Goal: Transaction & Acquisition: Book appointment/travel/reservation

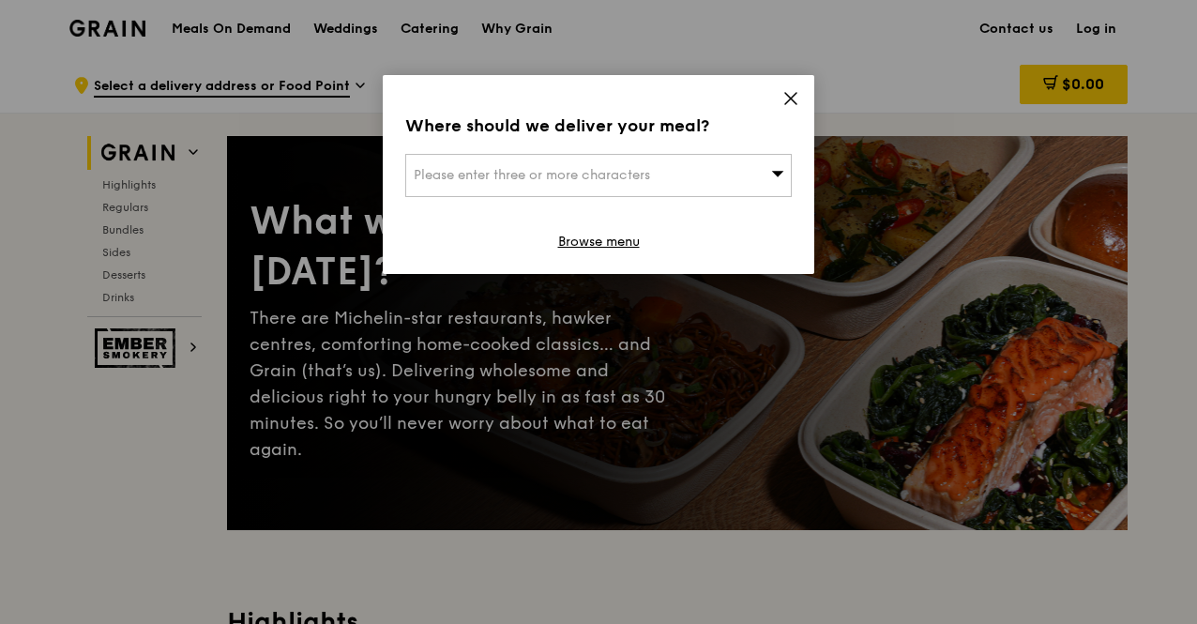
click at [785, 103] on icon at bounding box center [790, 98] width 11 height 11
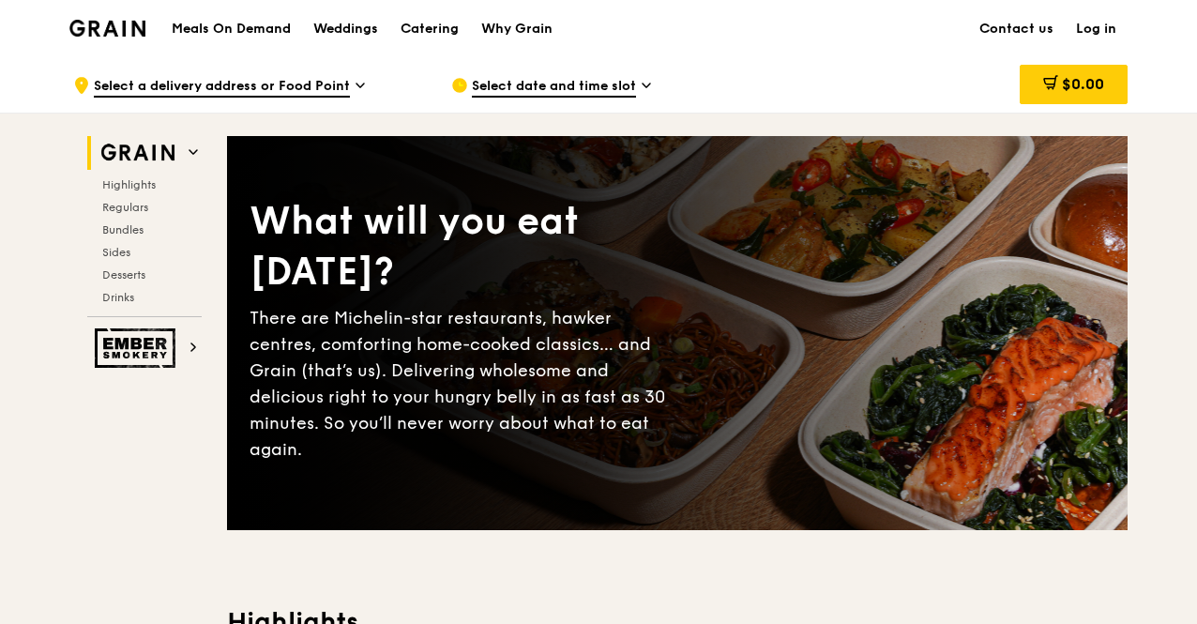
click at [282, 25] on h1 "Meals On Demand" at bounding box center [231, 29] width 119 height 19
click at [267, 34] on h1 "Meals On Demand" at bounding box center [231, 29] width 119 height 19
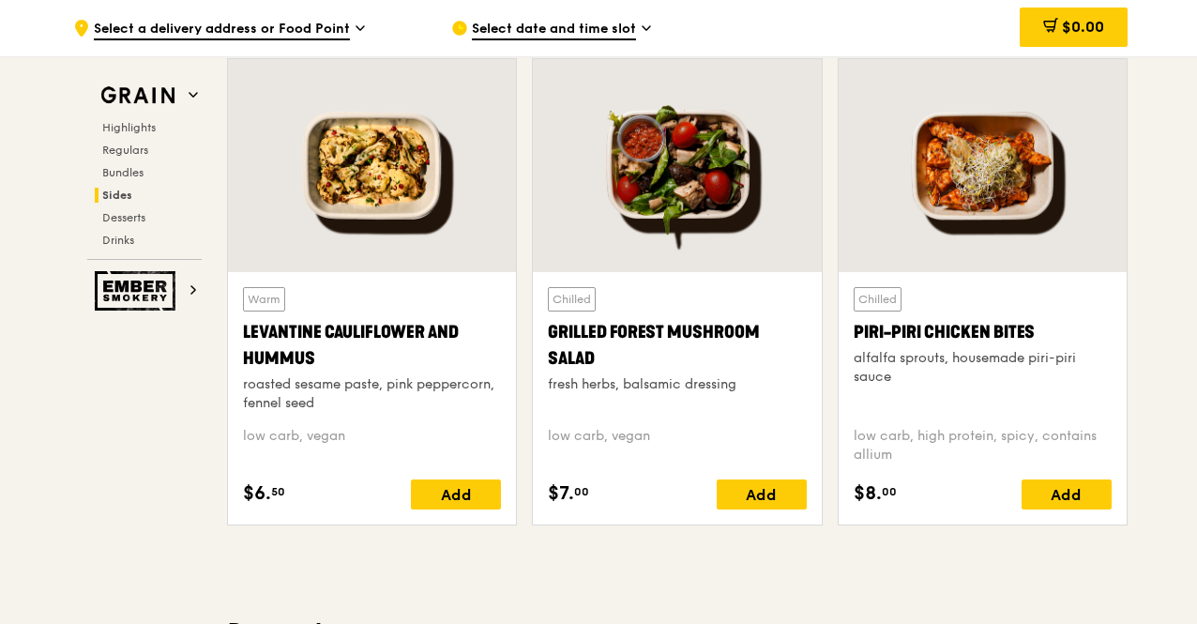
scroll to position [5443, 0]
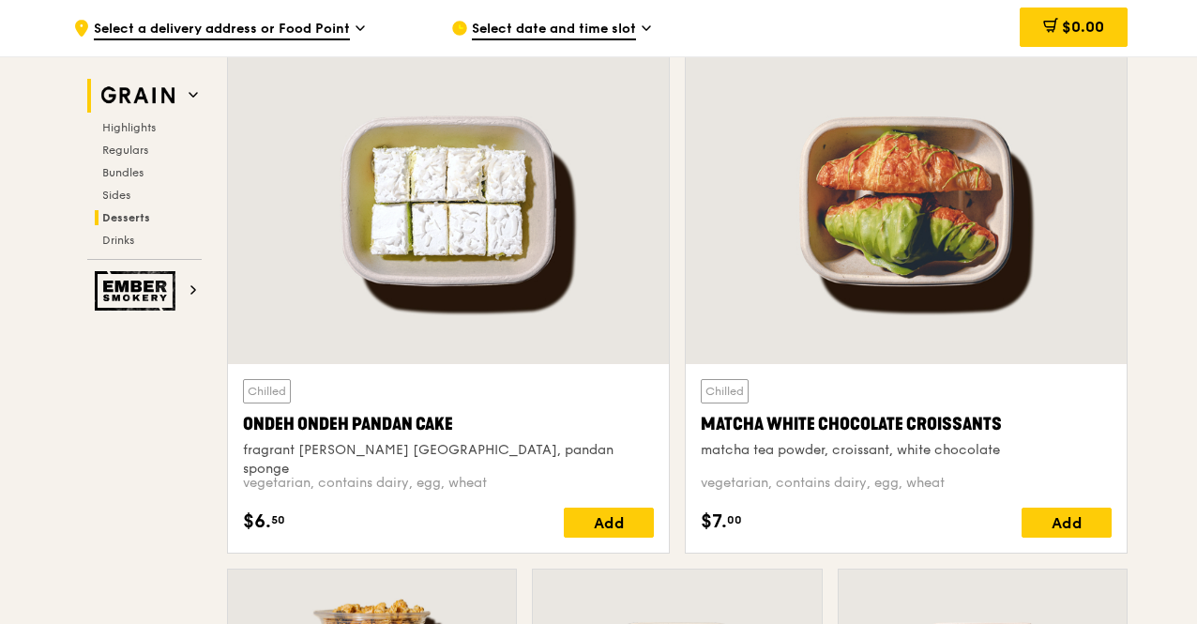
click at [171, 99] on img at bounding box center [138, 96] width 86 height 34
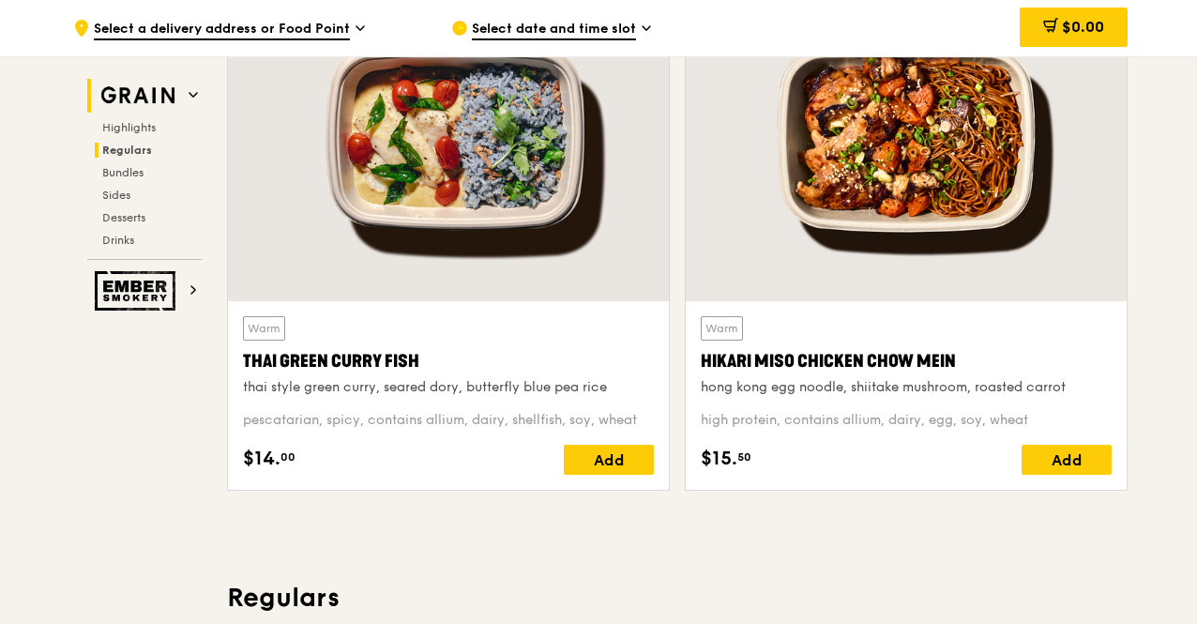
scroll to position [529, 0]
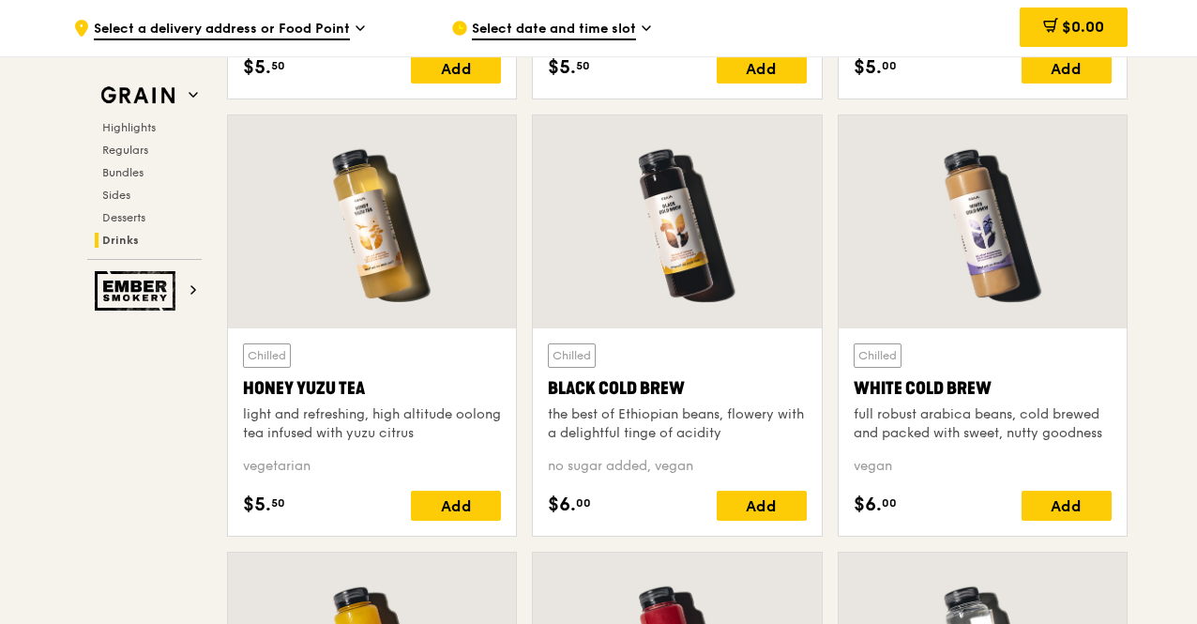
scroll to position [7695, 0]
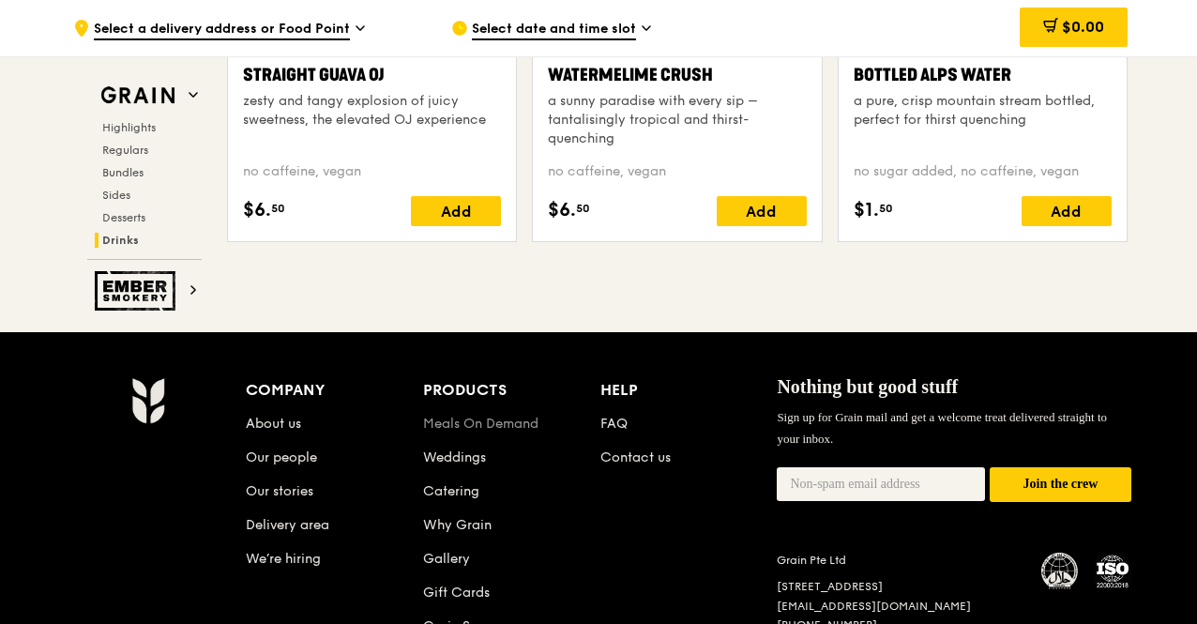
click at [449, 416] on link "Meals On Demand" at bounding box center [480, 424] width 115 height 16
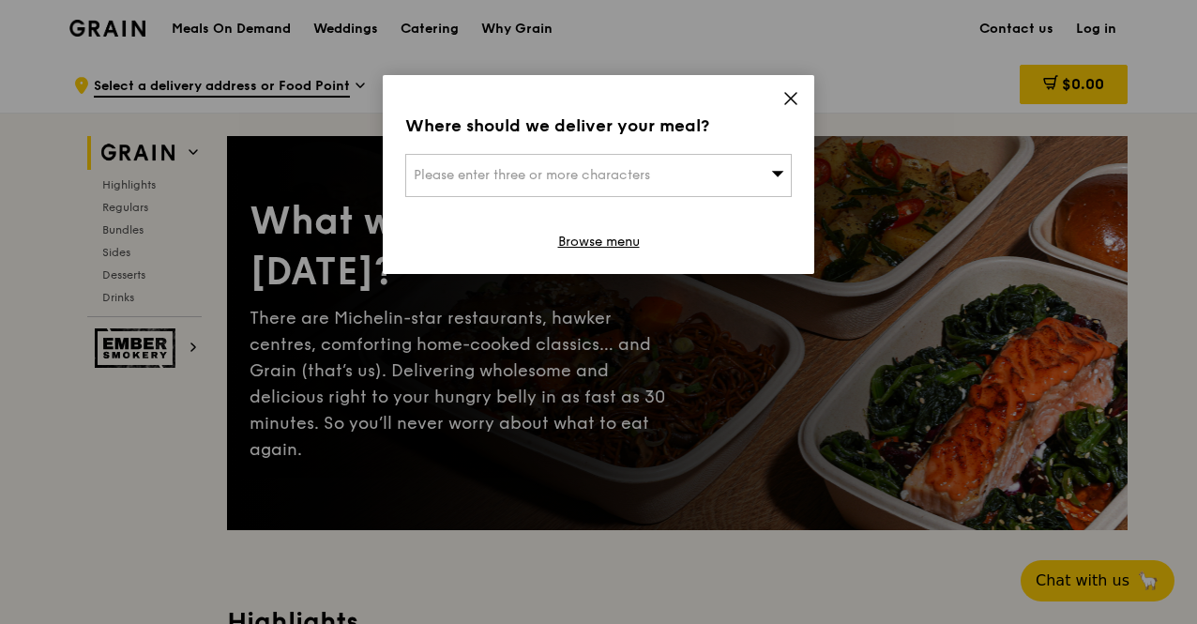
click at [783, 100] on icon at bounding box center [791, 98] width 17 height 17
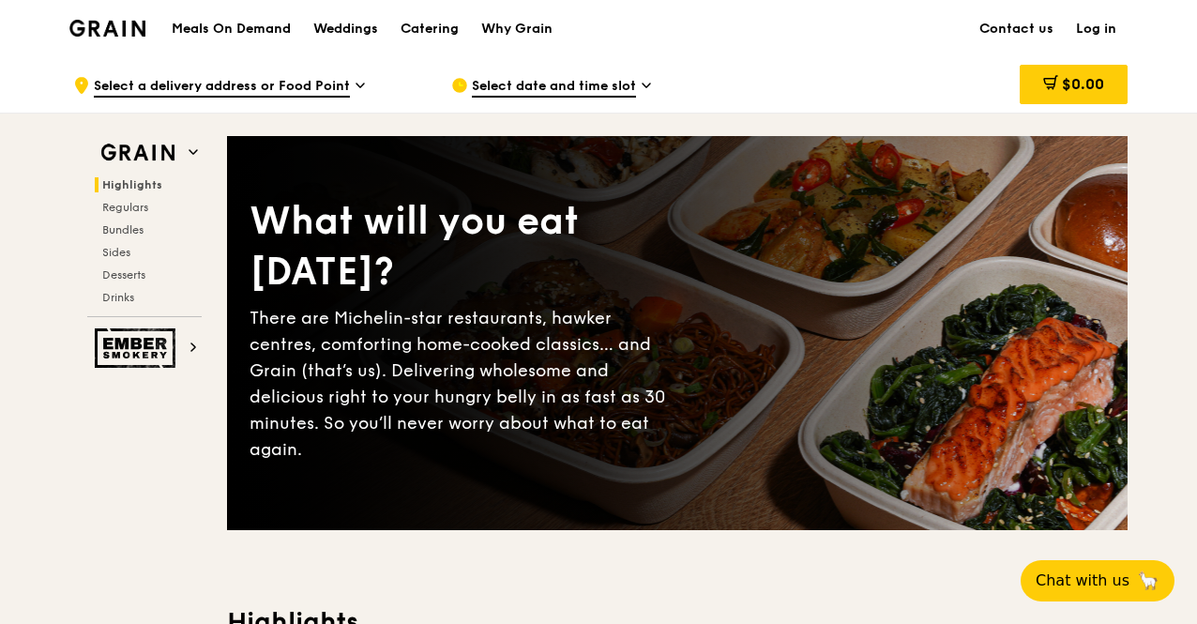
click at [250, 28] on h1 "Meals On Demand" at bounding box center [231, 29] width 119 height 19
click at [114, 253] on span "Sides" at bounding box center [117, 252] width 30 height 13
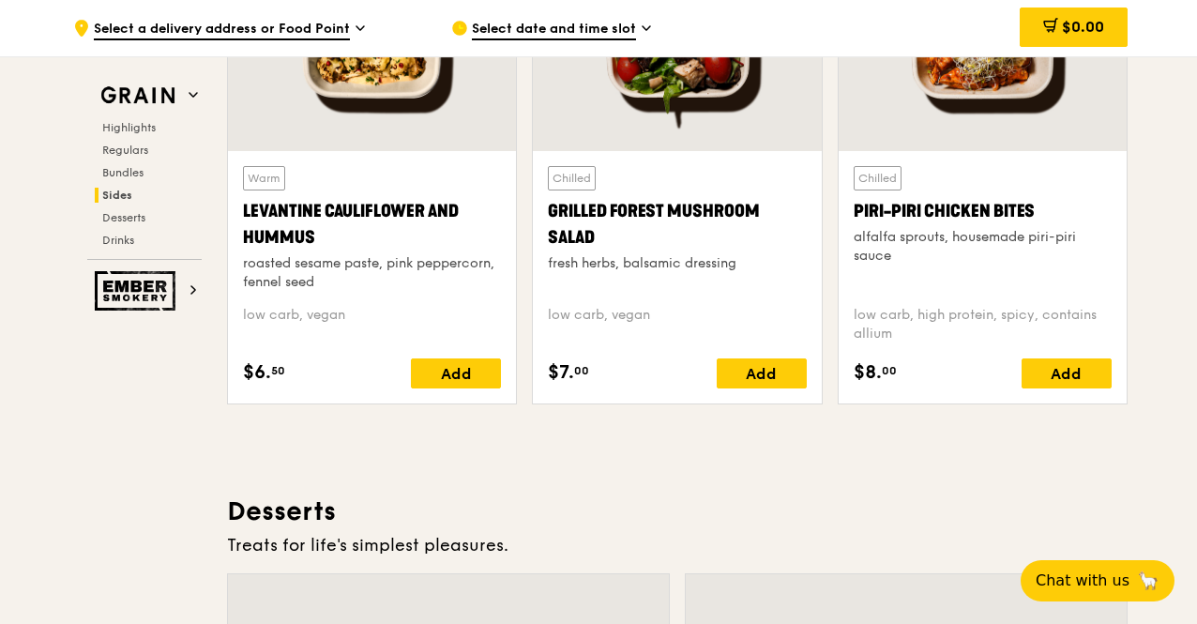
scroll to position [4626, 0]
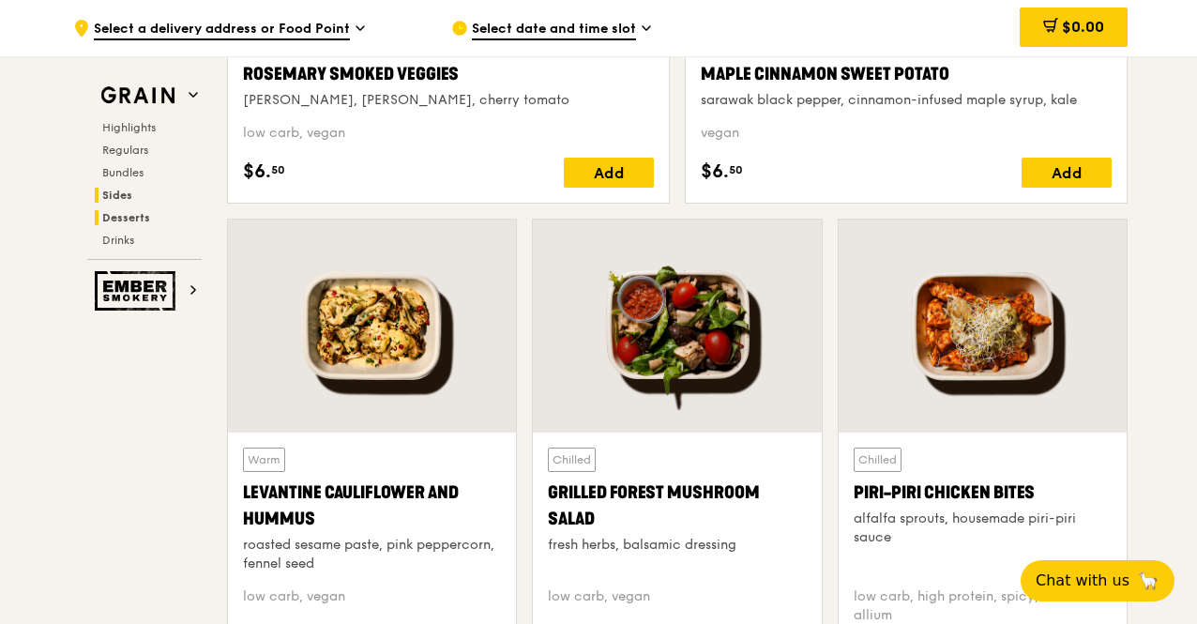
click at [136, 215] on span "Desserts" at bounding box center [126, 217] width 48 height 13
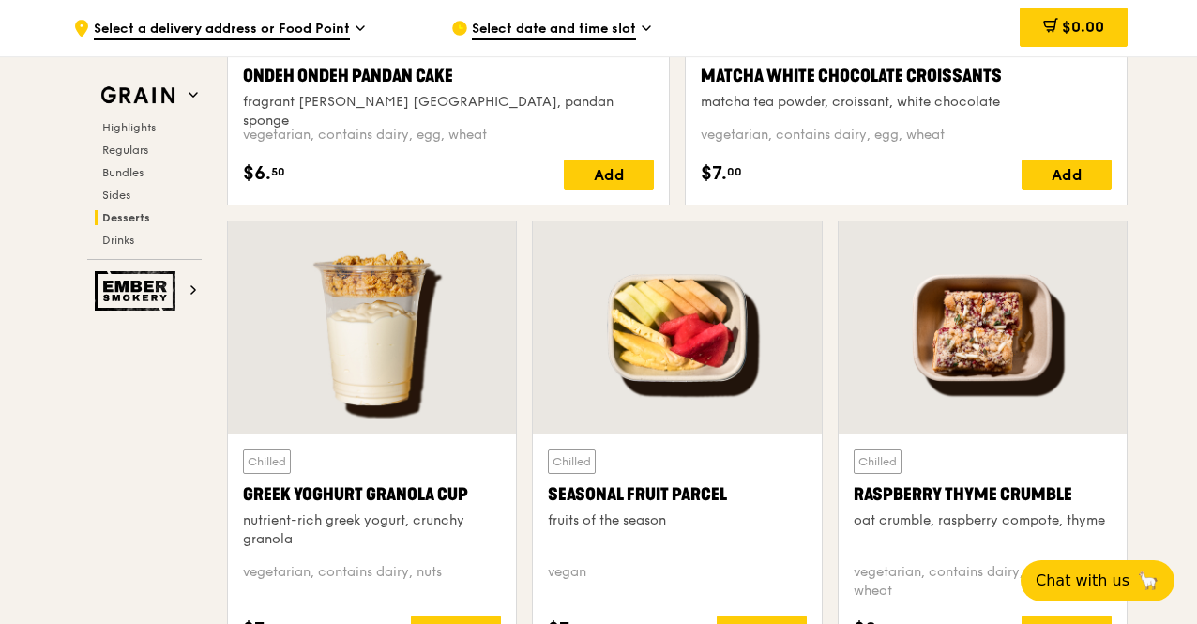
scroll to position [5885, 0]
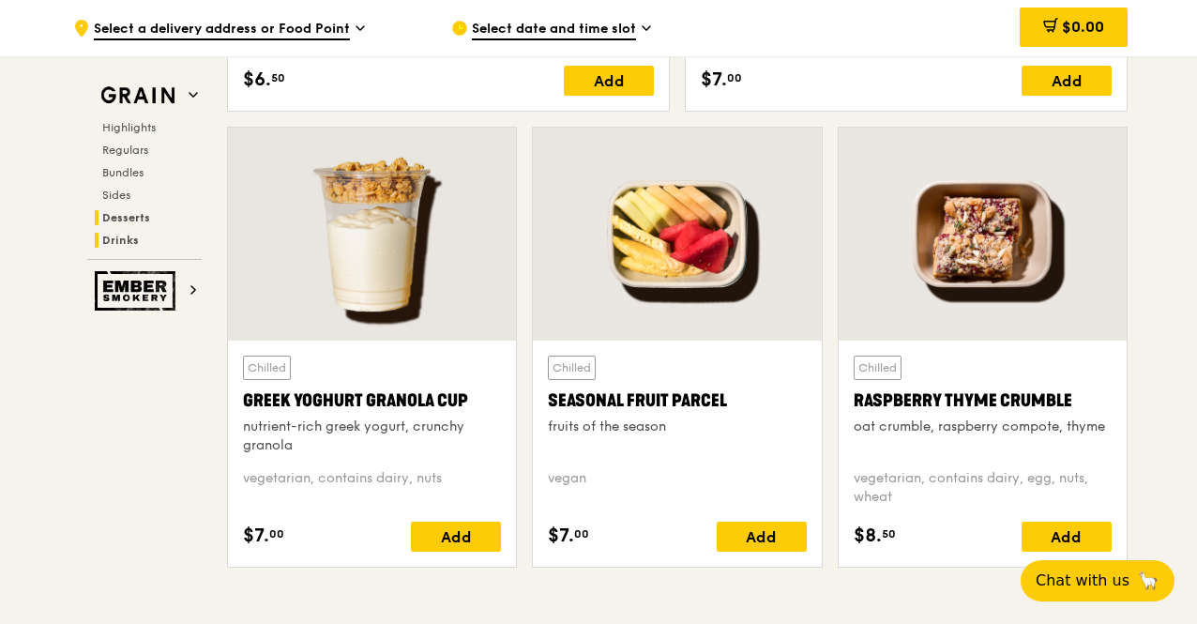
click at [134, 239] on span "Drinks" at bounding box center [120, 240] width 37 height 13
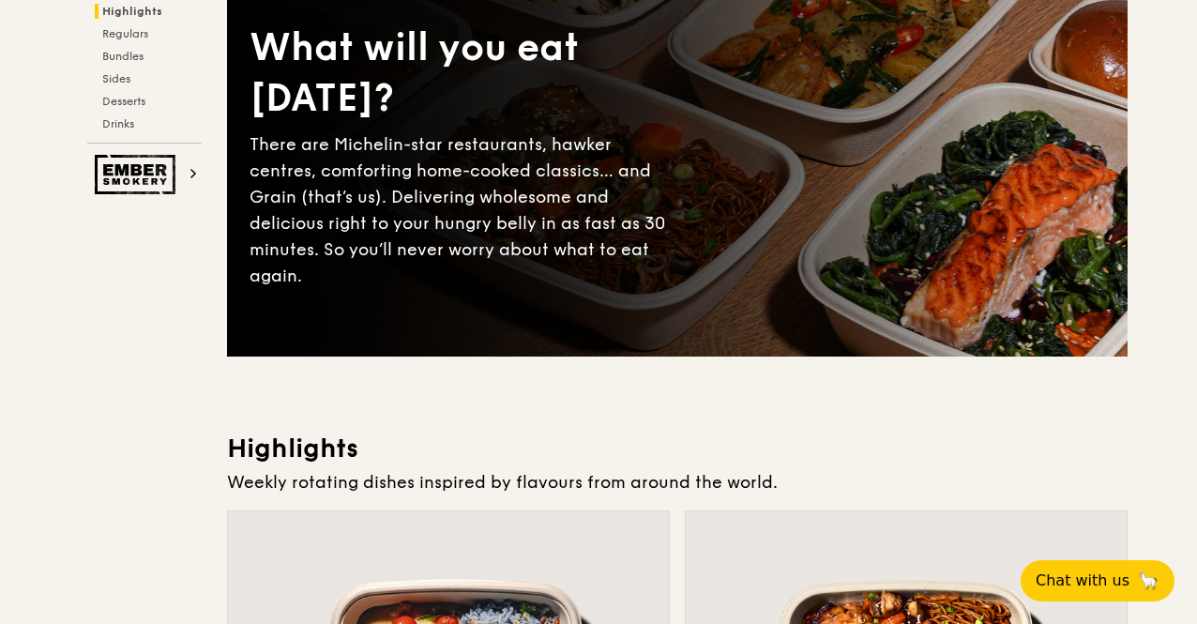
scroll to position [0, 0]
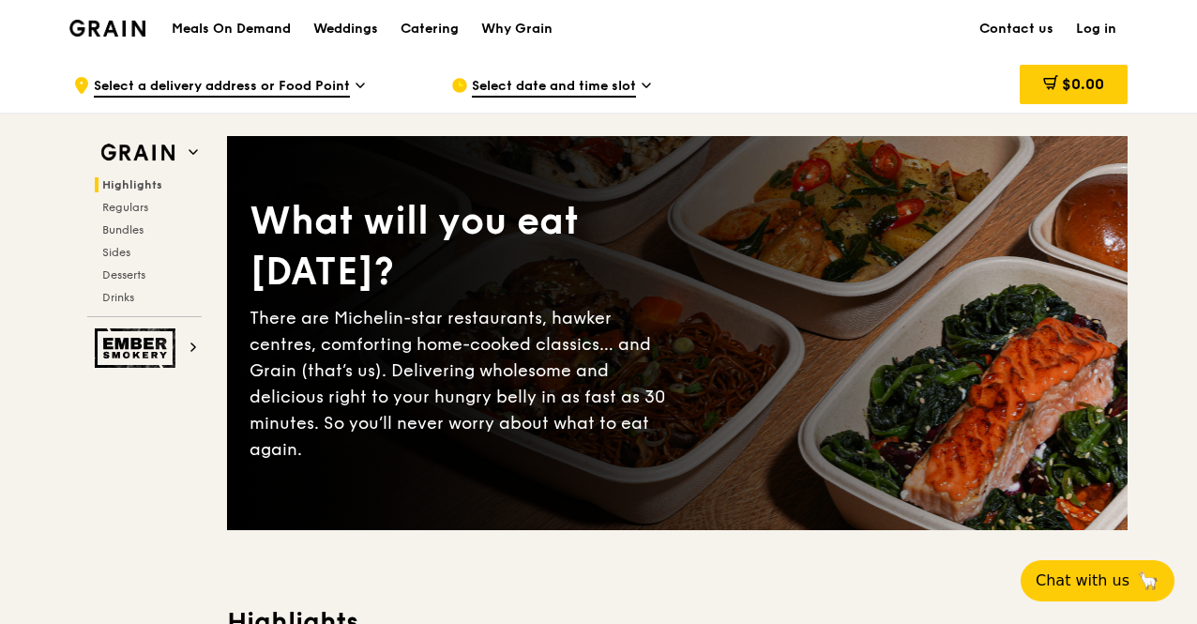
click at [295, 88] on span "Select a delivery address or Food Point" at bounding box center [222, 87] width 256 height 21
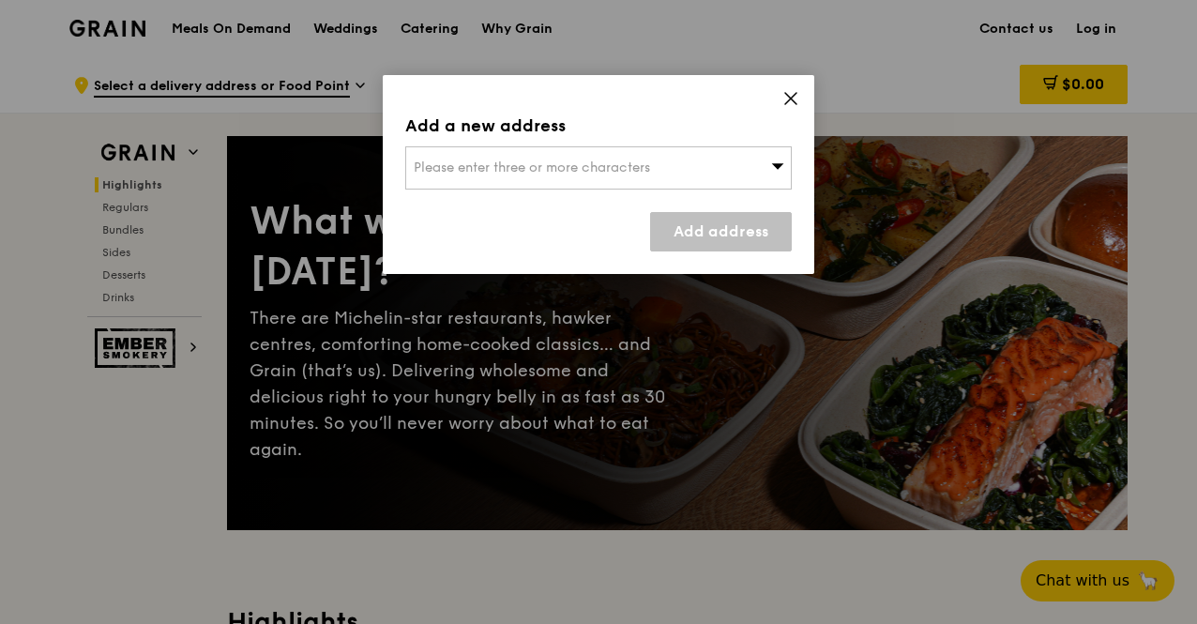
click at [811, 99] on div "Add a new address Please enter three or more characters Add address" at bounding box center [599, 174] width 432 height 199
click at [803, 102] on div "Add a new address Please enter three or more characters Add address" at bounding box center [599, 174] width 432 height 199
click at [793, 99] on icon at bounding box center [790, 98] width 11 height 11
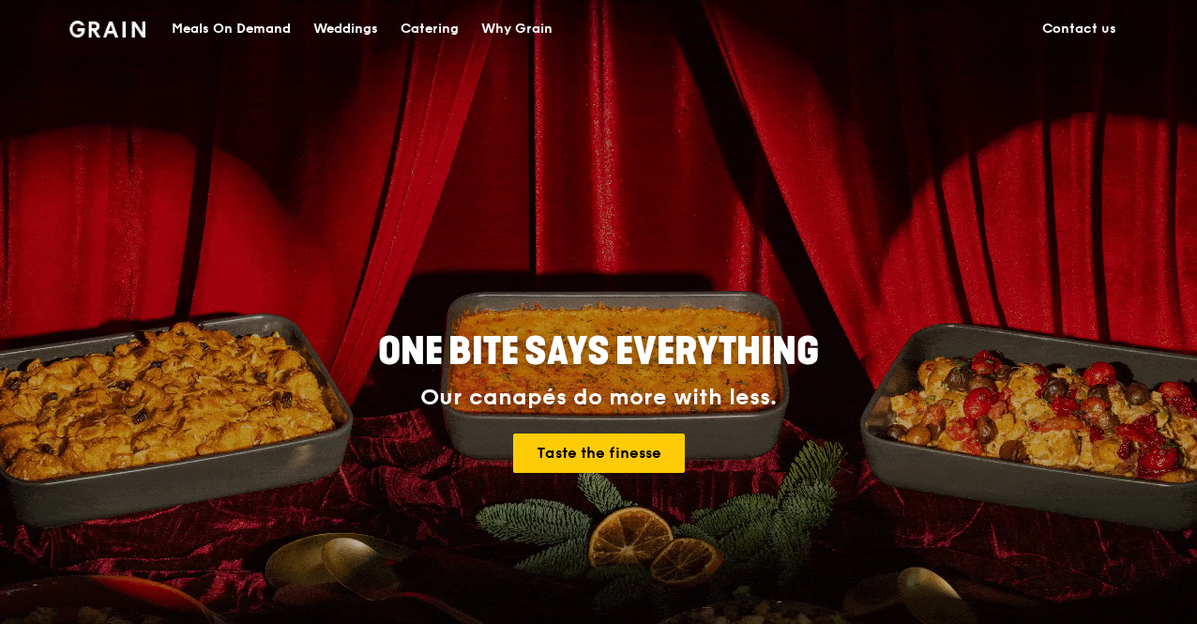
click at [233, 23] on div "Meals On Demand" at bounding box center [231, 29] width 119 height 56
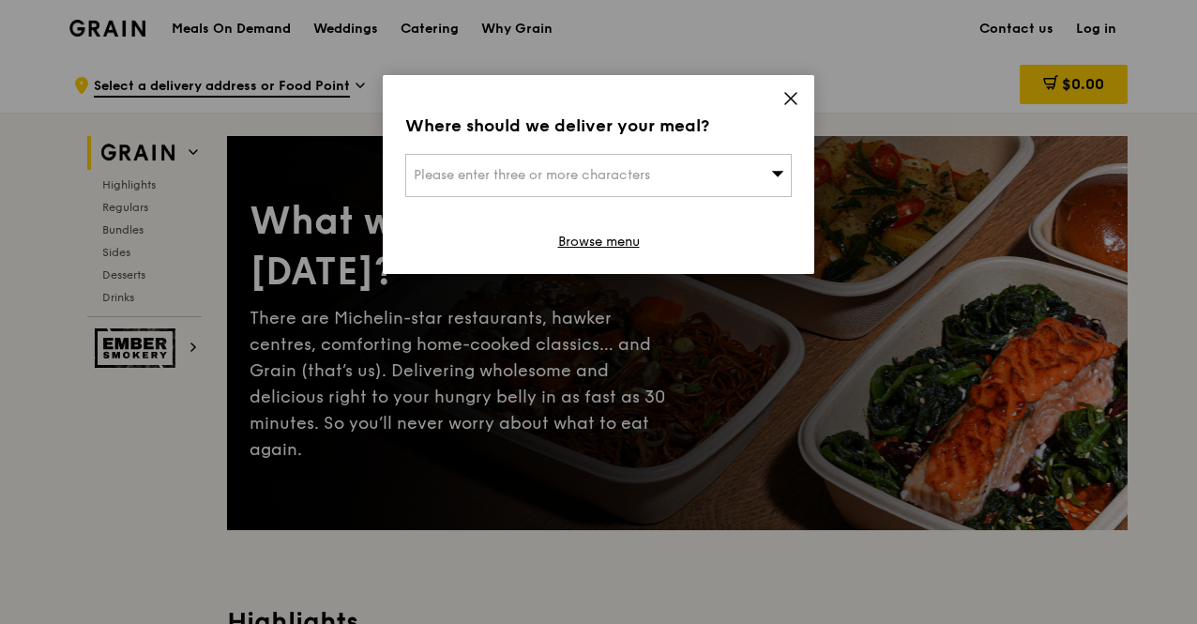
click at [734, 160] on div "Please enter three or more characters" at bounding box center [598, 175] width 387 height 43
click at [800, 106] on div "Where should we deliver your meal? Please enter three or more characters Please…" at bounding box center [599, 174] width 432 height 199
click at [794, 99] on icon at bounding box center [791, 98] width 17 height 17
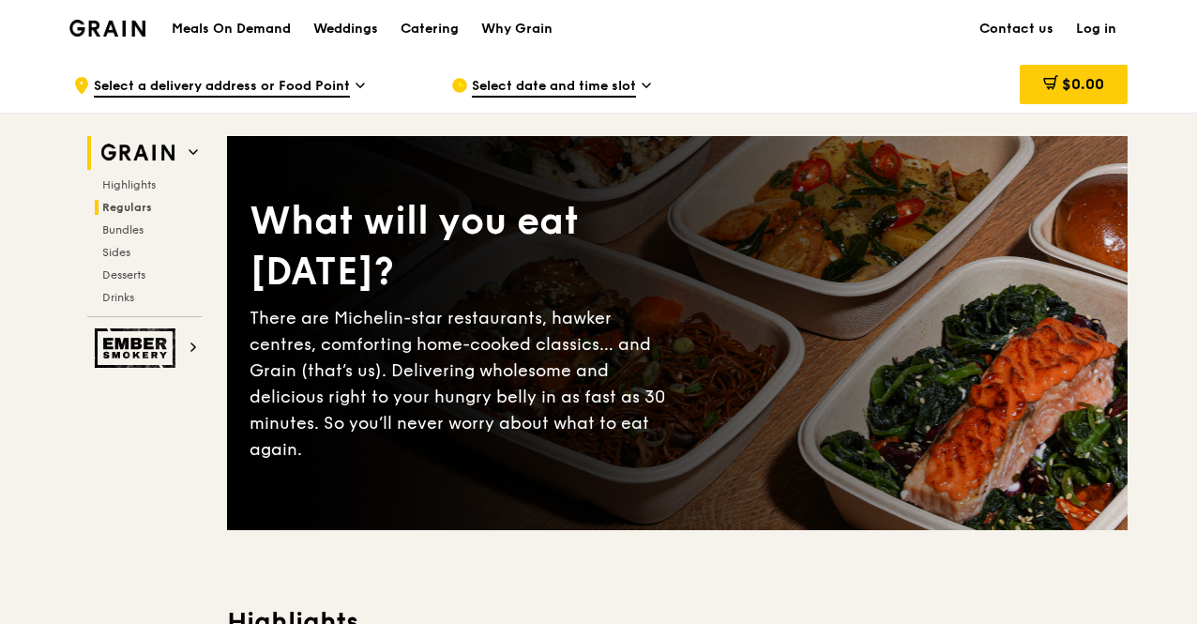
click at [151, 206] on h2 "Regulars" at bounding box center [148, 207] width 107 height 15
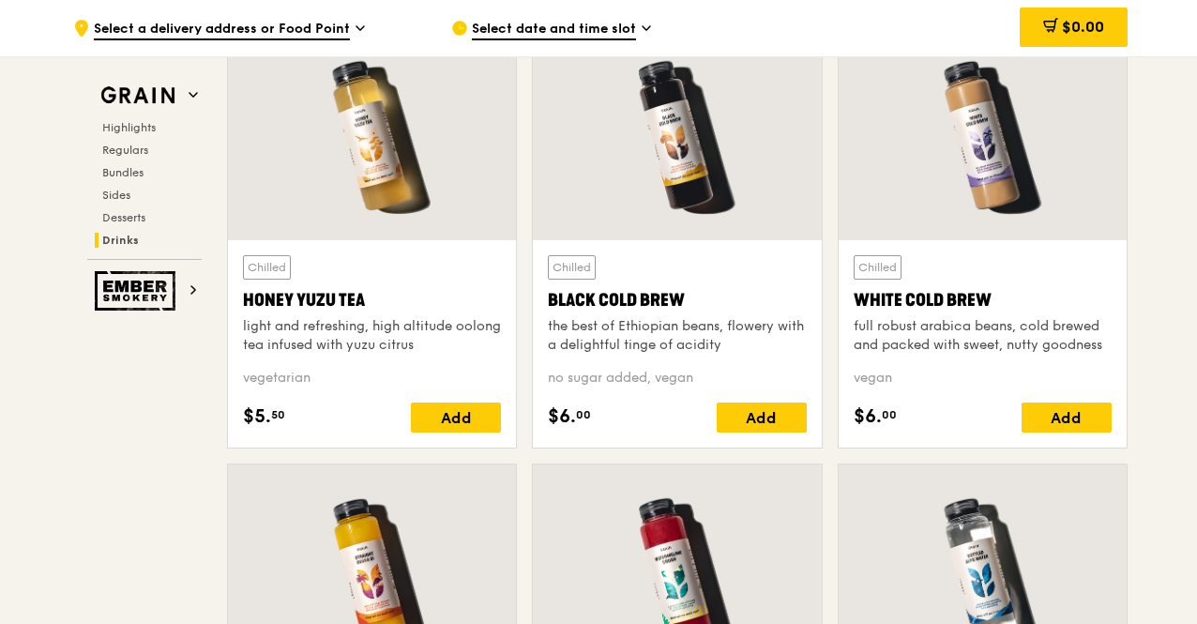
scroll to position [7815, 0]
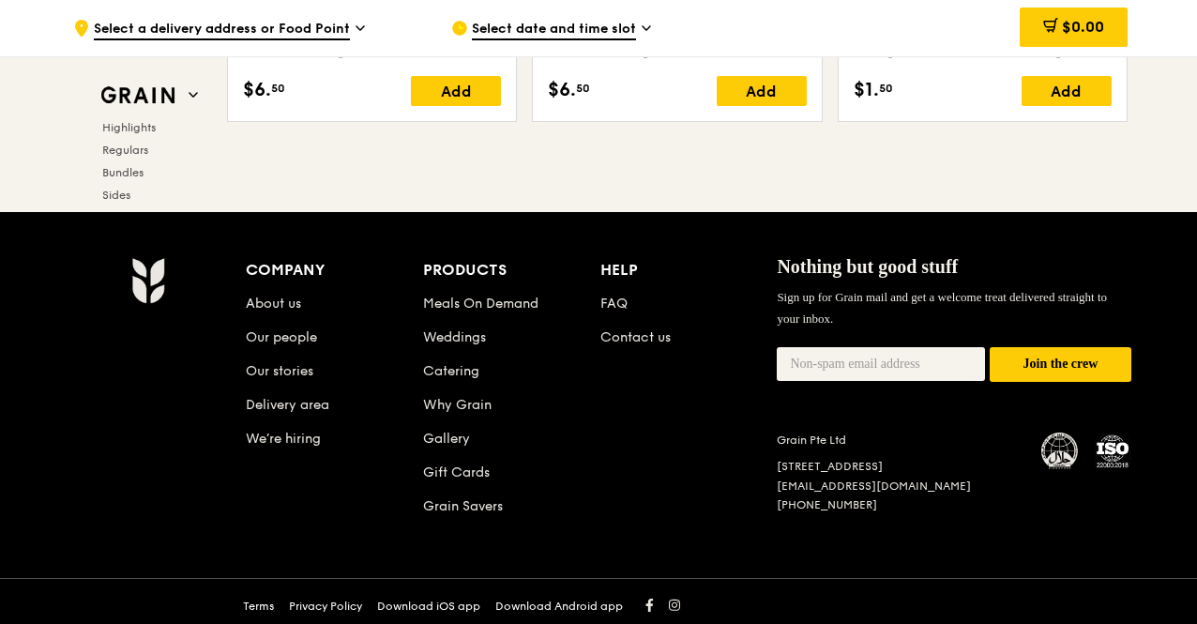
click at [460, 351] on li "Catering" at bounding box center [511, 368] width 177 height 34
click at [458, 363] on link "Catering" at bounding box center [451, 371] width 56 height 16
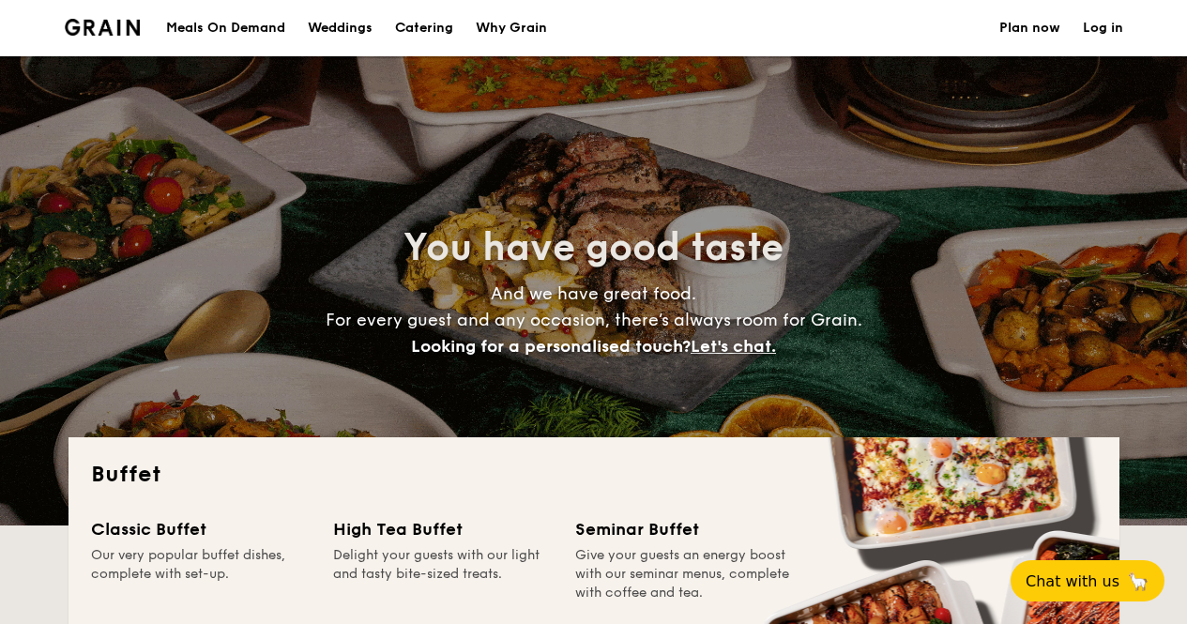
select select
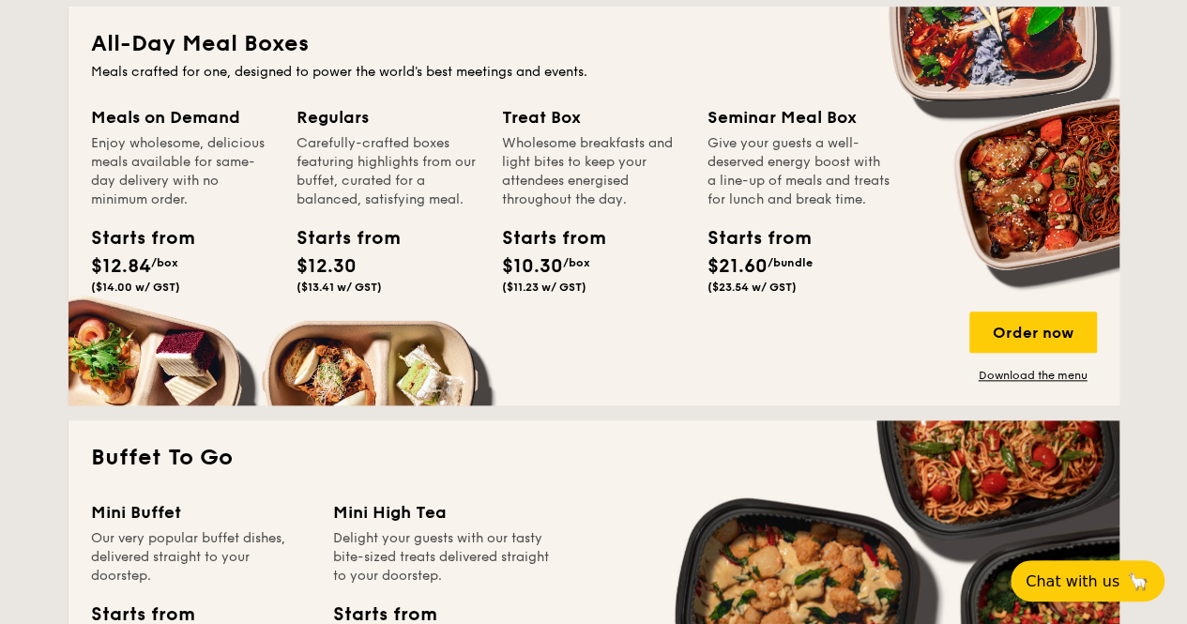
scroll to position [751, 0]
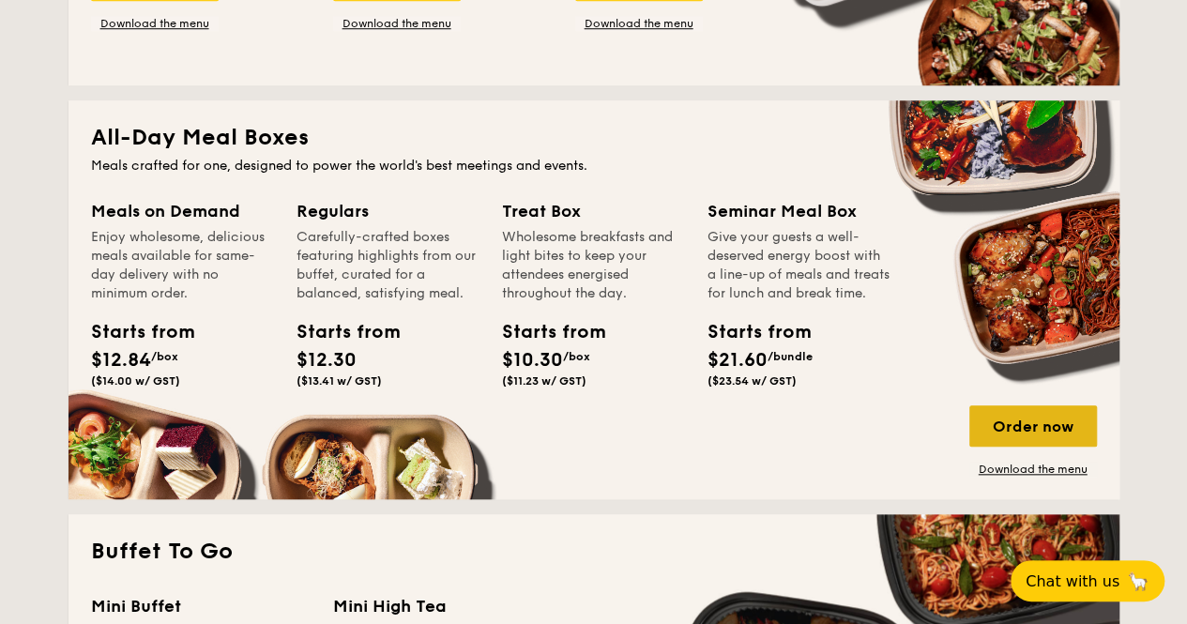
click at [1045, 427] on div "Order now" at bounding box center [1033, 425] width 128 height 41
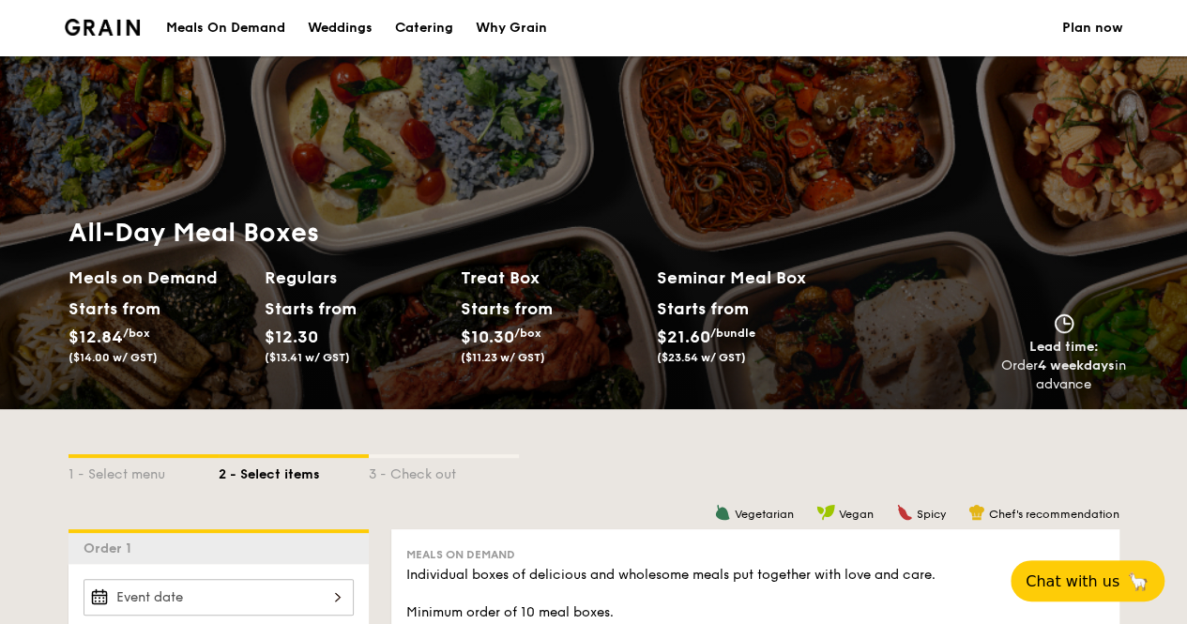
click at [211, 27] on div "Meals On Demand" at bounding box center [225, 28] width 119 height 56
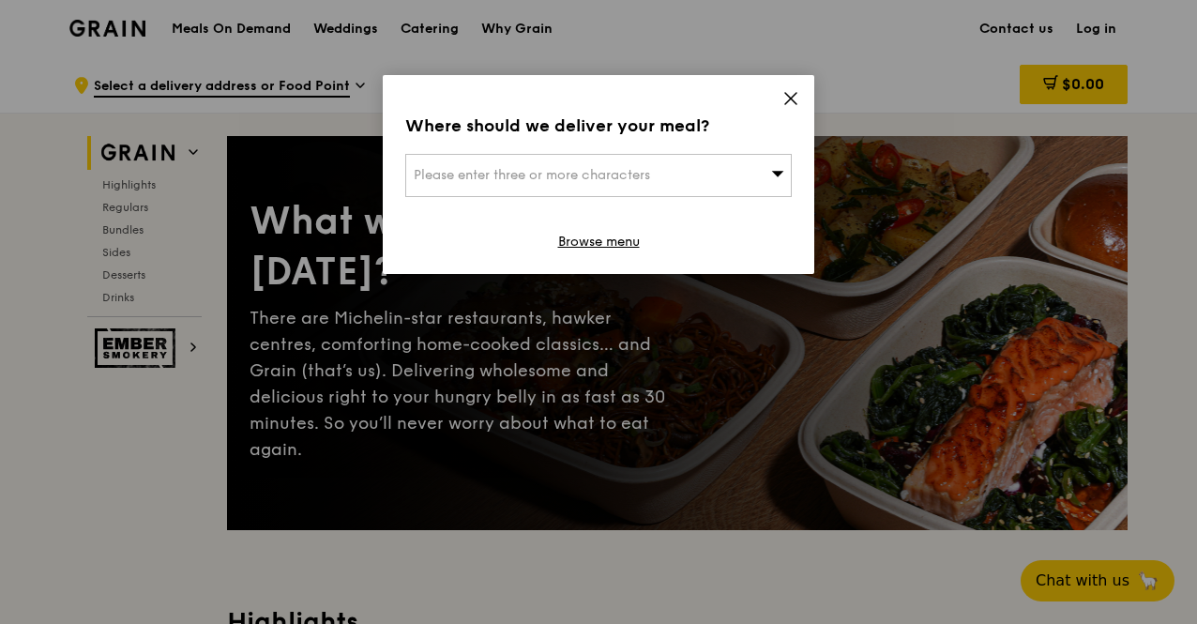
click at [783, 100] on icon at bounding box center [791, 98] width 17 height 17
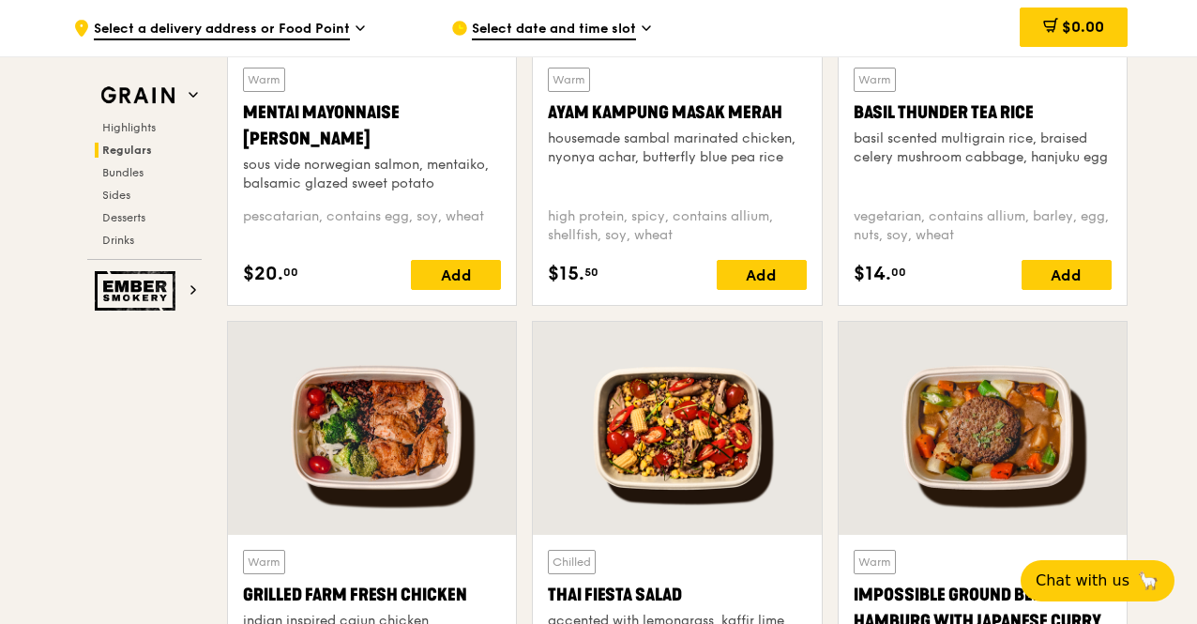
scroll to position [2159, 0]
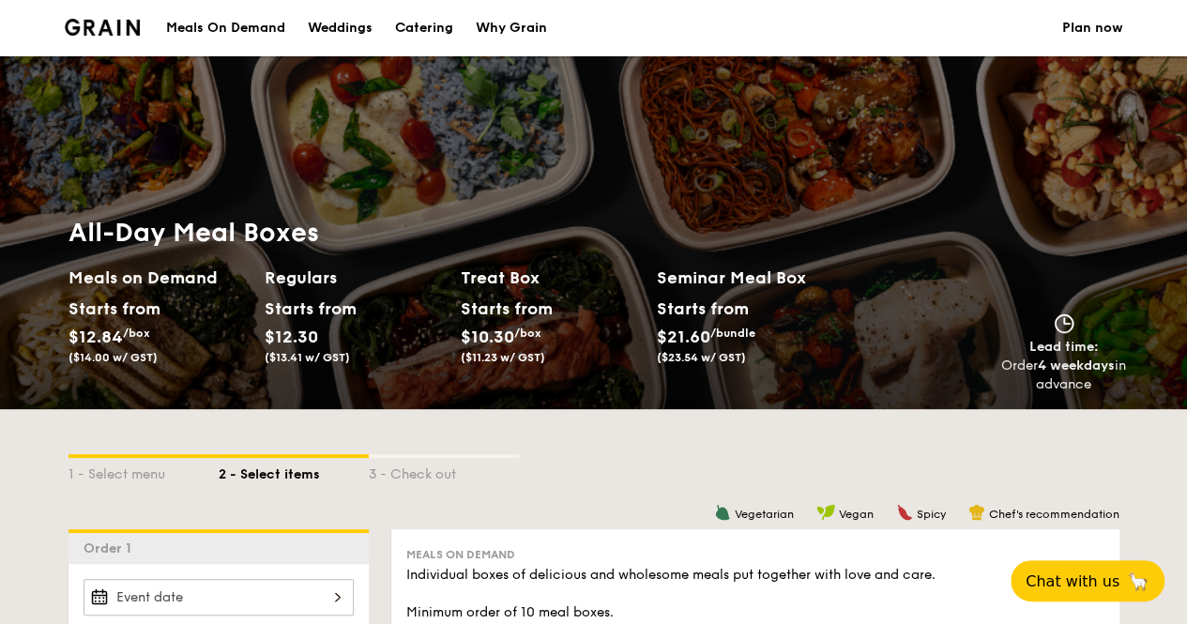
click at [197, 23] on div "Meals On Demand" at bounding box center [225, 28] width 119 height 56
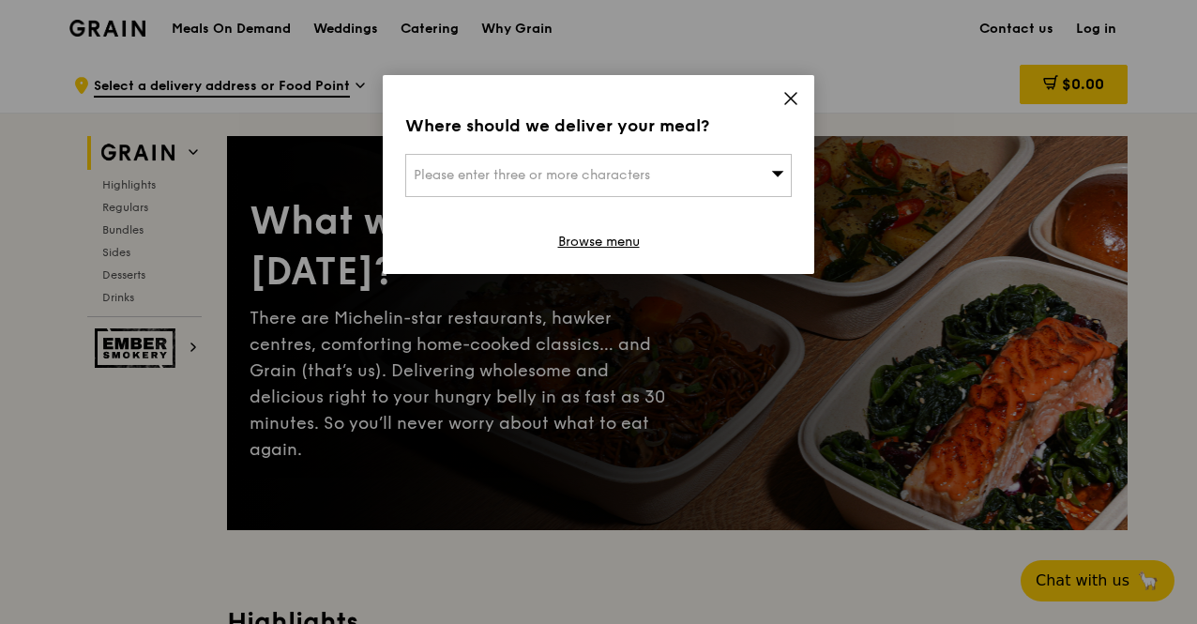
click at [789, 90] on icon at bounding box center [791, 98] width 17 height 17
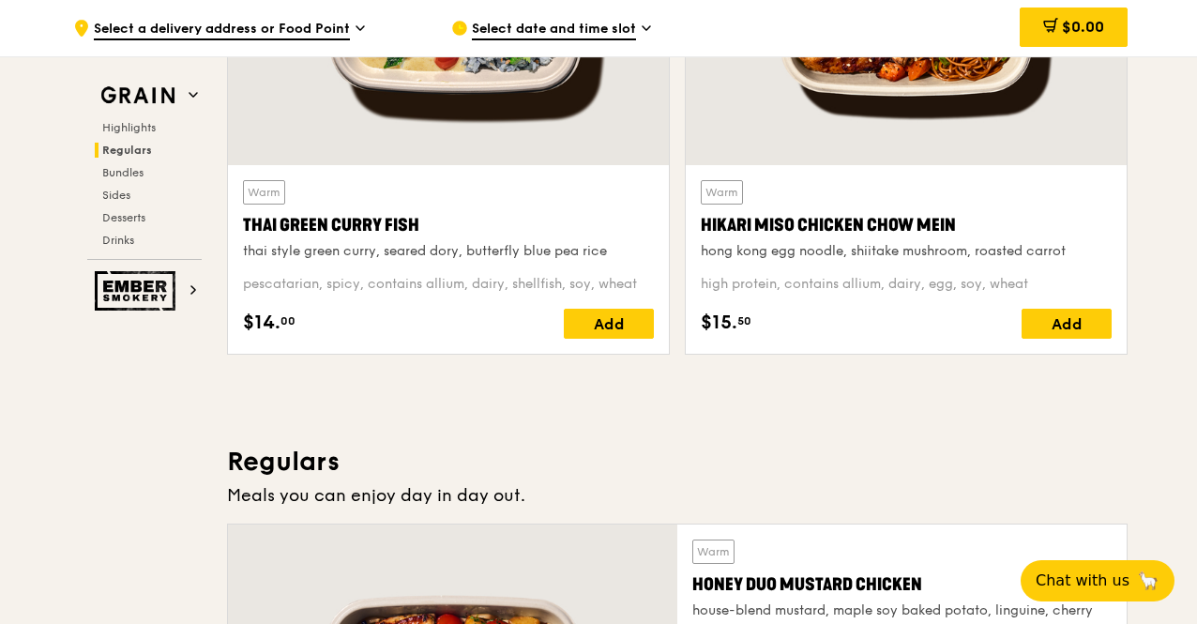
scroll to position [1502, 0]
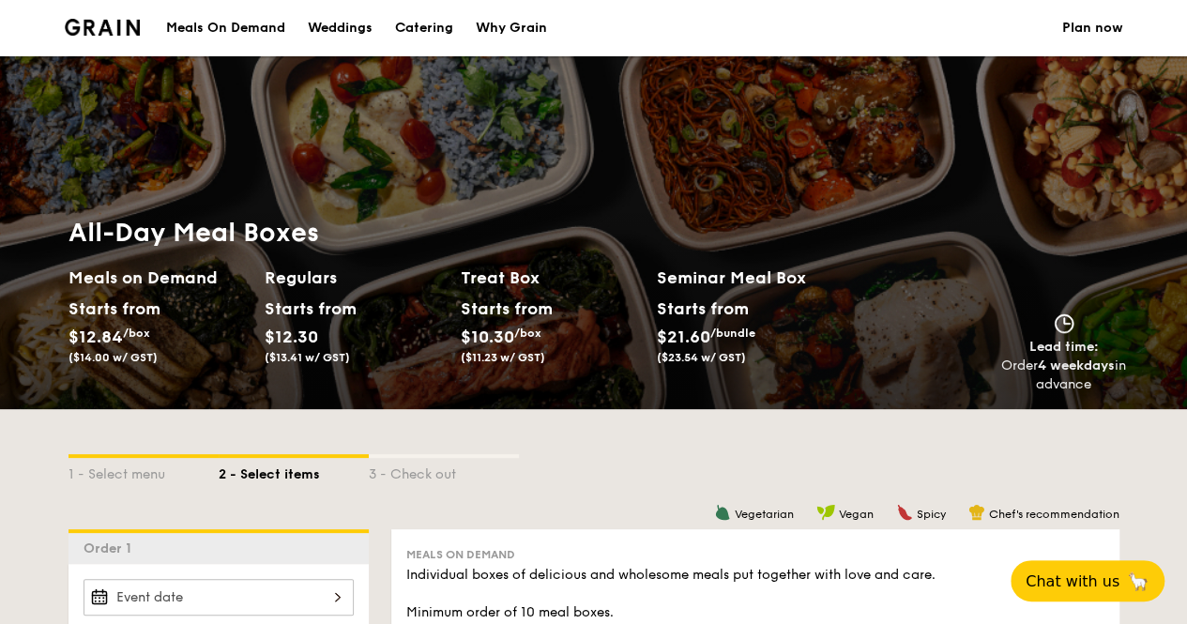
scroll to position [375, 0]
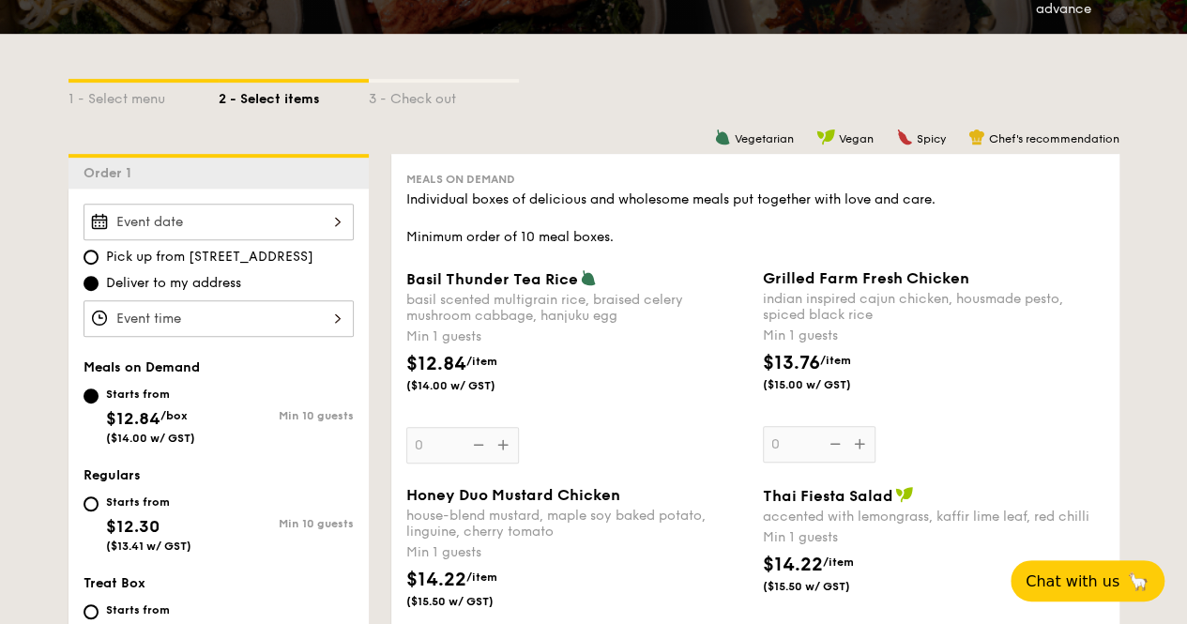
click at [424, 103] on div "3 - Check out" at bounding box center [444, 96] width 150 height 26
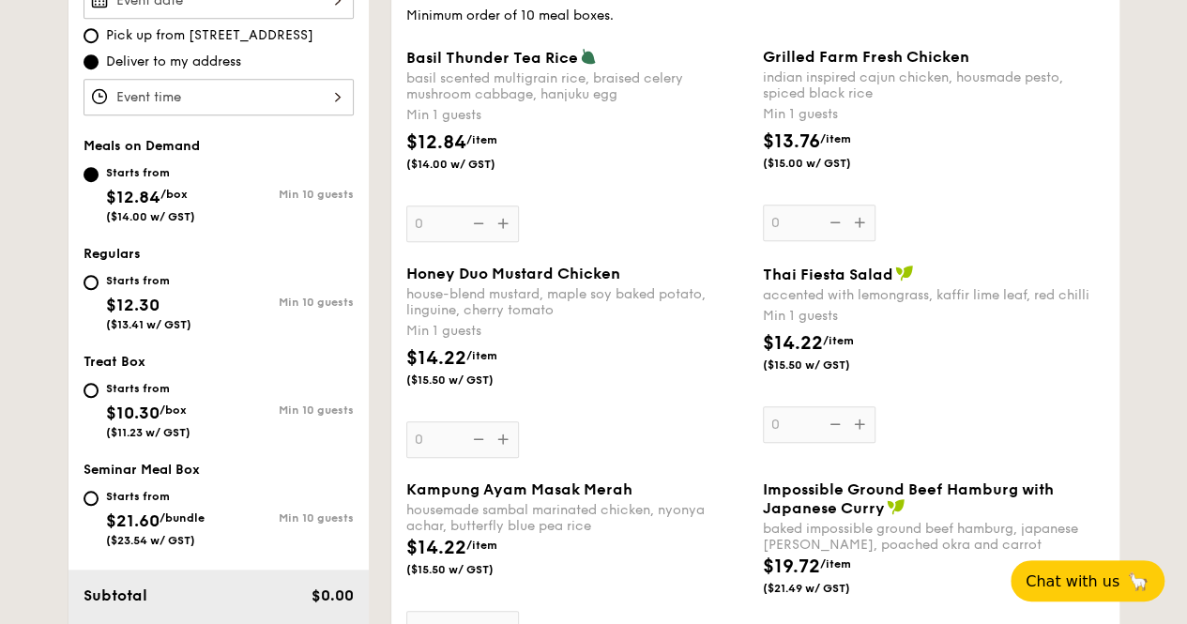
scroll to position [221, 0]
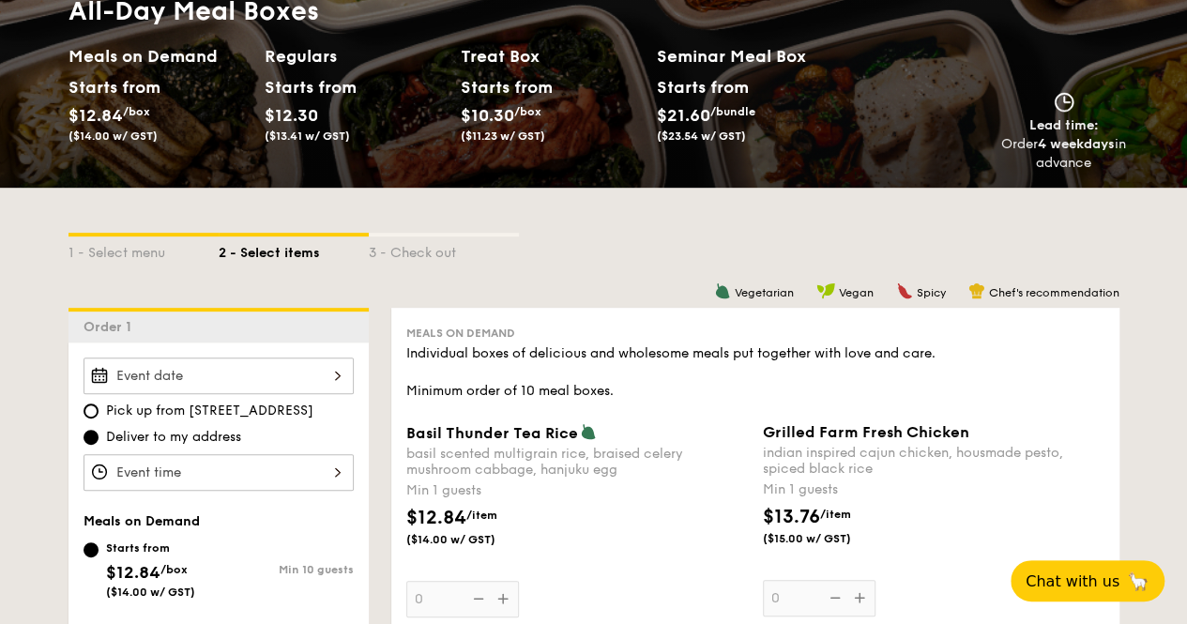
click at [229, 378] on div at bounding box center [219, 376] width 270 height 37
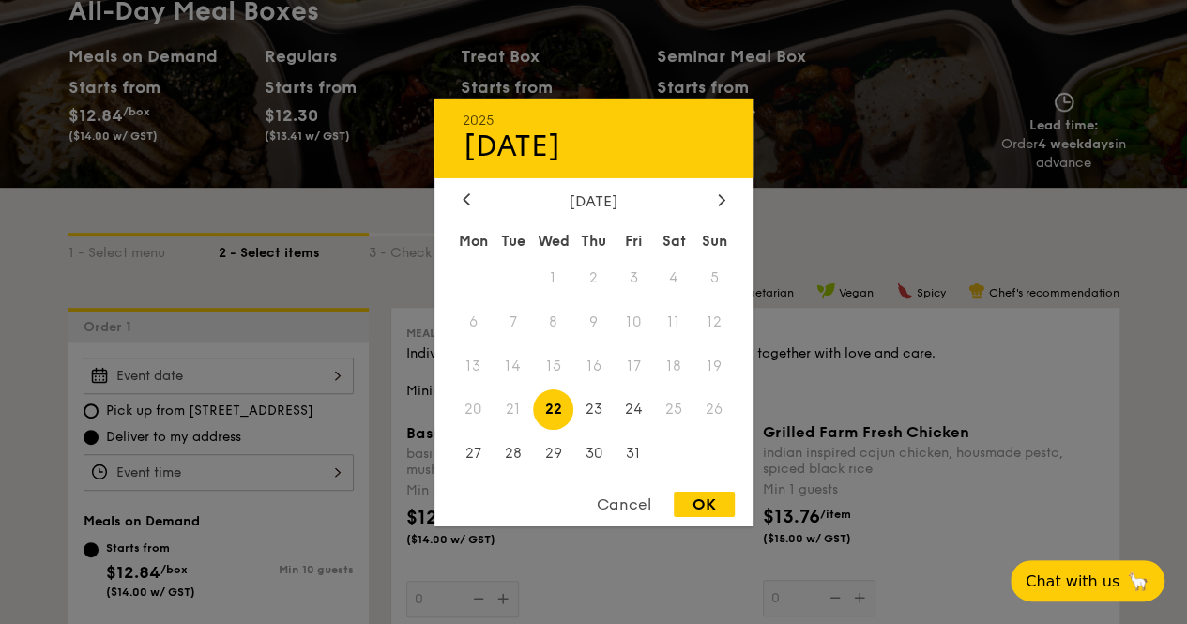
click at [544, 414] on span "22" at bounding box center [553, 409] width 40 height 40
click at [553, 372] on span "15" at bounding box center [553, 365] width 40 height 40
click at [544, 406] on span "22" at bounding box center [553, 409] width 40 height 40
click at [722, 202] on icon at bounding box center [722, 199] width 8 height 12
click at [470, 204] on div at bounding box center [466, 200] width 17 height 18
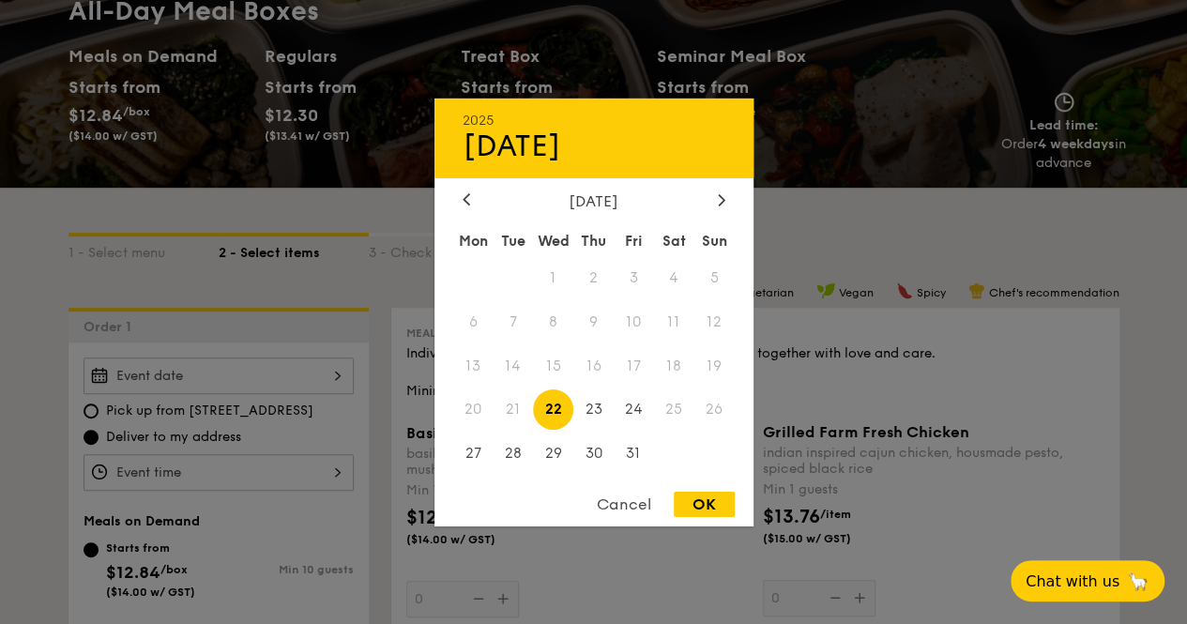
click at [708, 200] on div "[DATE]" at bounding box center [594, 200] width 263 height 18
click at [709, 200] on div "[DATE]" at bounding box center [594, 200] width 263 height 18
click at [714, 200] on div at bounding box center [721, 200] width 17 height 18
click at [467, 198] on icon at bounding box center [467, 199] width 8 height 12
click at [714, 191] on div at bounding box center [721, 200] width 17 height 18
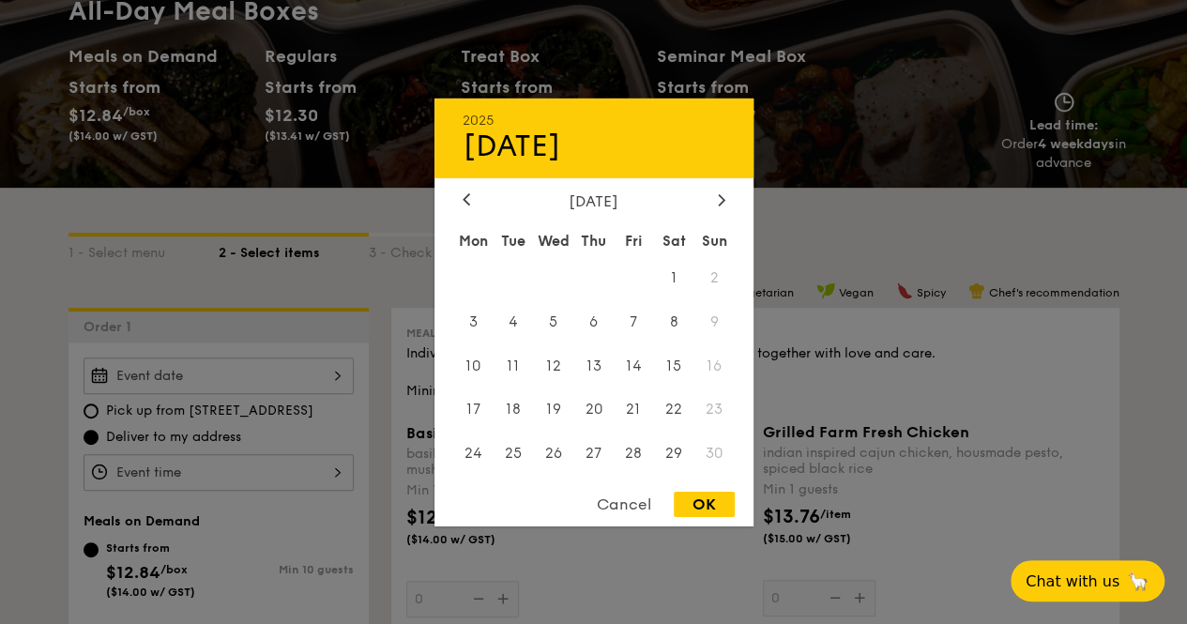
click at [480, 199] on div "[DATE]" at bounding box center [594, 200] width 263 height 18
click at [476, 205] on div "[DATE]" at bounding box center [594, 200] width 263 height 18
click at [467, 206] on div at bounding box center [466, 200] width 17 height 18
click at [723, 194] on icon at bounding box center [722, 199] width 8 height 12
click at [625, 511] on div "Cancel" at bounding box center [624, 504] width 92 height 25
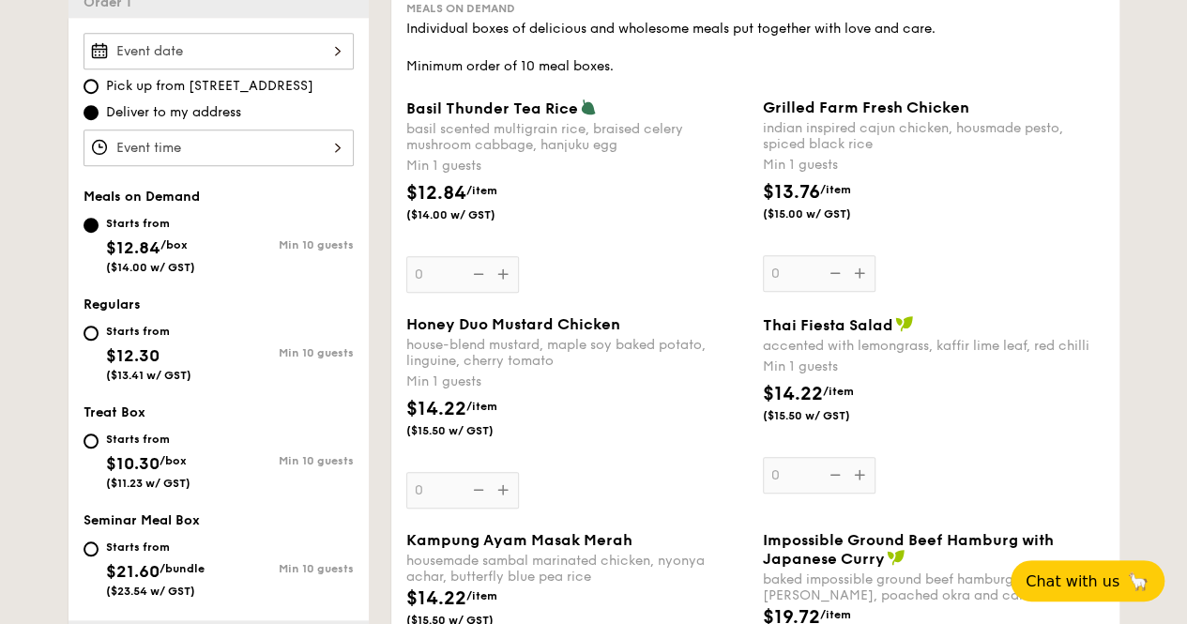
scroll to position [452, 0]
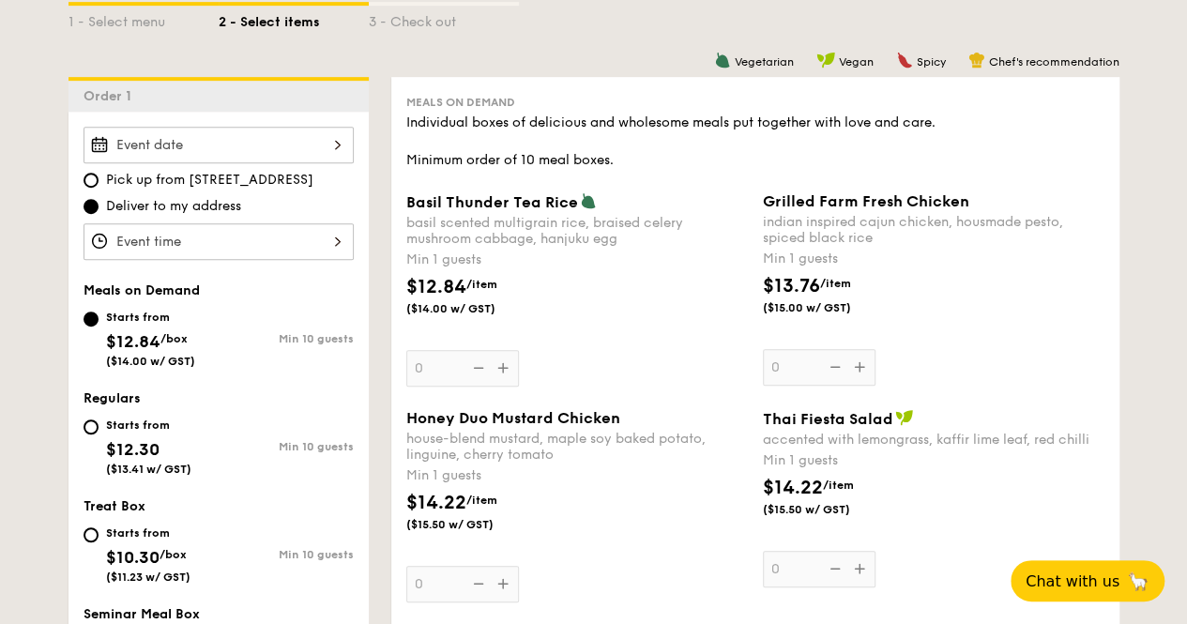
click at [499, 373] on div "Basil Thunder Tea [PERSON_NAME] scented multigrain rice, braised celery mushroo…" at bounding box center [577, 289] width 342 height 194
click at [499, 373] on input "0" at bounding box center [462, 368] width 113 height 37
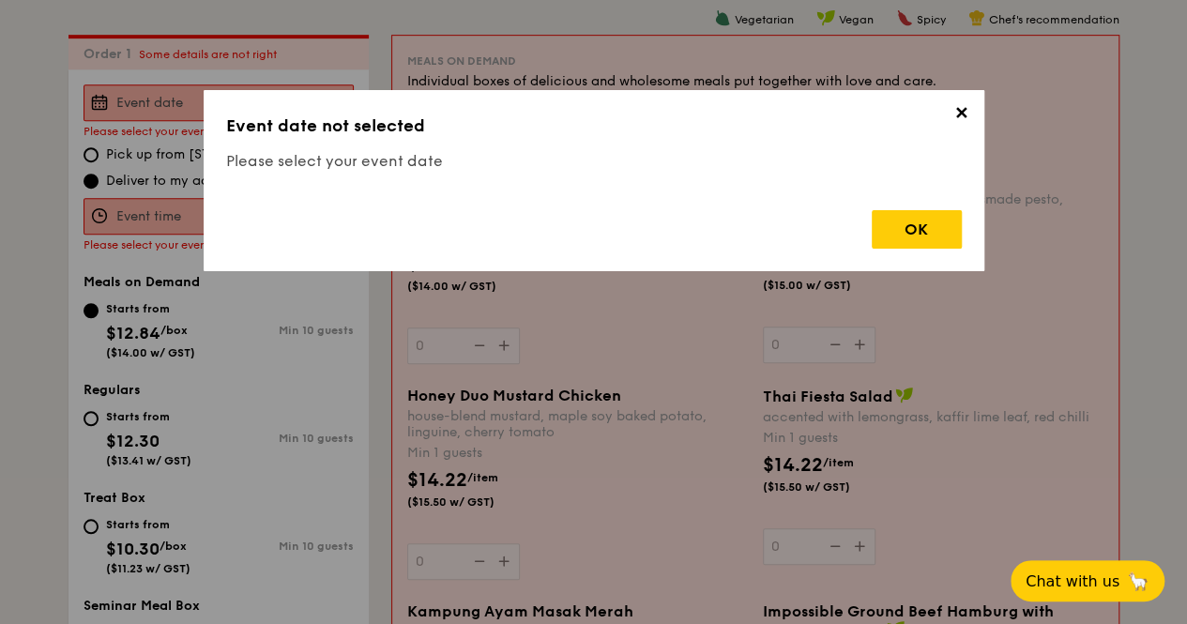
scroll to position [501, 0]
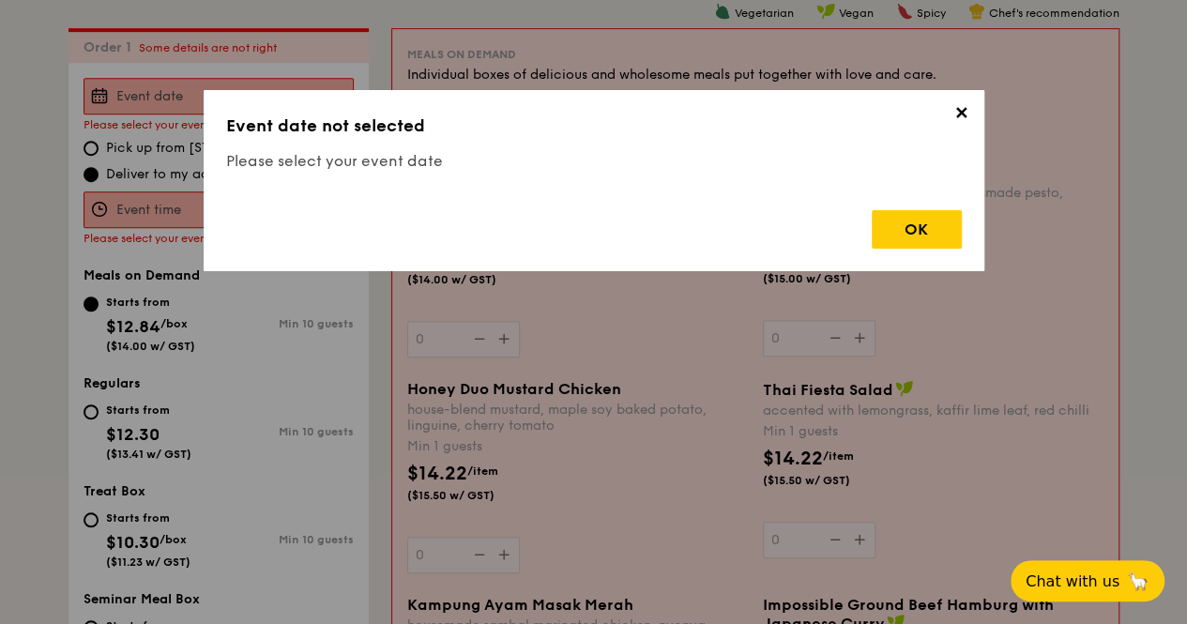
click at [953, 120] on span "✕" at bounding box center [962, 116] width 26 height 26
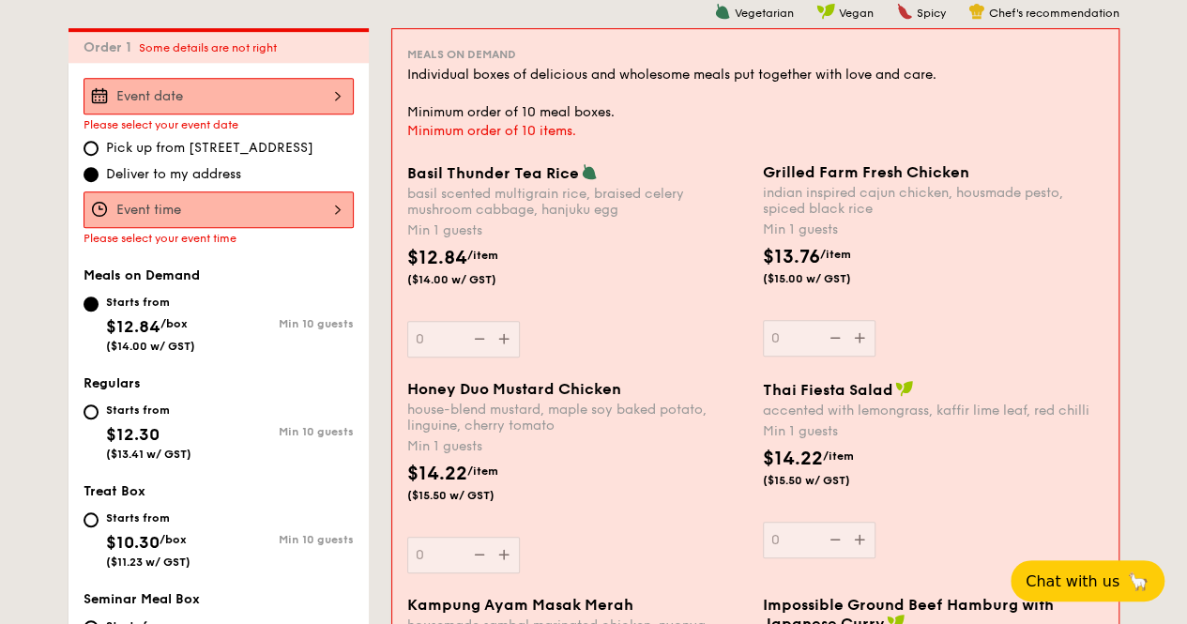
click at [220, 142] on span "Pick up from [STREET_ADDRESS]" at bounding box center [209, 148] width 207 height 19
click at [99, 142] on input "Pick up from [STREET_ADDRESS]" at bounding box center [91, 148] width 15 height 15
radio input "true"
click at [225, 202] on div at bounding box center [219, 209] width 270 height 37
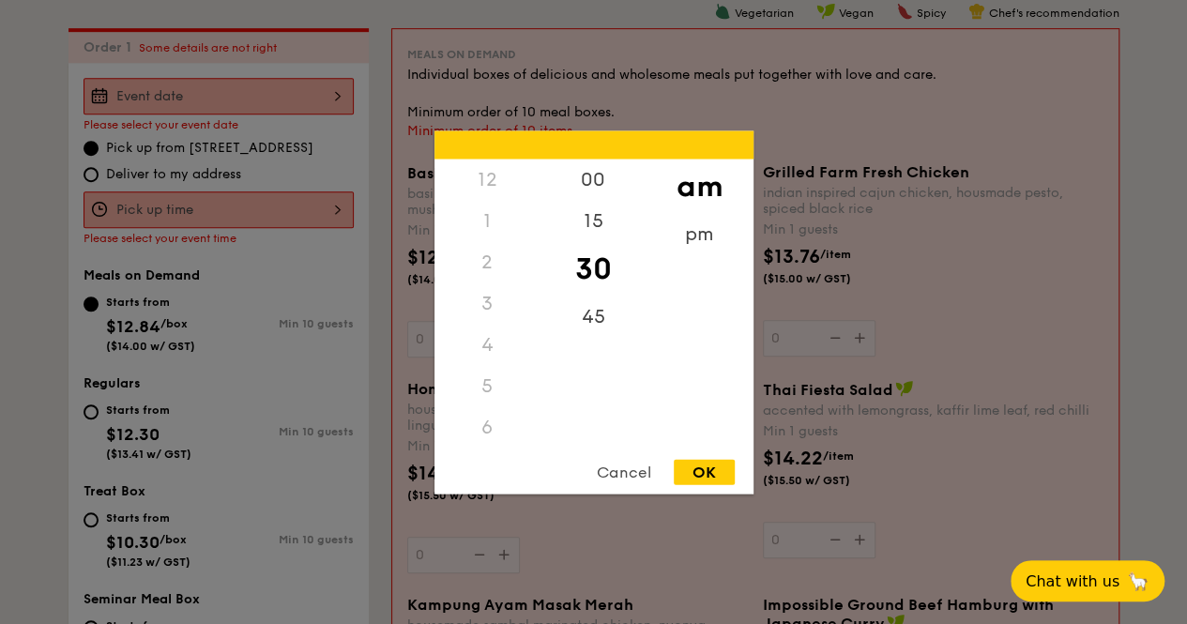
scroll to position [221, 0]
click at [259, 105] on div at bounding box center [593, 312] width 1187 height 624
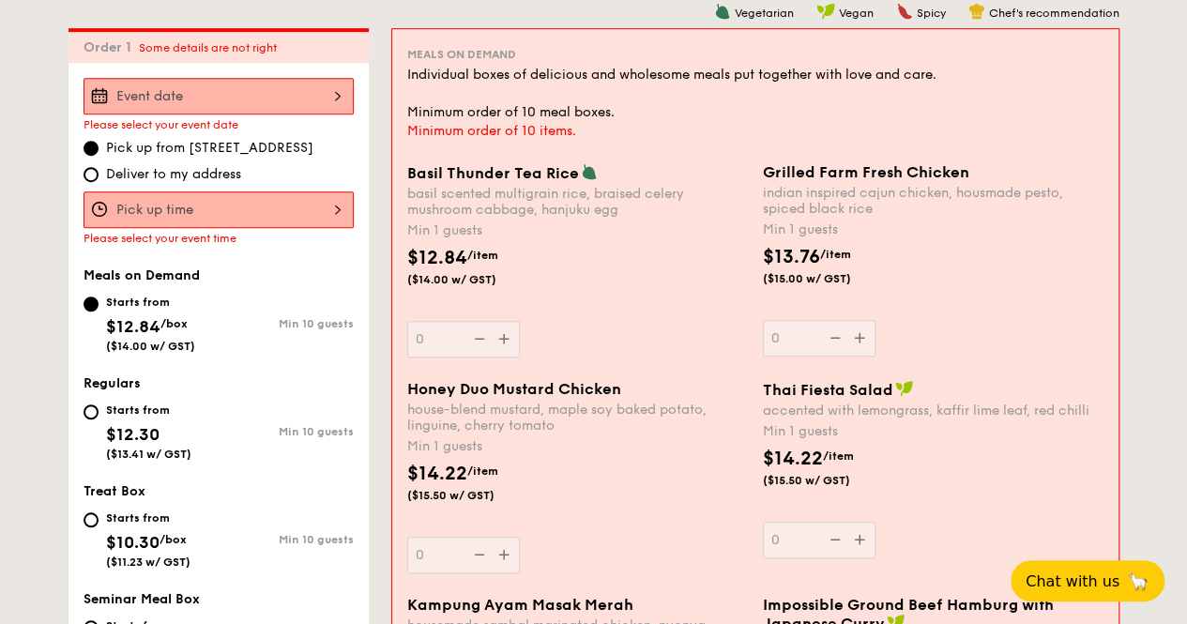
click at [325, 105] on div "2025 Oct [DATE] Tue Wed Thu Fri Sat Sun 1 2 3 4 5 6 7 8 9 10 11 12 13 14 15 16 …" at bounding box center [219, 96] width 270 height 37
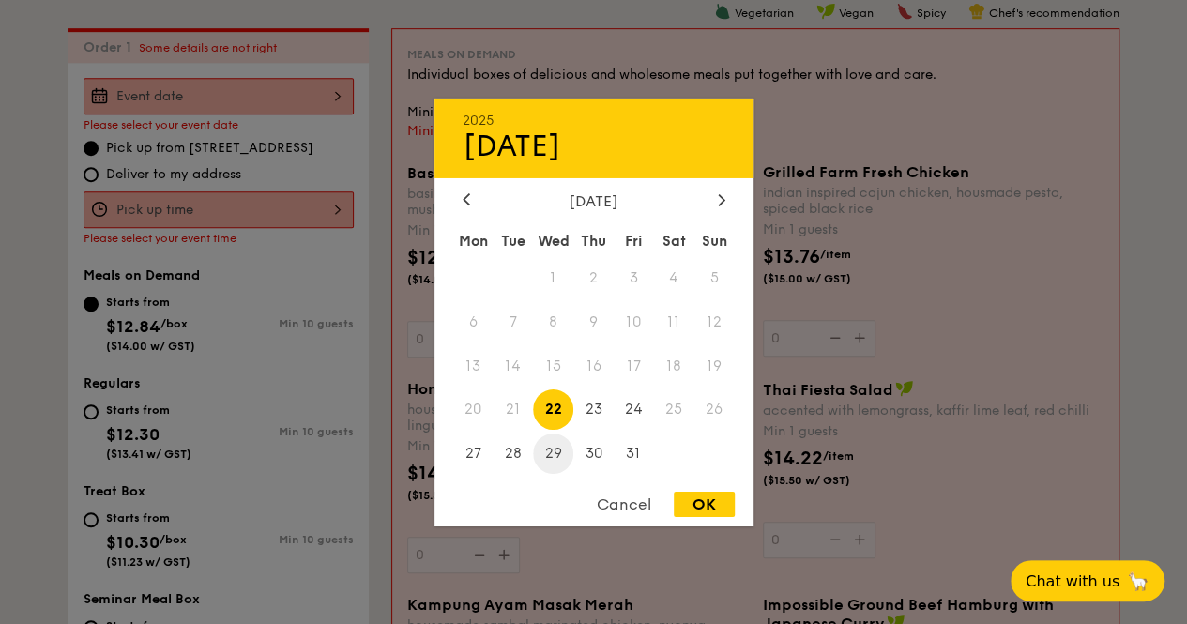
click at [570, 454] on span "29" at bounding box center [553, 454] width 40 height 40
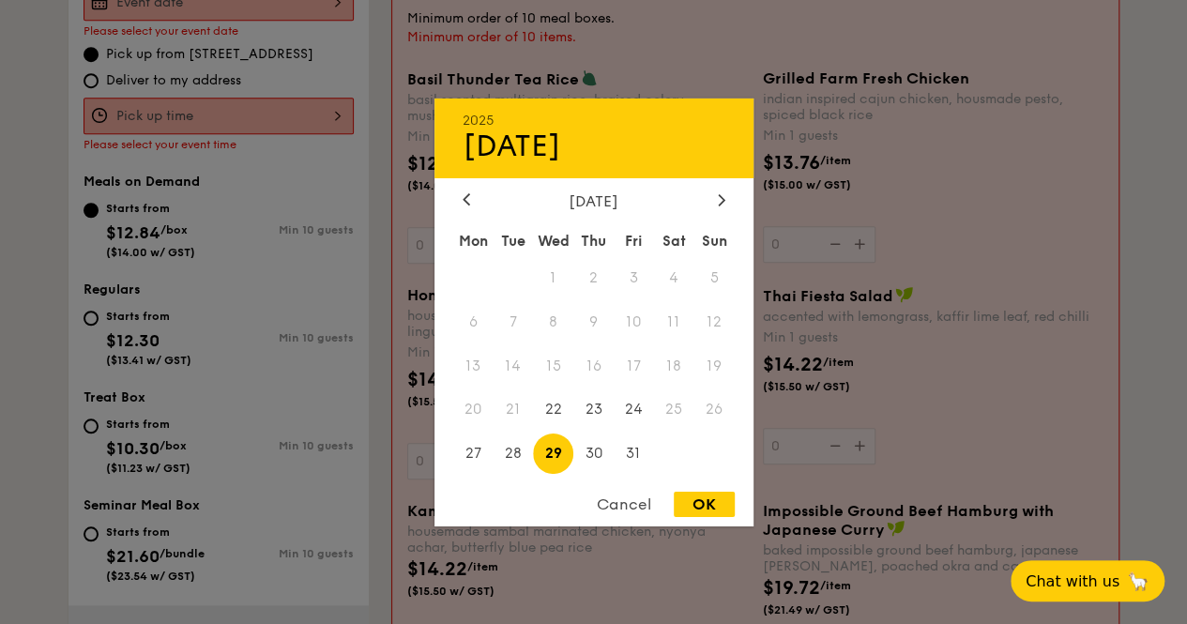
click at [711, 504] on div "OK" at bounding box center [704, 504] width 61 height 25
type input "[DATE]"
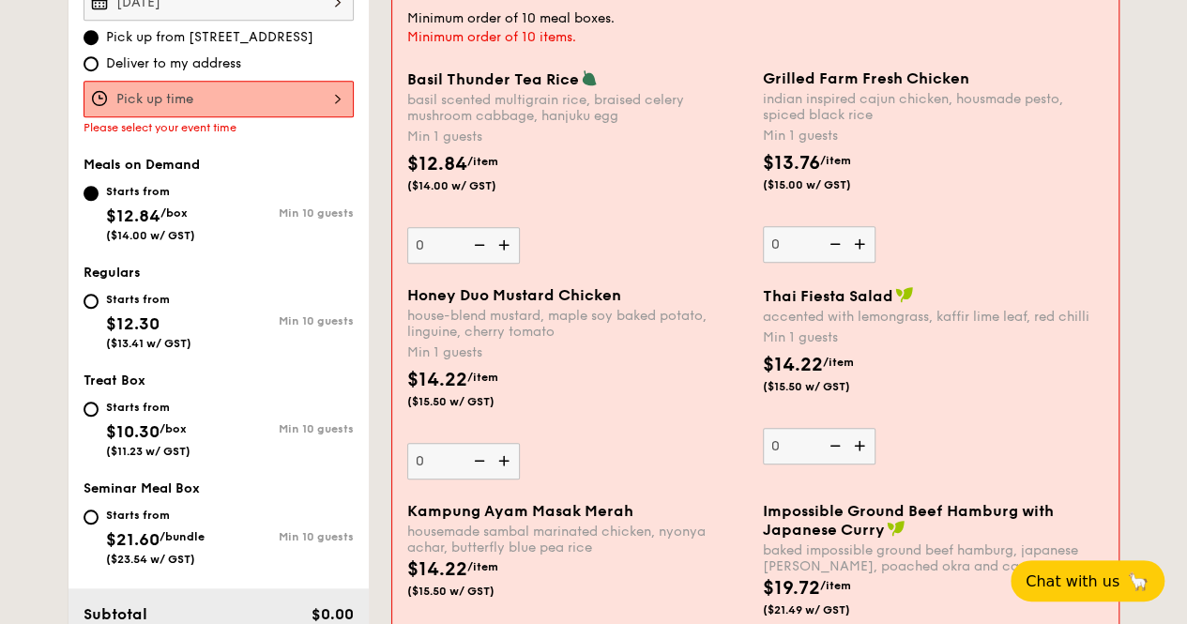
scroll to position [501, 0]
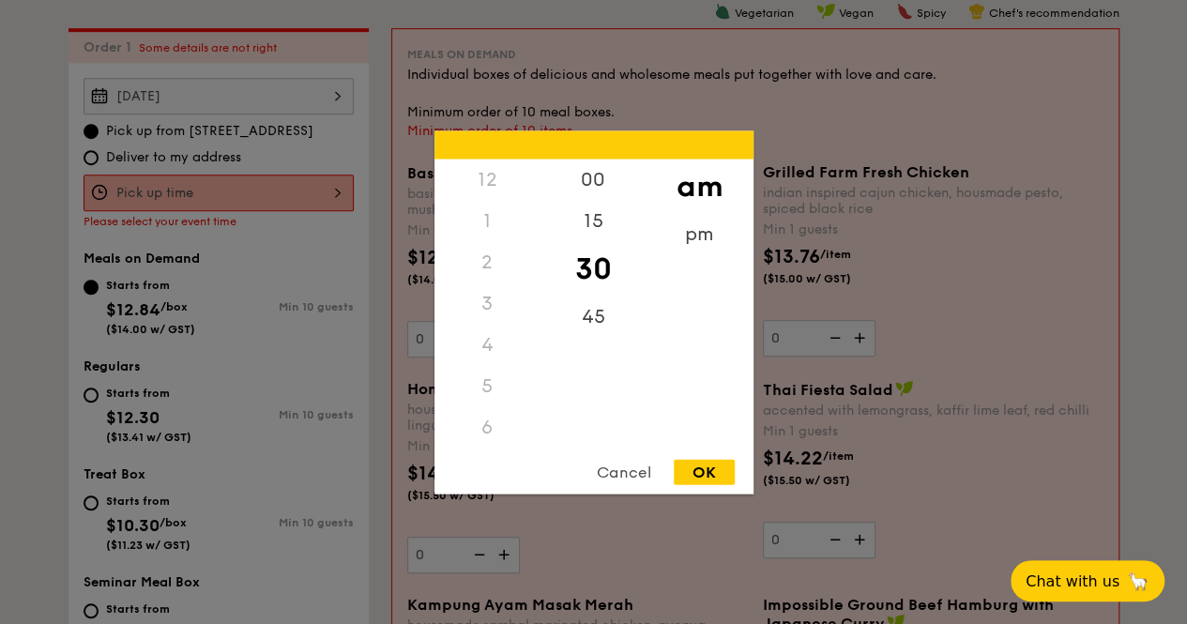
click at [278, 188] on div "12 1 2 3 4 5 6 7 8 9 10 11 00 15 30 45 am pm Cancel OK" at bounding box center [219, 193] width 270 height 37
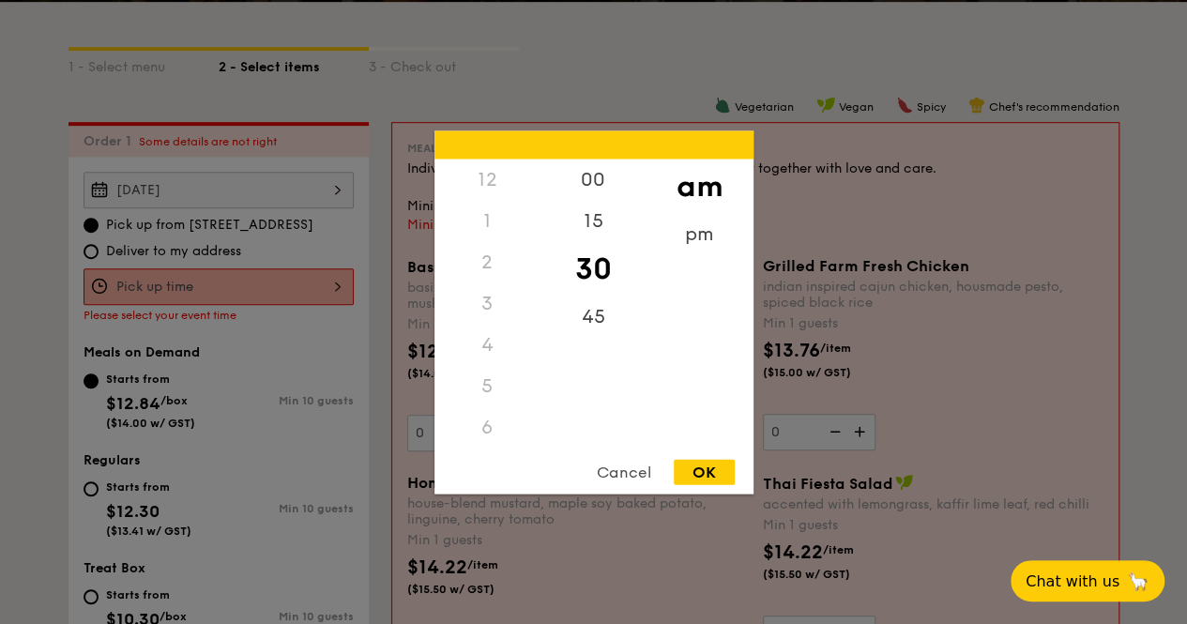
click at [479, 196] on div "12" at bounding box center [487, 179] width 106 height 41
click at [479, 206] on div "1" at bounding box center [487, 220] width 106 height 41
click at [488, 224] on div "1" at bounding box center [487, 220] width 106 height 41
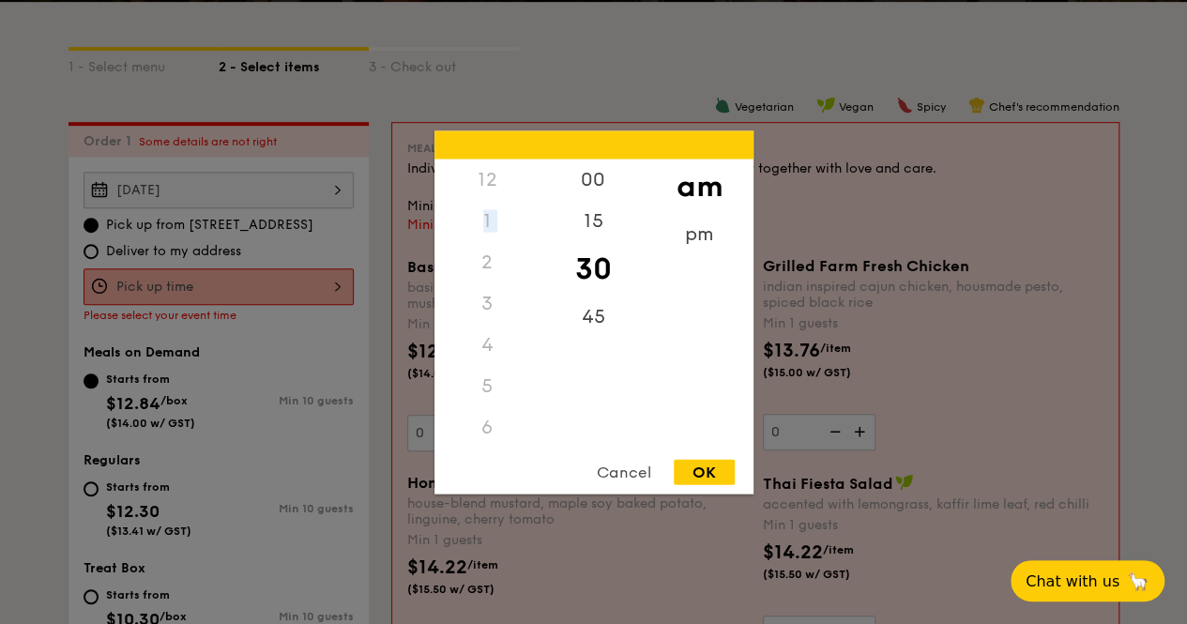
click at [488, 224] on div "1" at bounding box center [487, 220] width 106 height 41
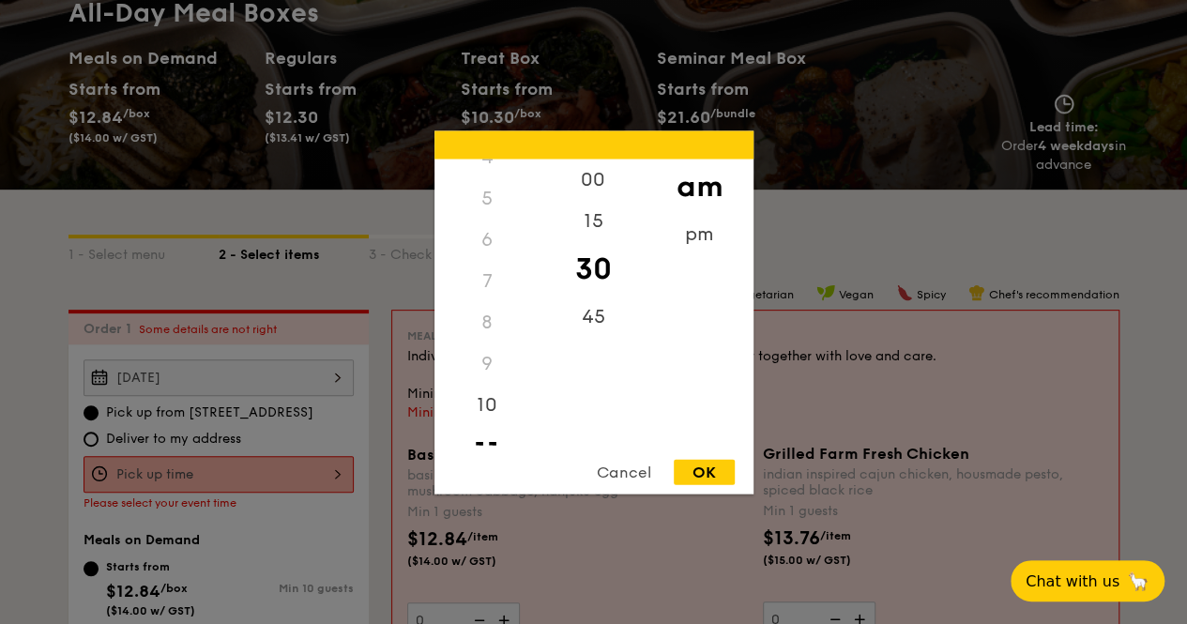
scroll to position [221, 0]
click at [482, 424] on div "11" at bounding box center [487, 418] width 106 height 54
click at [484, 434] on div "11" at bounding box center [487, 418] width 106 height 54
click at [487, 427] on div "11" at bounding box center [487, 418] width 106 height 54
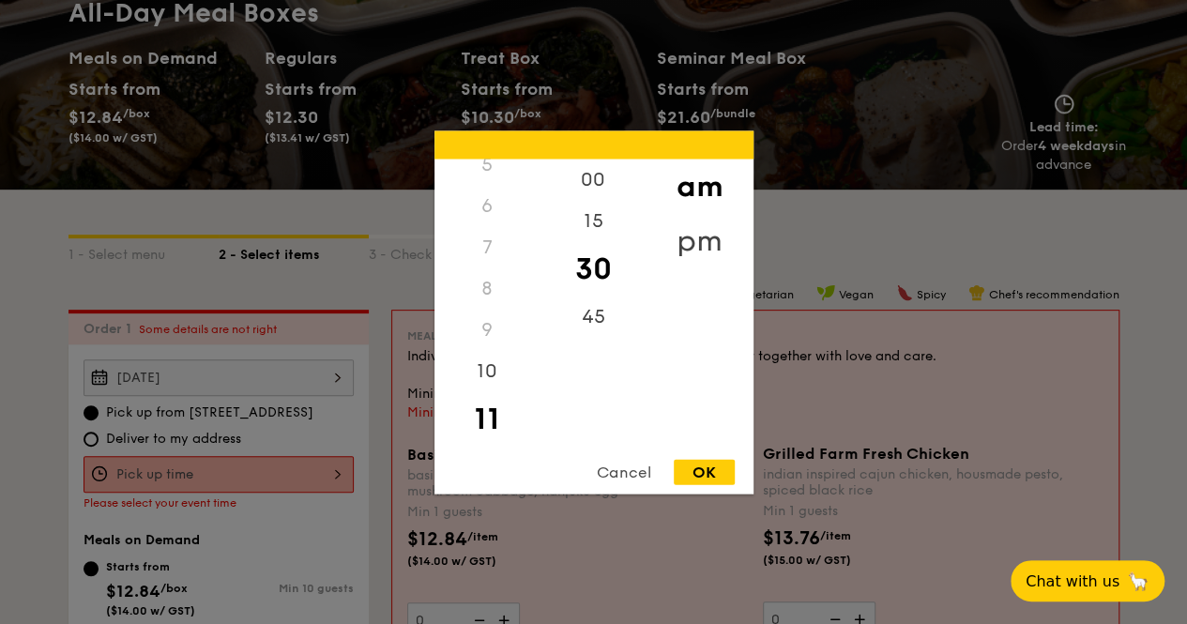
click at [719, 239] on div "pm" at bounding box center [700, 240] width 106 height 54
click at [505, 271] on div "2" at bounding box center [487, 268] width 106 height 54
click at [495, 227] on div "1" at bounding box center [487, 227] width 106 height 54
click at [491, 196] on div "12" at bounding box center [487, 186] width 106 height 54
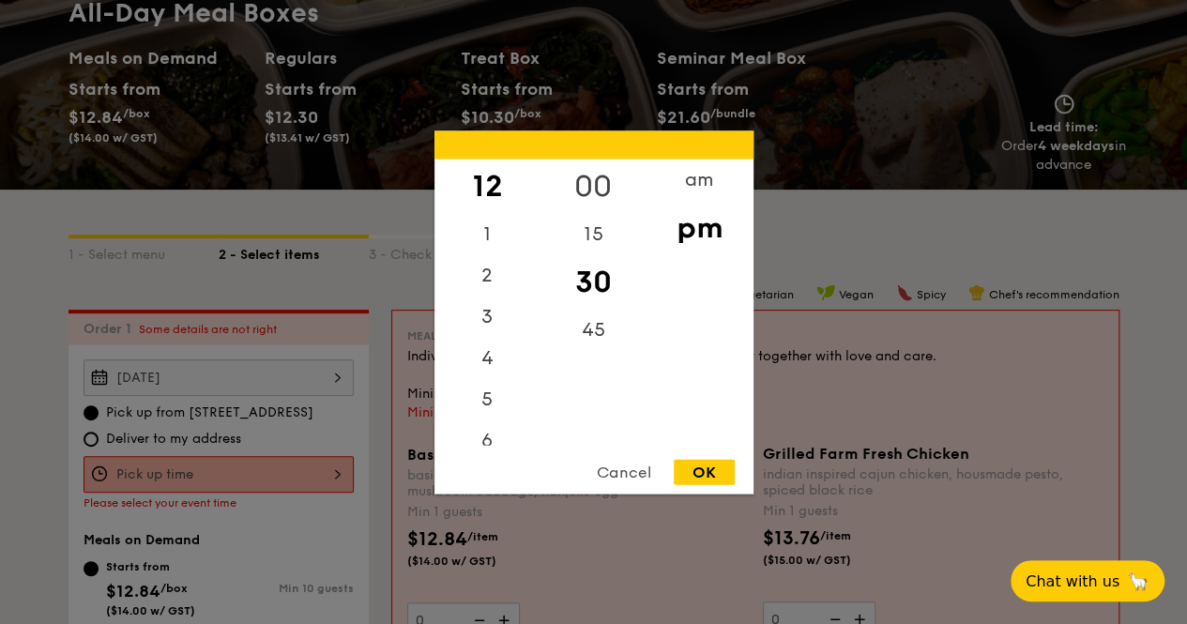
click at [597, 185] on div "00" at bounding box center [594, 186] width 106 height 54
click at [718, 477] on div "OK" at bounding box center [704, 471] width 61 height 25
type input "12:00PM"
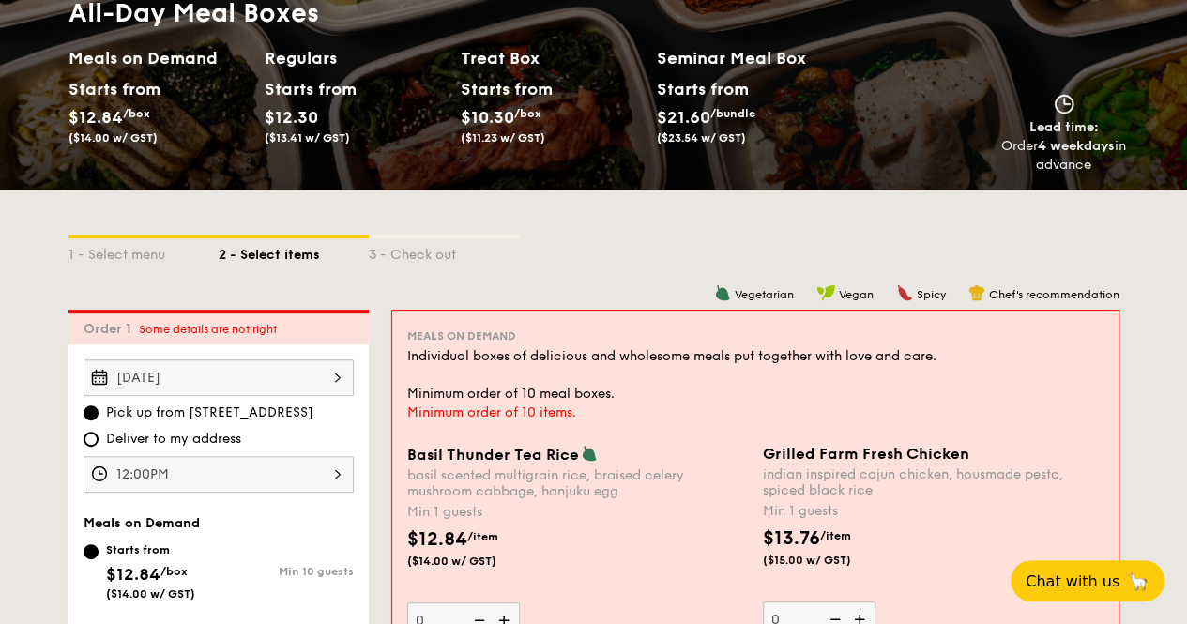
scroll to position [313, 0]
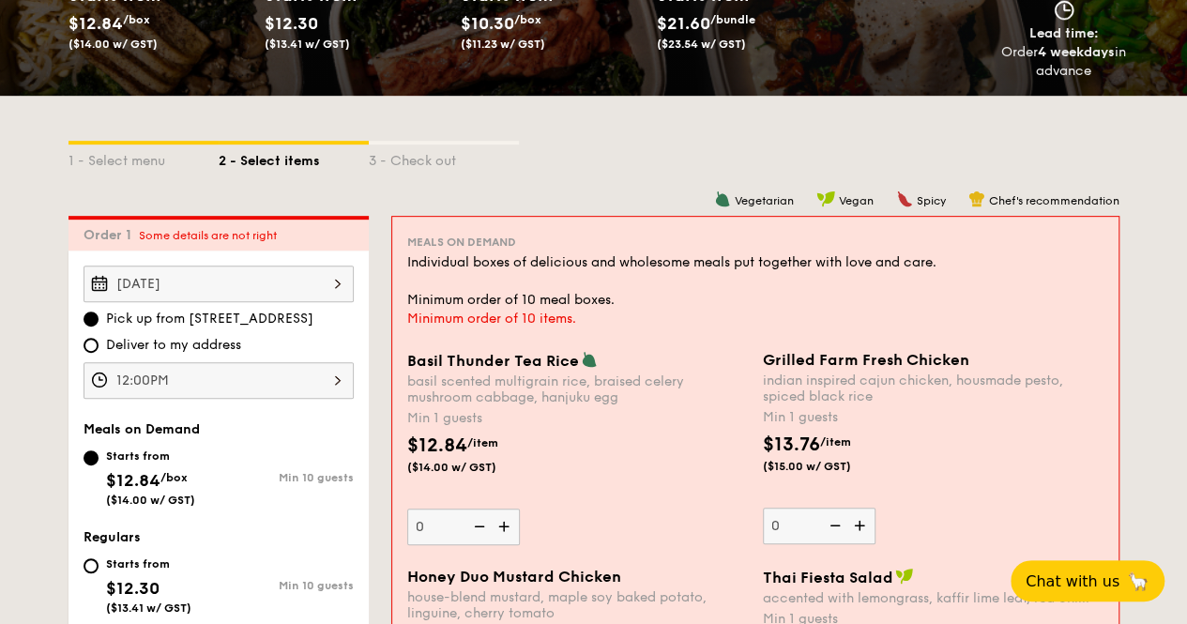
click at [495, 521] on img at bounding box center [506, 527] width 28 height 36
click at [495, 521] on input "0" at bounding box center [463, 527] width 113 height 37
click at [495, 521] on img at bounding box center [506, 527] width 28 height 36
click at [495, 521] on input "1" at bounding box center [463, 527] width 113 height 37
click at [495, 521] on img at bounding box center [506, 527] width 28 height 36
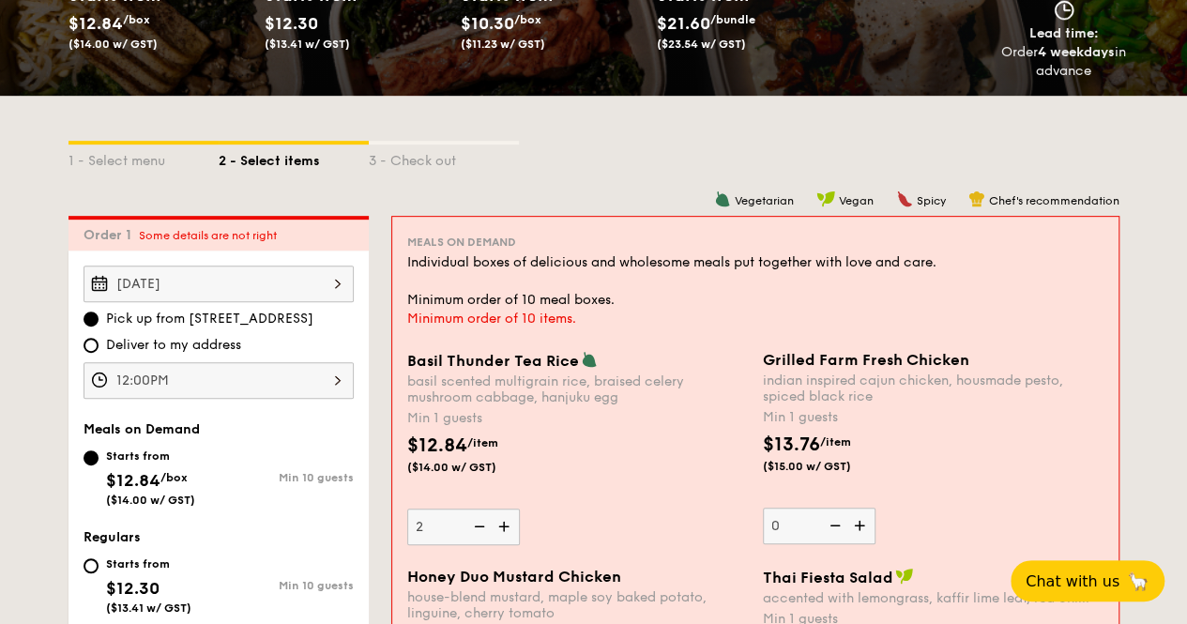
click at [495, 521] on input "2" at bounding box center [463, 527] width 113 height 37
click at [495, 521] on img at bounding box center [506, 527] width 28 height 36
click at [495, 521] on input "3" at bounding box center [463, 527] width 113 height 37
click at [500, 528] on img at bounding box center [506, 527] width 28 height 36
click at [500, 528] on input "4" at bounding box center [463, 527] width 113 height 37
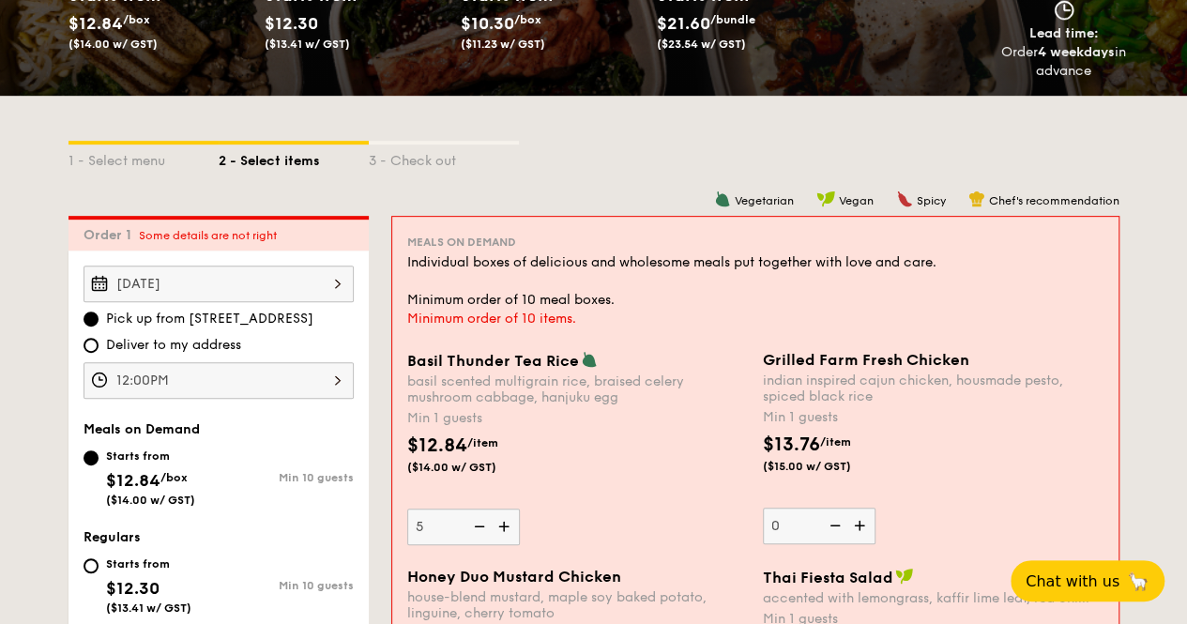
click at [500, 528] on img at bounding box center [506, 527] width 28 height 36
click at [500, 528] on input "5" at bounding box center [463, 527] width 113 height 37
click at [500, 528] on img at bounding box center [506, 527] width 28 height 36
click at [500, 528] on input "6" at bounding box center [463, 527] width 113 height 37
click at [500, 528] on img at bounding box center [506, 527] width 28 height 36
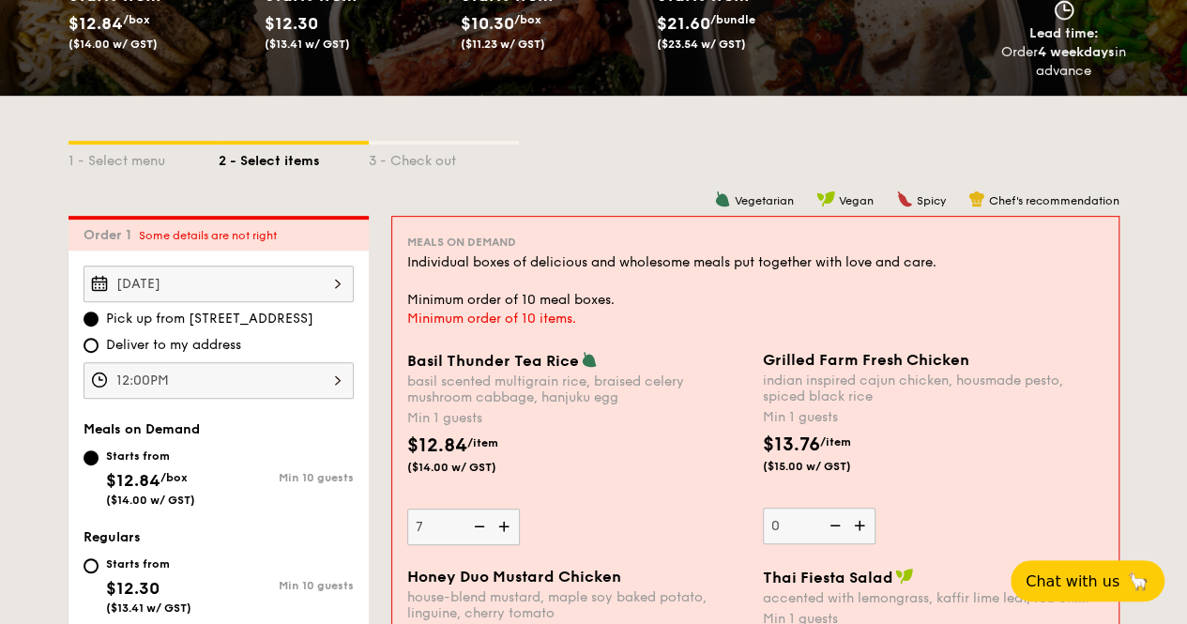
click at [500, 528] on input "7" at bounding box center [463, 527] width 113 height 37
click at [500, 528] on img at bounding box center [506, 527] width 28 height 36
click at [500, 528] on input "8" at bounding box center [463, 527] width 113 height 37
click at [500, 528] on img at bounding box center [506, 527] width 28 height 36
click at [500, 528] on input "9" at bounding box center [463, 527] width 113 height 37
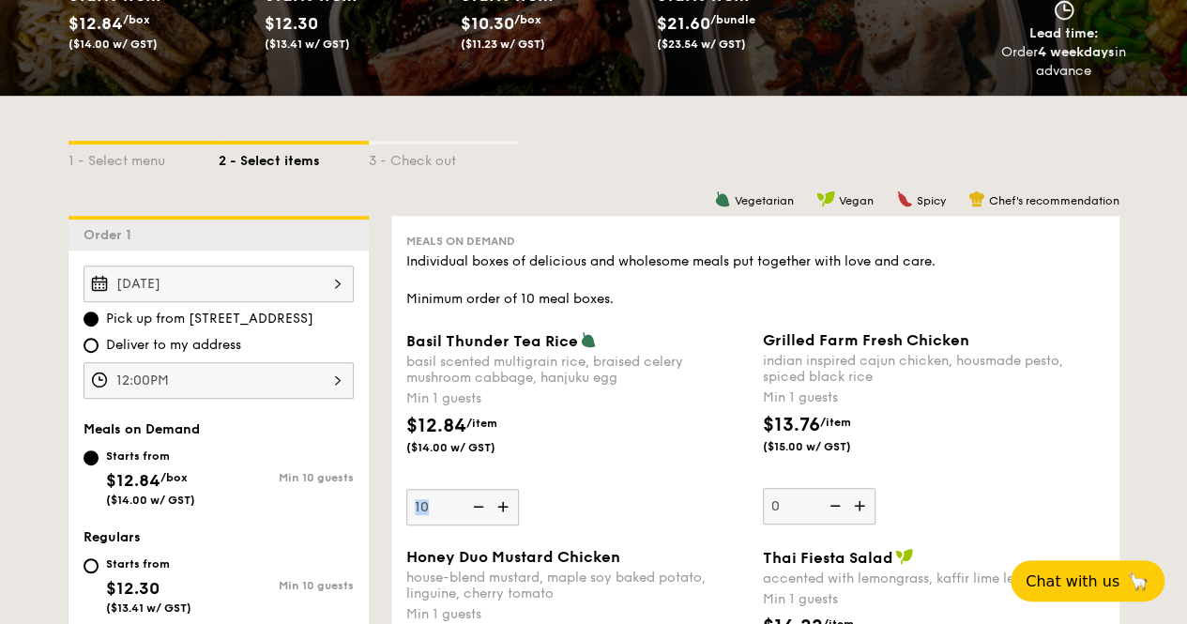
click at [500, 528] on div "Basil Thunder Tea [PERSON_NAME] scented multigrain rice, braised celery mushroo…" at bounding box center [755, 439] width 713 height 217
click at [497, 502] on img at bounding box center [505, 507] width 28 height 36
click at [497, 502] on input "10" at bounding box center [462, 507] width 113 height 37
click at [497, 502] on img at bounding box center [505, 507] width 28 height 36
click at [497, 502] on input "11" at bounding box center [462, 507] width 113 height 37
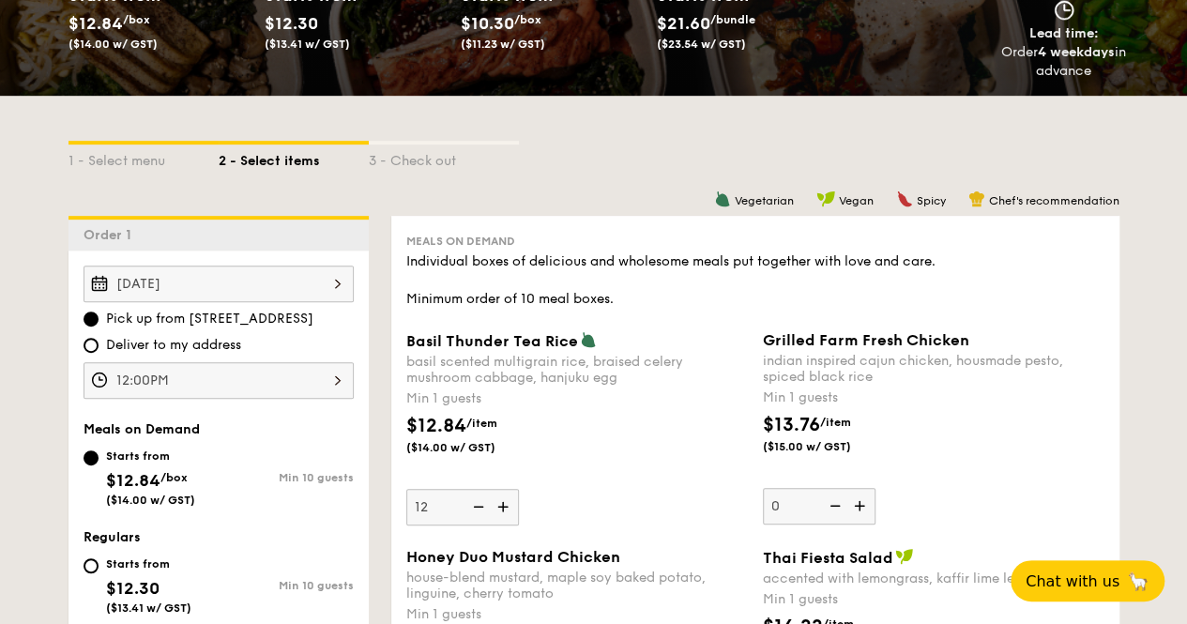
click at [486, 504] on img at bounding box center [477, 507] width 28 height 36
click at [486, 504] on input "12" at bounding box center [462, 507] width 113 height 37
click at [486, 505] on img at bounding box center [477, 507] width 28 height 36
click at [486, 505] on input "11" at bounding box center [462, 507] width 113 height 37
click at [486, 505] on img at bounding box center [477, 507] width 28 height 36
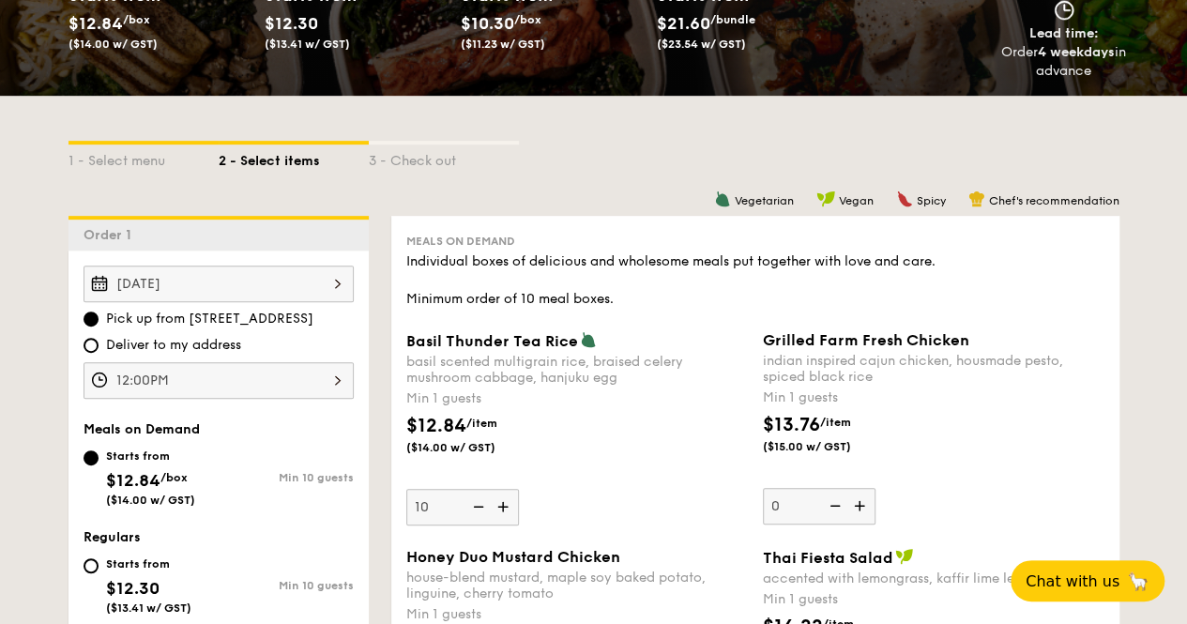
click at [486, 505] on input "10" at bounding box center [462, 507] width 113 height 37
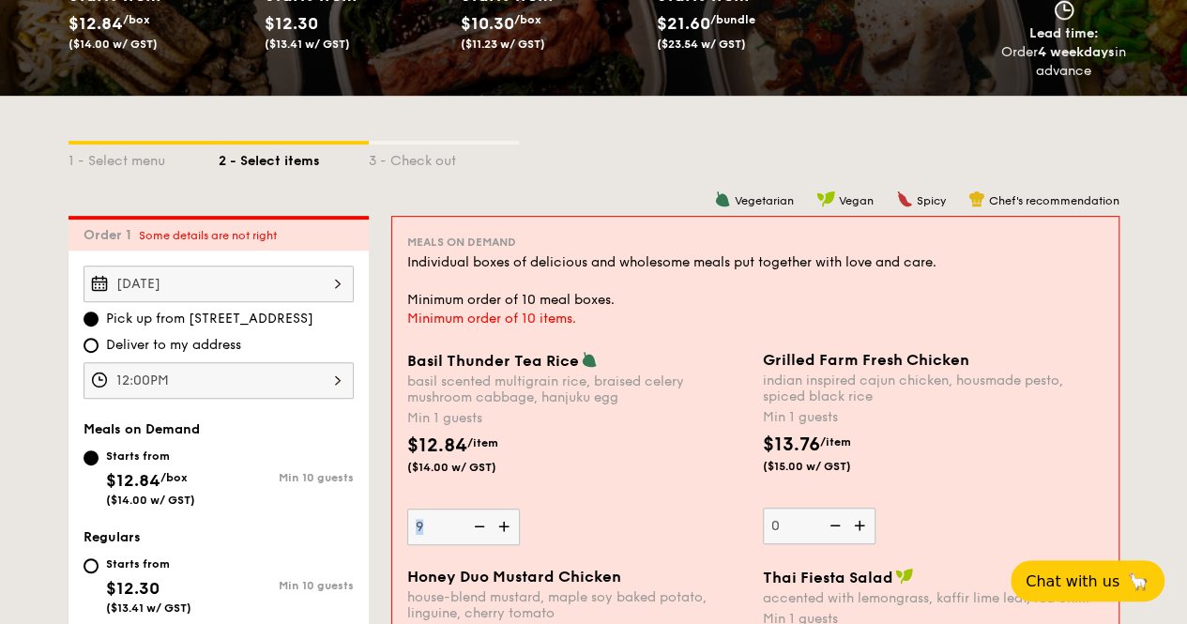
click at [486, 505] on div "Basil Thunder Tea [PERSON_NAME] scented multigrain rice, braised celery mushroo…" at bounding box center [577, 448] width 341 height 194
click at [486, 509] on input "9" at bounding box center [463, 527] width 113 height 37
click at [486, 505] on div "Basil Thunder Tea [PERSON_NAME] scented multigrain rice, braised celery mushroo…" at bounding box center [577, 448] width 341 height 194
click at [486, 509] on input "9" at bounding box center [463, 527] width 113 height 37
click at [486, 505] on div "Basil Thunder Tea [PERSON_NAME] scented multigrain rice, braised celery mushroo…" at bounding box center [577, 448] width 341 height 194
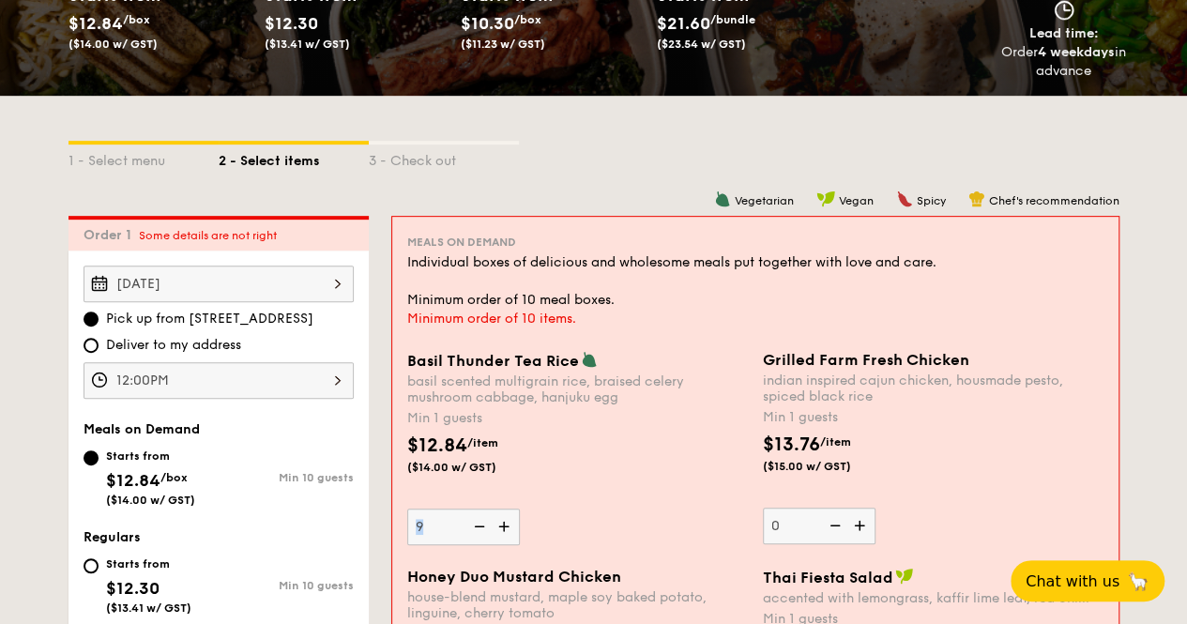
click at [486, 509] on input "9" at bounding box center [463, 527] width 113 height 37
click at [486, 505] on div "Basil Thunder Tea [PERSON_NAME] scented multigrain rice, braised celery mushroo…" at bounding box center [577, 448] width 341 height 194
click at [486, 509] on input "9" at bounding box center [463, 527] width 113 height 37
click at [486, 505] on div "Basil Thunder Tea [PERSON_NAME] scented multigrain rice, braised celery mushroo…" at bounding box center [577, 448] width 341 height 194
click at [486, 509] on input "9" at bounding box center [463, 527] width 113 height 37
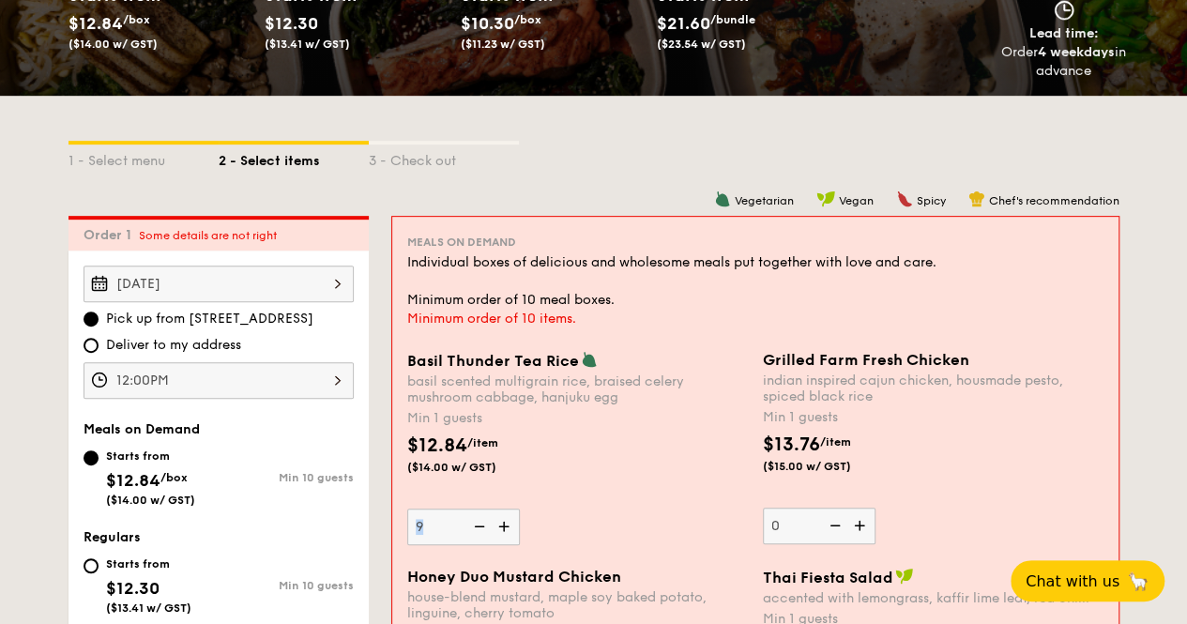
click at [486, 505] on div "Basil Thunder Tea [PERSON_NAME] scented multigrain rice, braised celery mushroo…" at bounding box center [577, 448] width 341 height 194
click at [486, 509] on input "9" at bounding box center [463, 527] width 113 height 37
click at [490, 521] on img at bounding box center [478, 527] width 28 height 36
click at [490, 521] on input "9" at bounding box center [463, 527] width 113 height 37
click at [490, 521] on img at bounding box center [478, 527] width 28 height 36
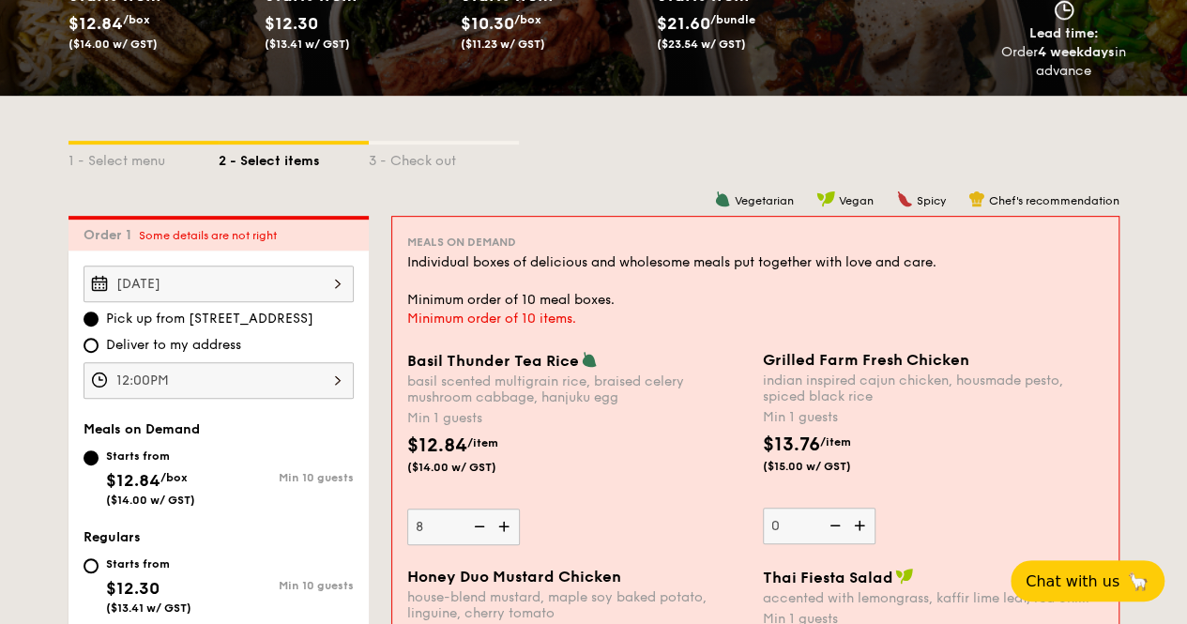
click at [490, 521] on input "8" at bounding box center [463, 527] width 113 height 37
click at [490, 521] on img at bounding box center [478, 527] width 28 height 36
click at [490, 521] on input "7" at bounding box center [463, 527] width 113 height 37
click at [490, 521] on img at bounding box center [478, 527] width 28 height 36
click at [490, 521] on input "6" at bounding box center [463, 527] width 113 height 37
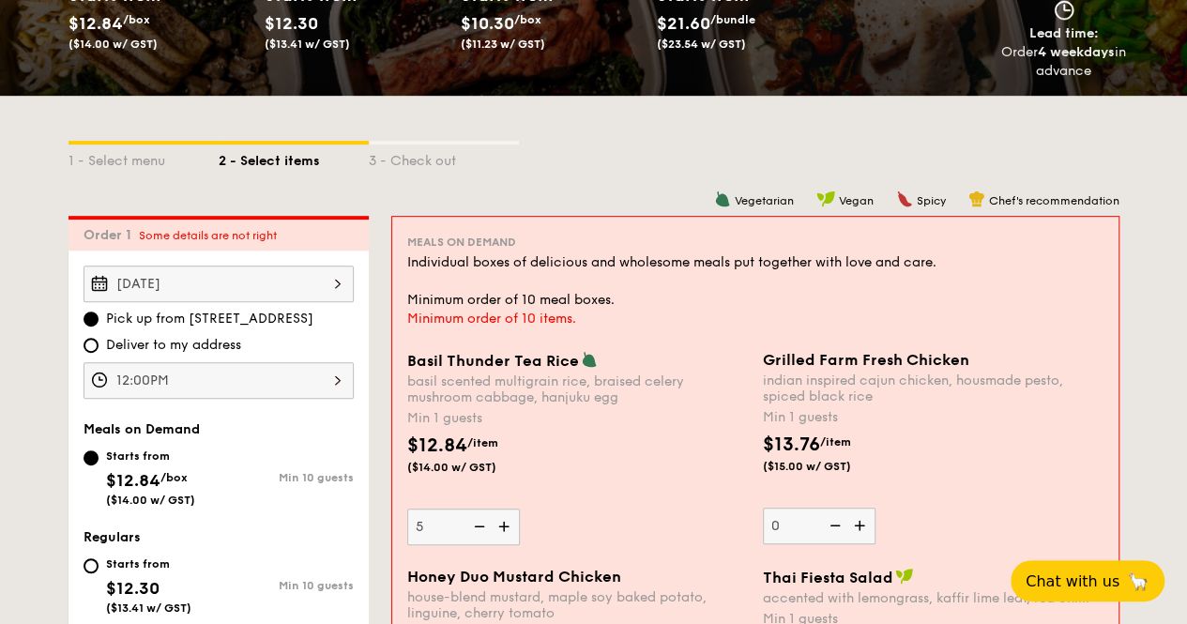
click at [490, 521] on img at bounding box center [478, 527] width 28 height 36
click at [490, 521] on input "5" at bounding box center [463, 527] width 113 height 37
click at [490, 521] on img at bounding box center [478, 527] width 28 height 36
click at [490, 521] on input "4" at bounding box center [463, 527] width 113 height 37
click at [490, 521] on img at bounding box center [478, 527] width 28 height 36
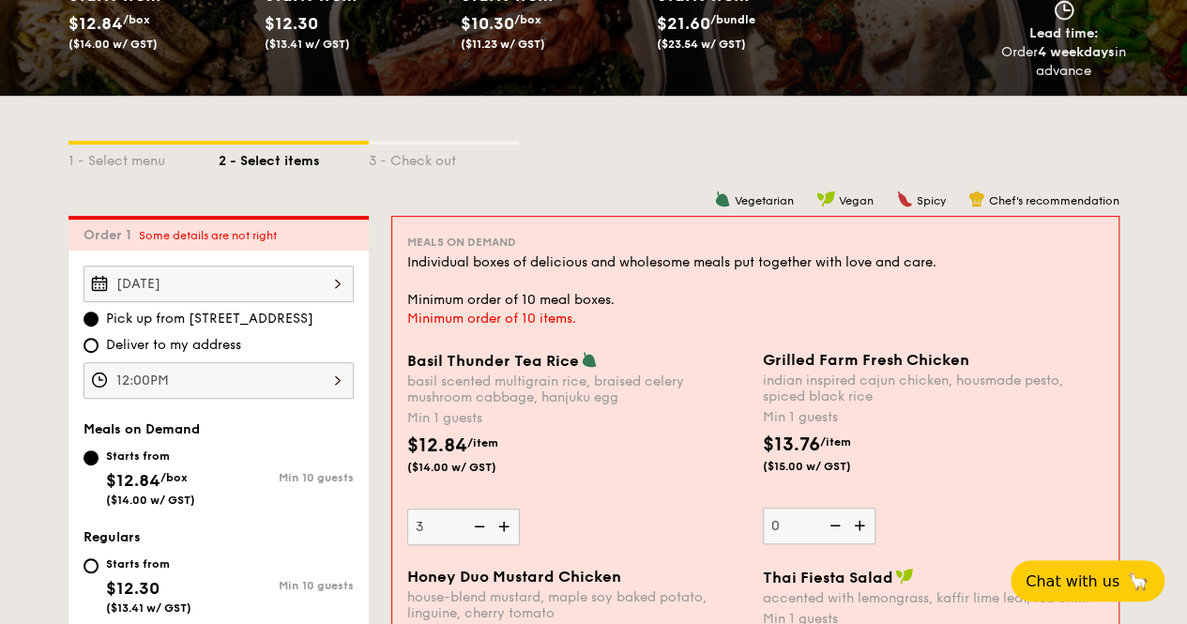
click at [490, 521] on input "3" at bounding box center [463, 527] width 113 height 37
type input "2"
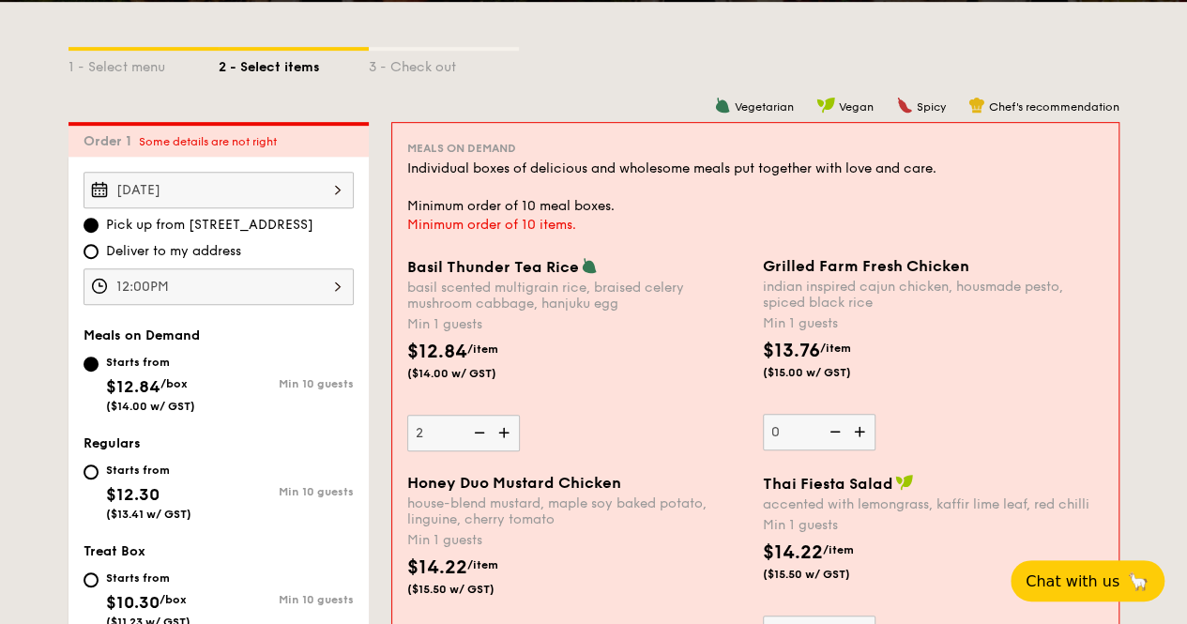
click at [865, 425] on img at bounding box center [861, 432] width 28 height 36
click at [865, 425] on input "0" at bounding box center [819, 432] width 113 height 37
click at [865, 425] on img at bounding box center [861, 432] width 28 height 36
click at [865, 425] on input "1" at bounding box center [819, 432] width 113 height 37
click at [865, 425] on img at bounding box center [861, 432] width 28 height 36
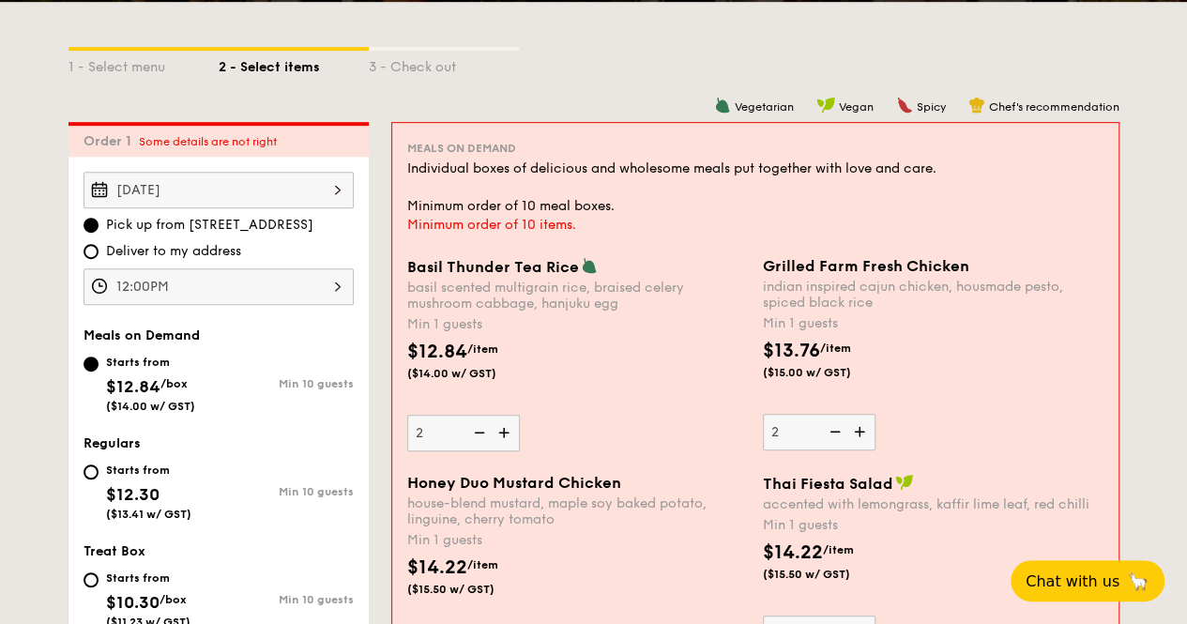
click at [865, 425] on input "2" at bounding box center [819, 432] width 113 height 37
click at [865, 425] on img at bounding box center [861, 432] width 28 height 36
click at [865, 425] on input "3" at bounding box center [819, 432] width 113 height 37
click at [865, 425] on img at bounding box center [861, 432] width 28 height 36
click at [865, 425] on input "4" at bounding box center [819, 432] width 113 height 37
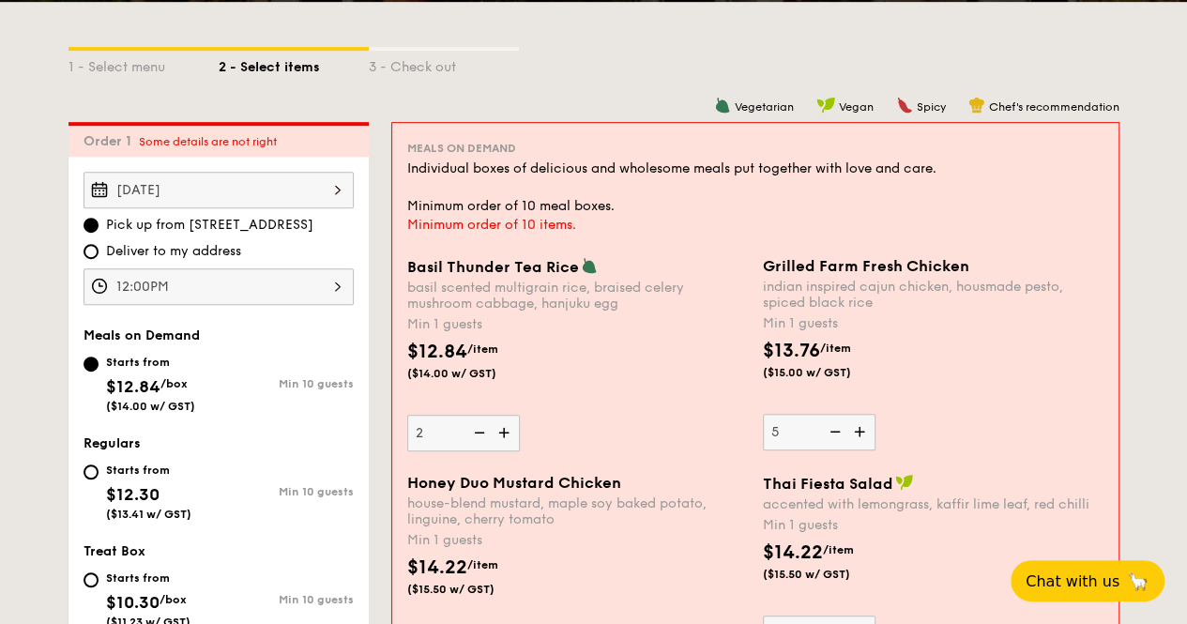
click at [865, 425] on img at bounding box center [861, 432] width 28 height 36
click at [865, 425] on input "5" at bounding box center [819, 432] width 113 height 37
click at [865, 425] on img at bounding box center [861, 432] width 28 height 36
click at [865, 425] on input "6" at bounding box center [819, 432] width 113 height 37
click at [865, 425] on img at bounding box center [861, 432] width 28 height 36
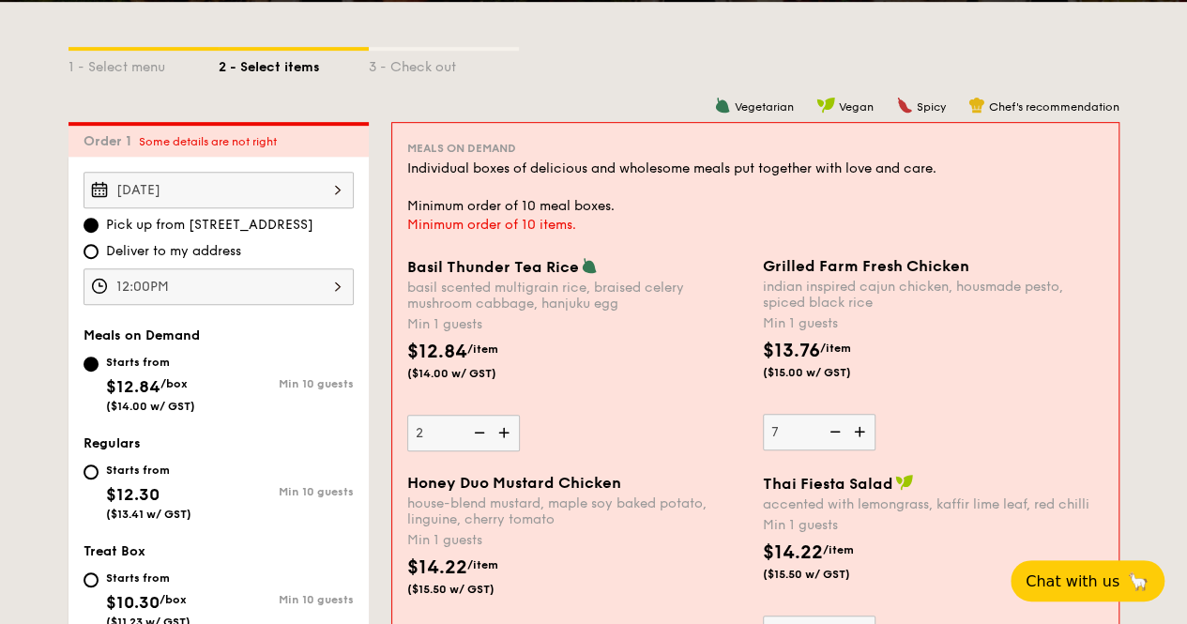
click at [865, 425] on input "7" at bounding box center [819, 432] width 113 height 37
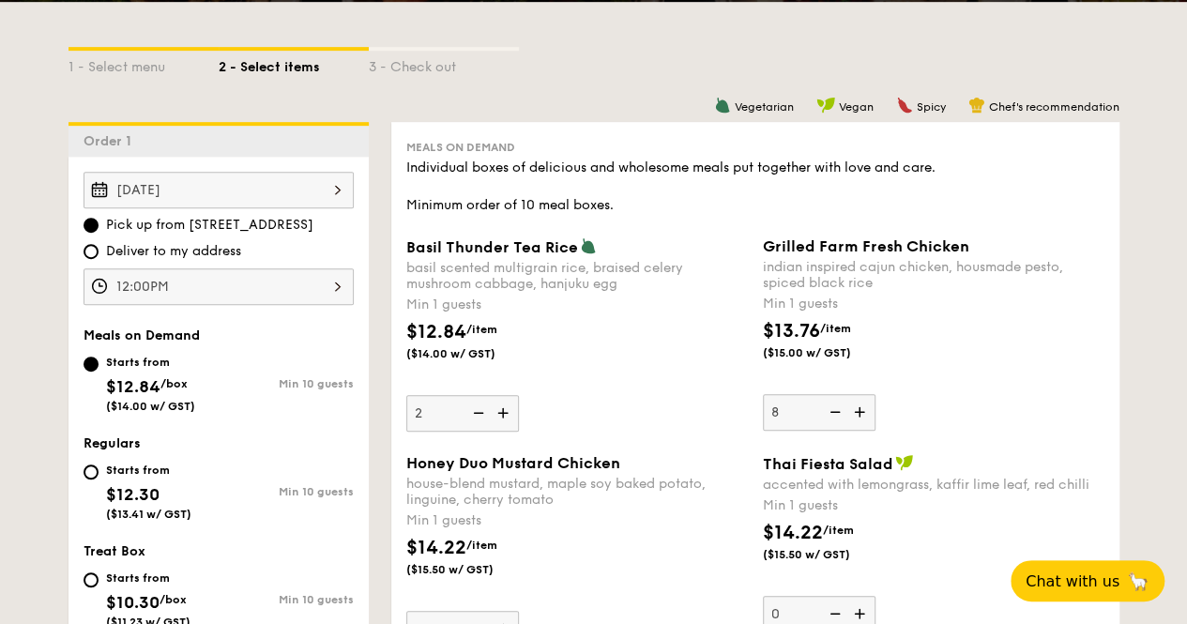
click at [865, 425] on img at bounding box center [861, 412] width 28 height 36
click at [865, 425] on input "8" at bounding box center [819, 412] width 113 height 37
click at [870, 419] on img at bounding box center [861, 412] width 28 height 36
click at [870, 419] on input "9" at bounding box center [819, 412] width 113 height 37
click at [846, 416] on img at bounding box center [833, 412] width 28 height 36
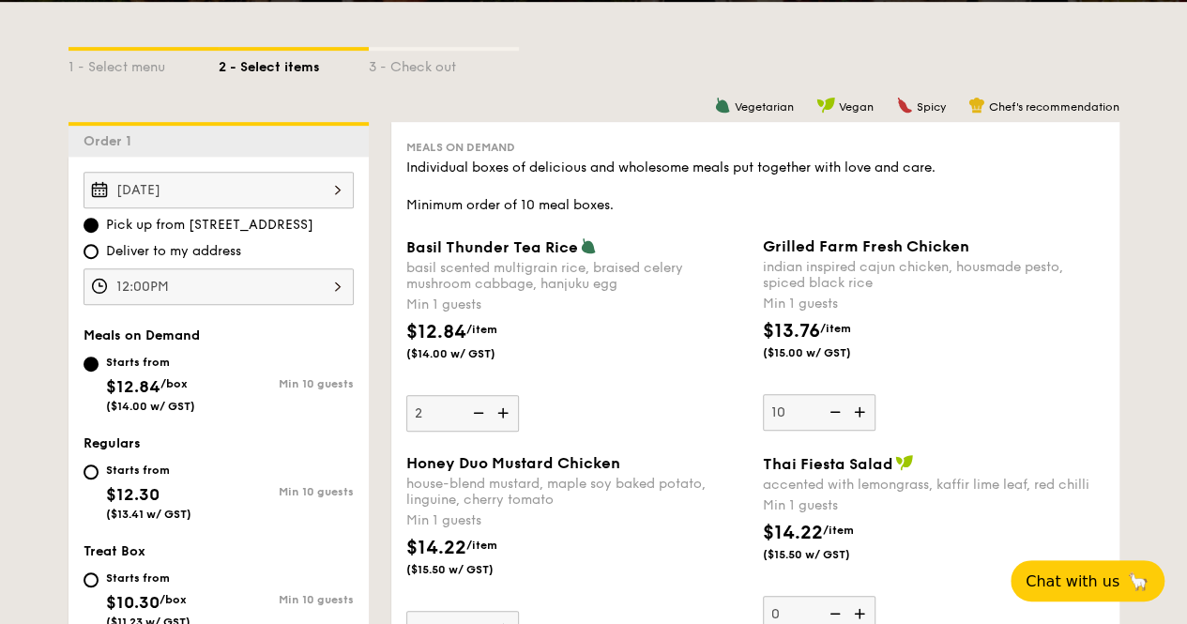
click at [846, 416] on input "10" at bounding box center [819, 412] width 113 height 37
click at [846, 416] on img at bounding box center [833, 412] width 28 height 36
click at [846, 416] on input "9" at bounding box center [819, 412] width 113 height 37
click at [846, 416] on img at bounding box center [833, 412] width 28 height 36
click at [846, 416] on input "8" at bounding box center [819, 412] width 113 height 37
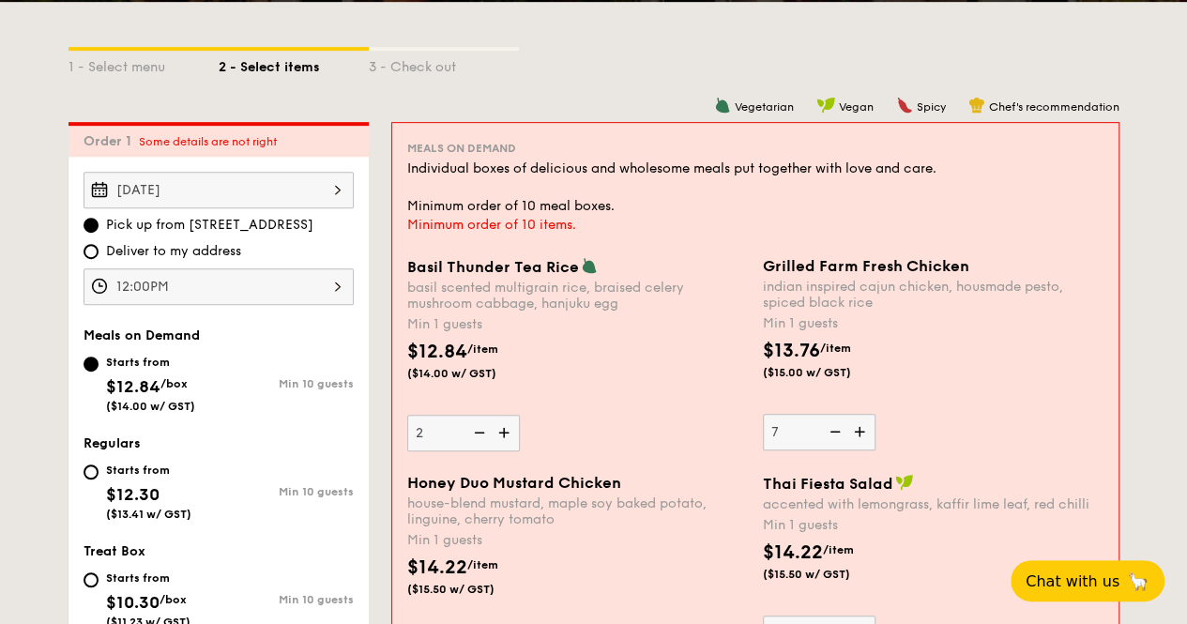
click at [846, 416] on img at bounding box center [833, 432] width 28 height 36
click at [846, 416] on input "7" at bounding box center [819, 432] width 113 height 37
click at [846, 416] on img at bounding box center [833, 432] width 28 height 36
click at [846, 416] on input "6" at bounding box center [819, 432] width 113 height 37
click at [846, 416] on img at bounding box center [833, 432] width 28 height 36
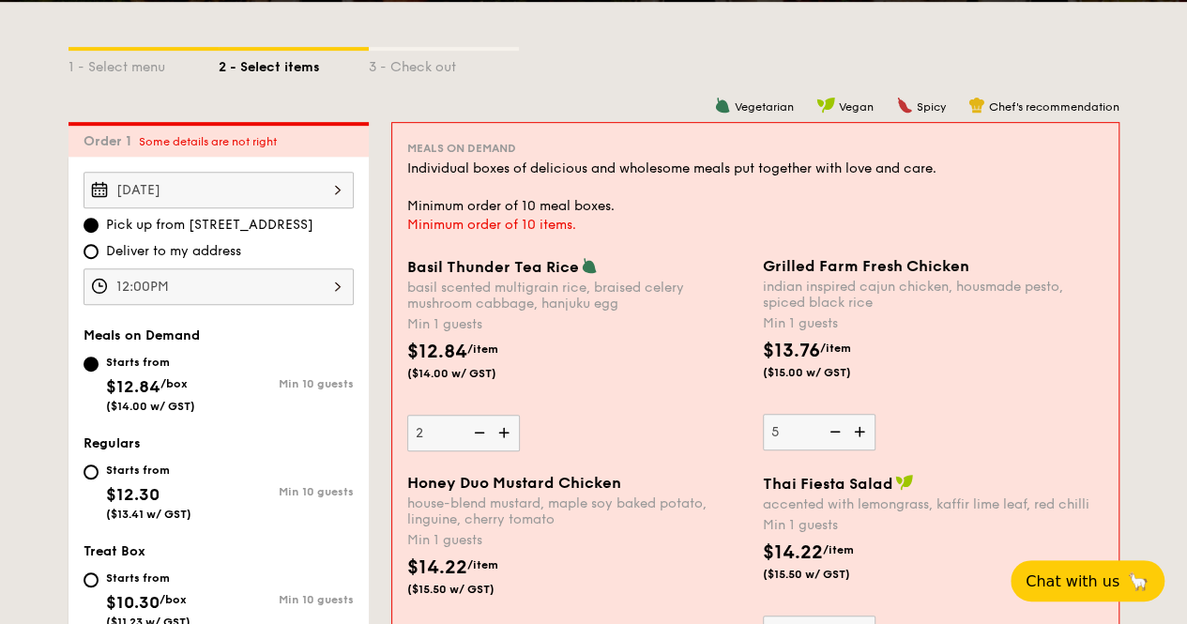
click at [846, 416] on input "5" at bounding box center [819, 432] width 113 height 37
click at [844, 417] on img at bounding box center [833, 432] width 28 height 36
click at [844, 417] on input "4" at bounding box center [819, 432] width 113 height 37
click at [844, 420] on img at bounding box center [833, 432] width 28 height 36
click at [844, 420] on input "3" at bounding box center [819, 432] width 113 height 37
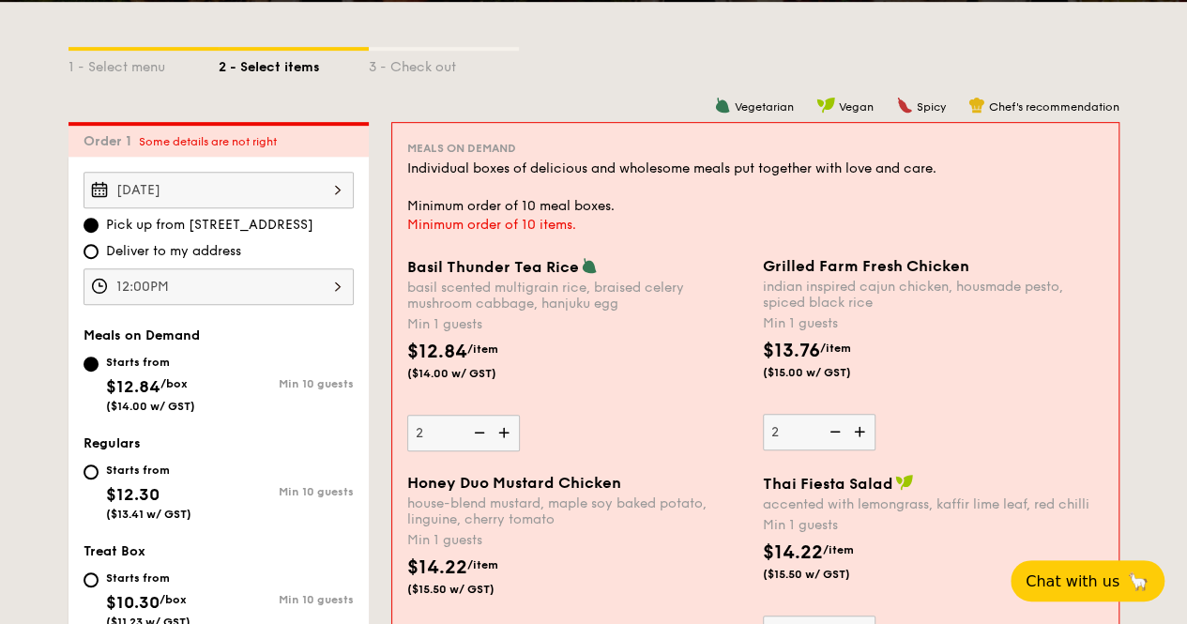
click at [844, 420] on img at bounding box center [833, 432] width 28 height 36
click at [844, 420] on input "2" at bounding box center [819, 432] width 113 height 37
click at [844, 420] on img at bounding box center [833, 432] width 28 height 36
click at [844, 420] on input "1" at bounding box center [819, 432] width 113 height 37
type input "0"
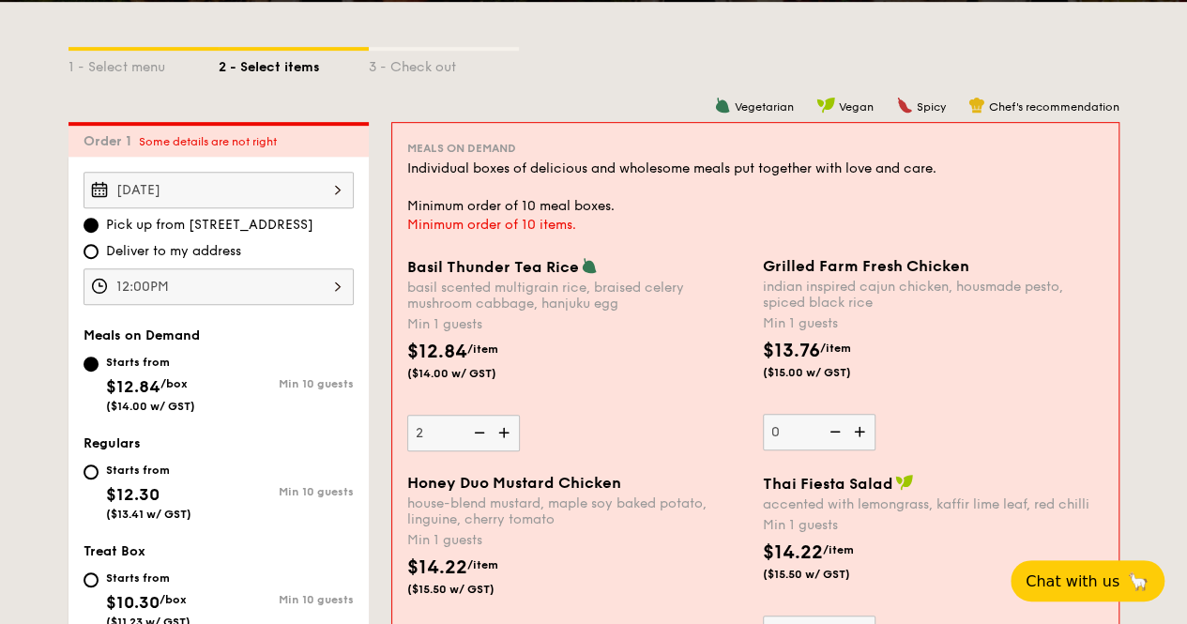
scroll to position [595, 0]
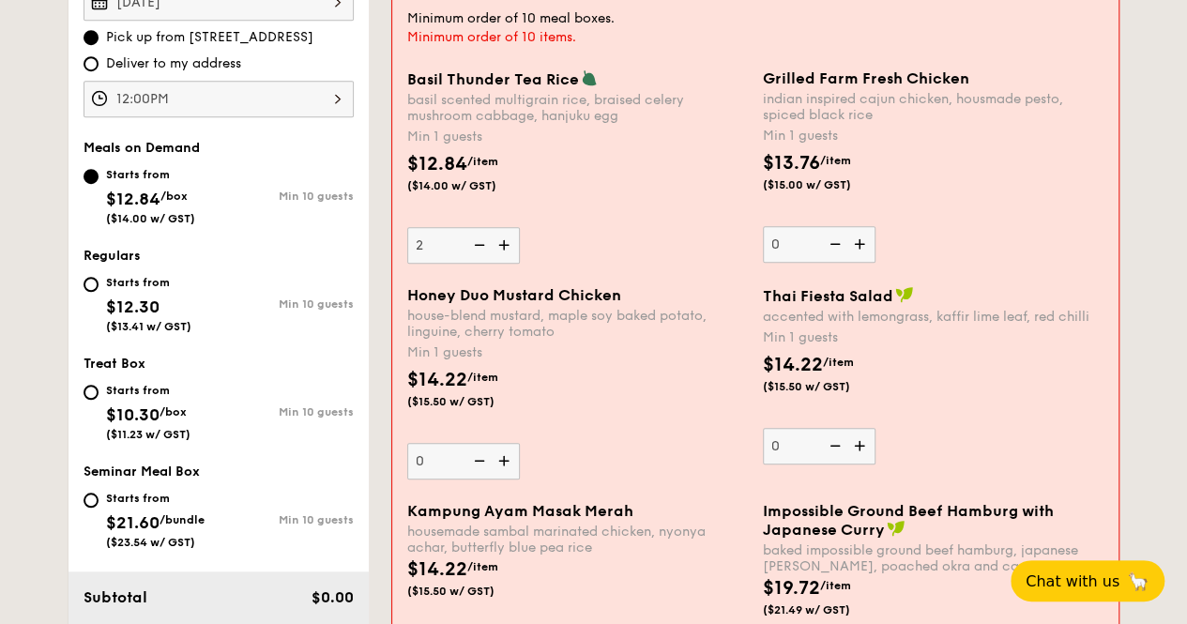
click at [483, 251] on img at bounding box center [478, 245] width 28 height 36
click at [483, 251] on input "2" at bounding box center [463, 245] width 113 height 37
click at [483, 251] on img at bounding box center [478, 245] width 28 height 36
click at [483, 251] on input "1" at bounding box center [463, 245] width 113 height 37
type input "0"
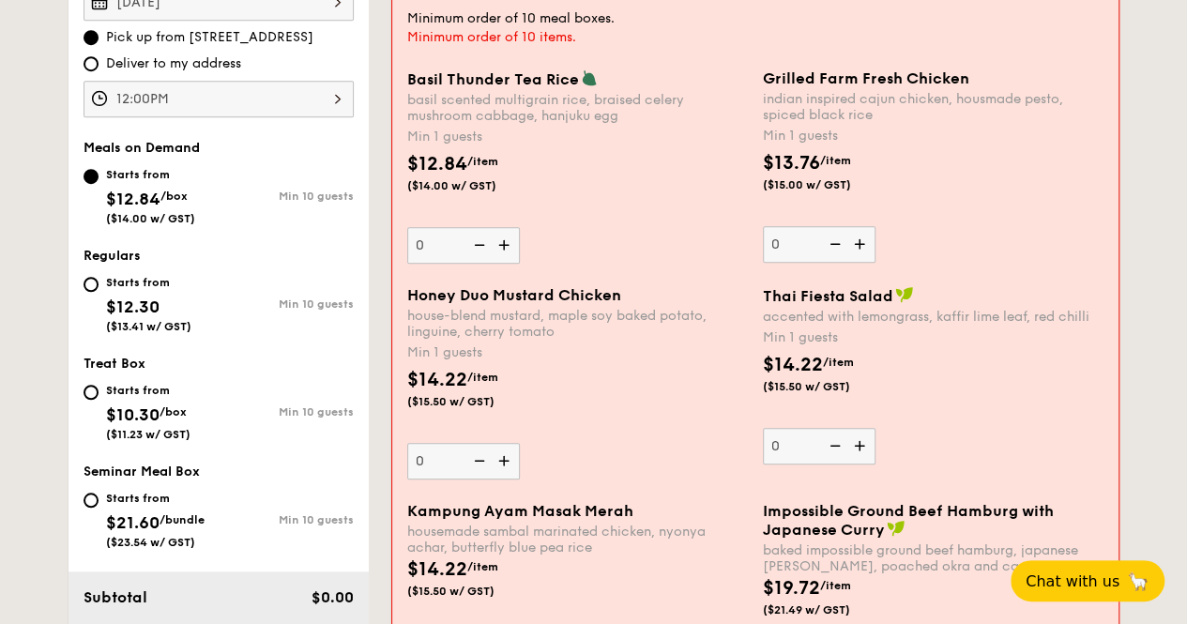
click at [504, 455] on img at bounding box center [506, 461] width 28 height 36
click at [504, 455] on input "0" at bounding box center [463, 461] width 113 height 37
click at [504, 455] on img at bounding box center [506, 461] width 28 height 36
click at [504, 455] on input "1" at bounding box center [463, 461] width 113 height 37
click at [504, 455] on img at bounding box center [506, 461] width 28 height 36
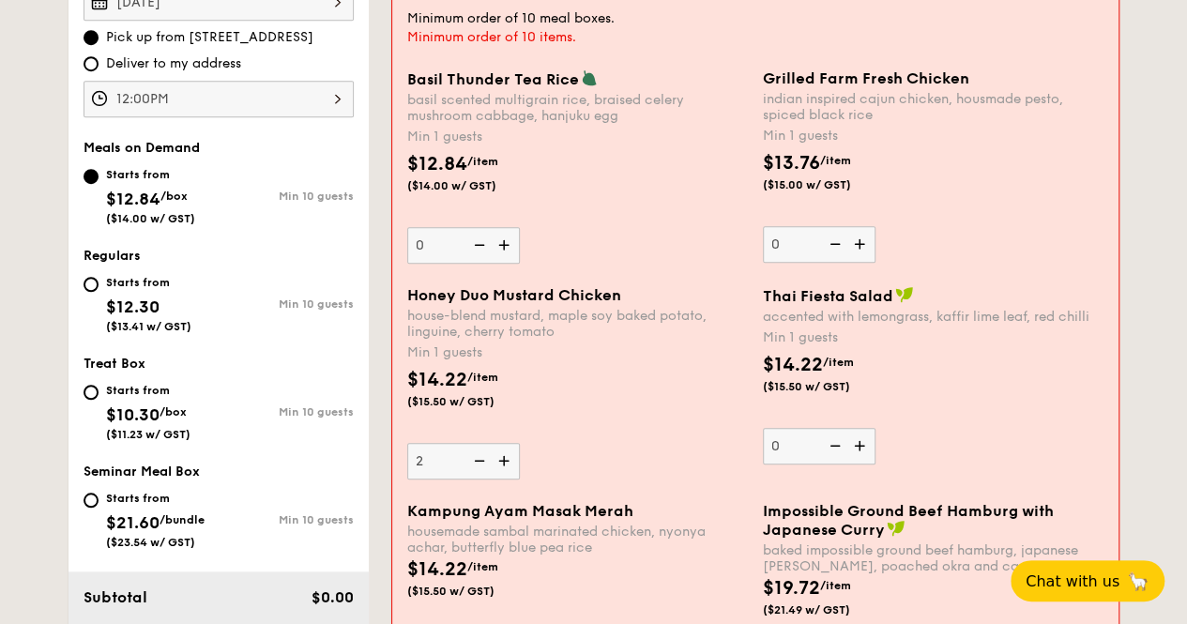
click at [504, 455] on input "2" at bounding box center [463, 461] width 113 height 37
click at [504, 455] on img at bounding box center [506, 461] width 28 height 36
click at [504, 455] on input "3" at bounding box center [463, 461] width 113 height 37
click at [504, 455] on img at bounding box center [506, 461] width 28 height 36
click at [504, 455] on input "4" at bounding box center [463, 461] width 113 height 37
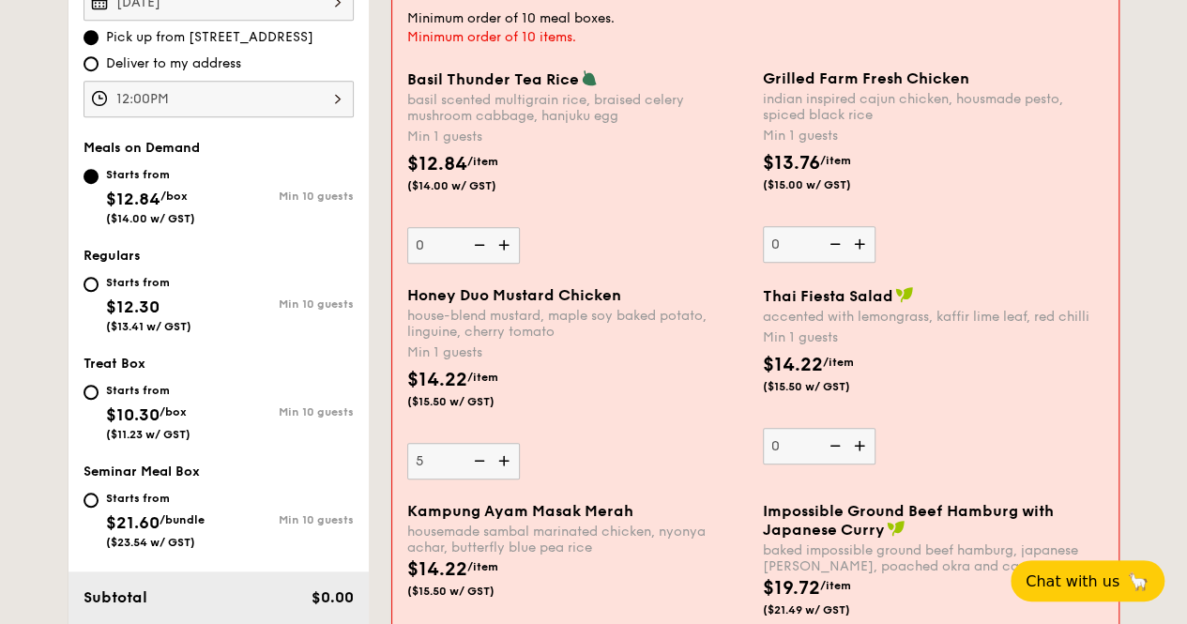
click at [504, 455] on img at bounding box center [506, 461] width 28 height 36
click at [504, 455] on input "5" at bounding box center [463, 461] width 113 height 37
click at [504, 455] on img at bounding box center [506, 461] width 28 height 36
click at [504, 455] on input "6" at bounding box center [463, 461] width 113 height 37
click at [504, 455] on img at bounding box center [506, 461] width 28 height 36
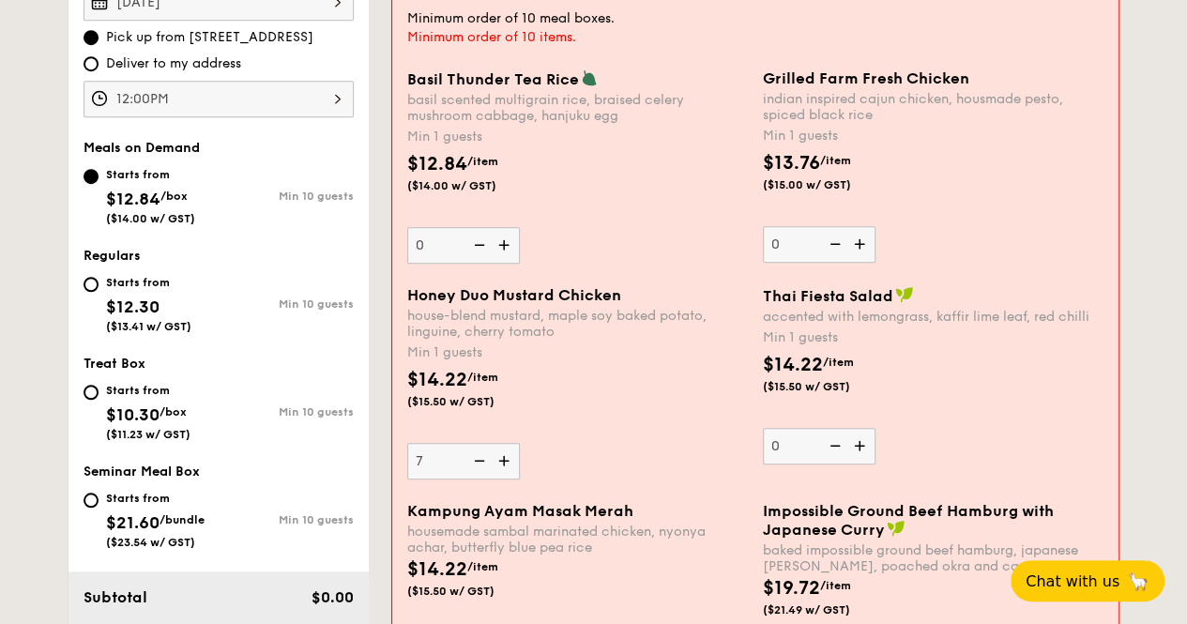
click at [504, 455] on input "7" at bounding box center [463, 461] width 113 height 37
click at [504, 455] on img at bounding box center [506, 461] width 28 height 36
click at [504, 455] on input "8" at bounding box center [463, 461] width 113 height 37
click at [504, 455] on img at bounding box center [506, 461] width 28 height 36
click at [504, 455] on input "9" at bounding box center [463, 461] width 113 height 37
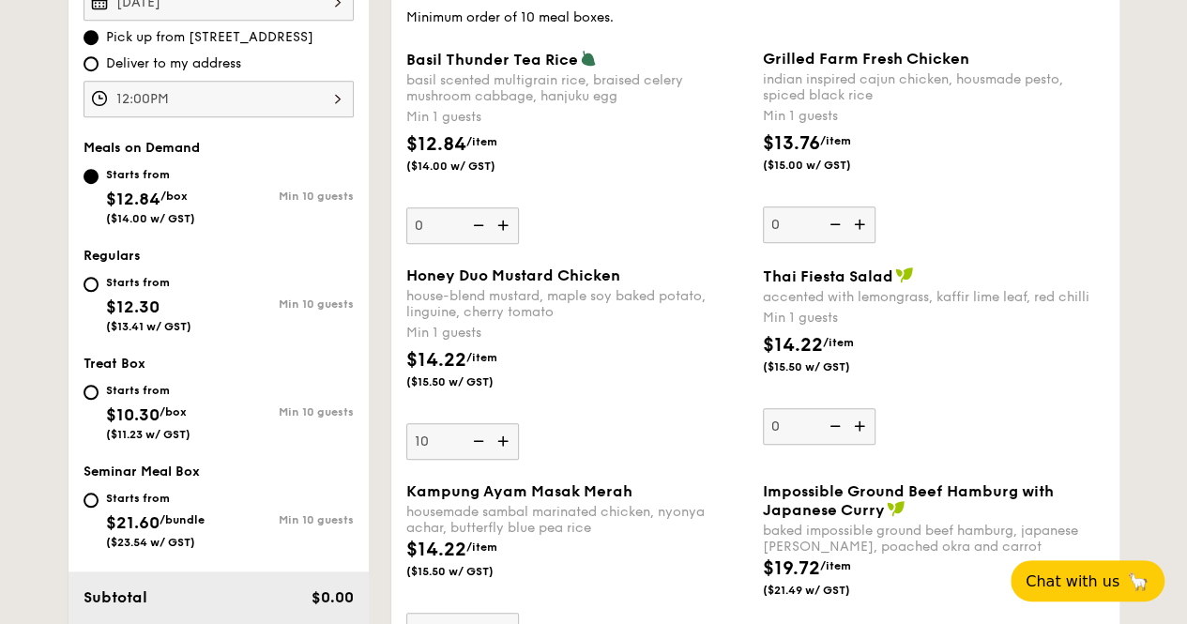
click at [484, 447] on img at bounding box center [477, 441] width 28 height 36
click at [484, 447] on input "10" at bounding box center [462, 441] width 113 height 37
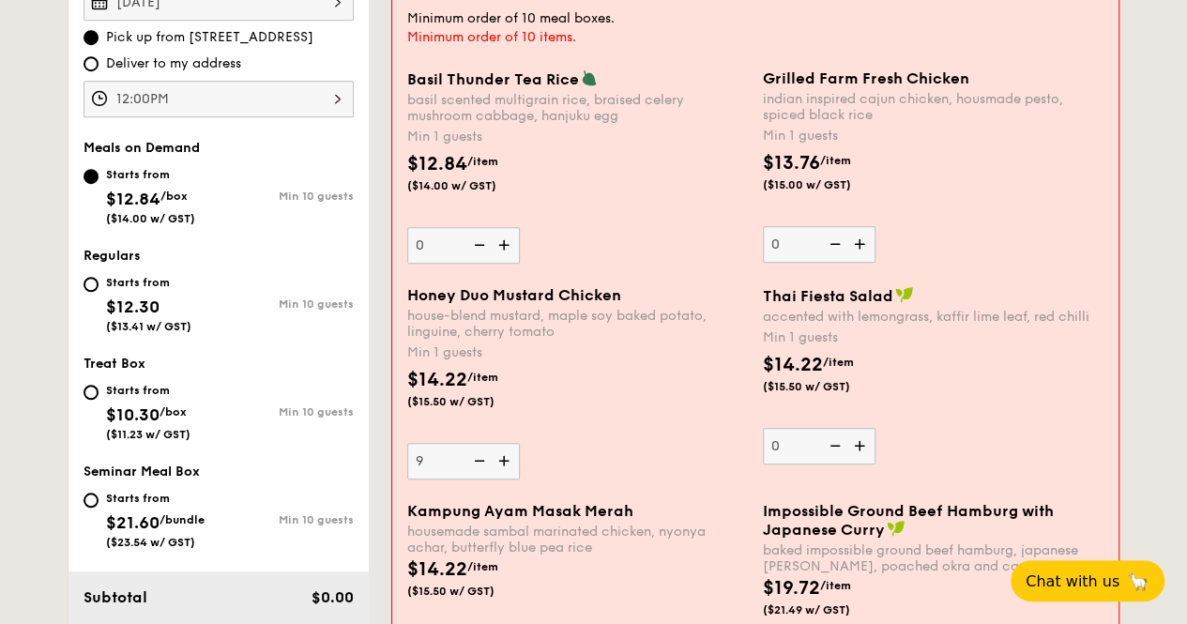
click at [484, 447] on img at bounding box center [478, 461] width 28 height 36
click at [484, 447] on input "9" at bounding box center [463, 461] width 113 height 37
click at [484, 447] on img at bounding box center [478, 461] width 28 height 36
click at [484, 447] on input "8" at bounding box center [463, 461] width 113 height 37
click at [488, 459] on img at bounding box center [478, 461] width 28 height 36
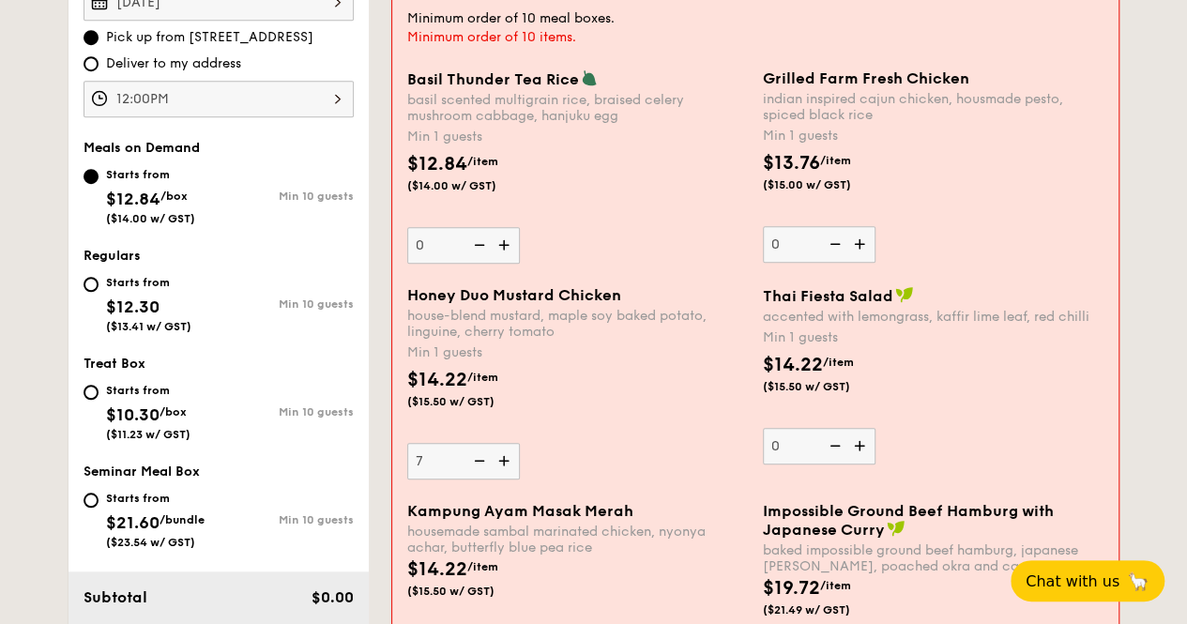
click at [488, 459] on input "7" at bounding box center [463, 461] width 113 height 37
click at [488, 459] on img at bounding box center [478, 461] width 28 height 36
click at [488, 459] on input "6" at bounding box center [463, 461] width 113 height 37
click at [488, 459] on img at bounding box center [478, 461] width 28 height 36
click at [488, 459] on input "5" at bounding box center [463, 461] width 113 height 37
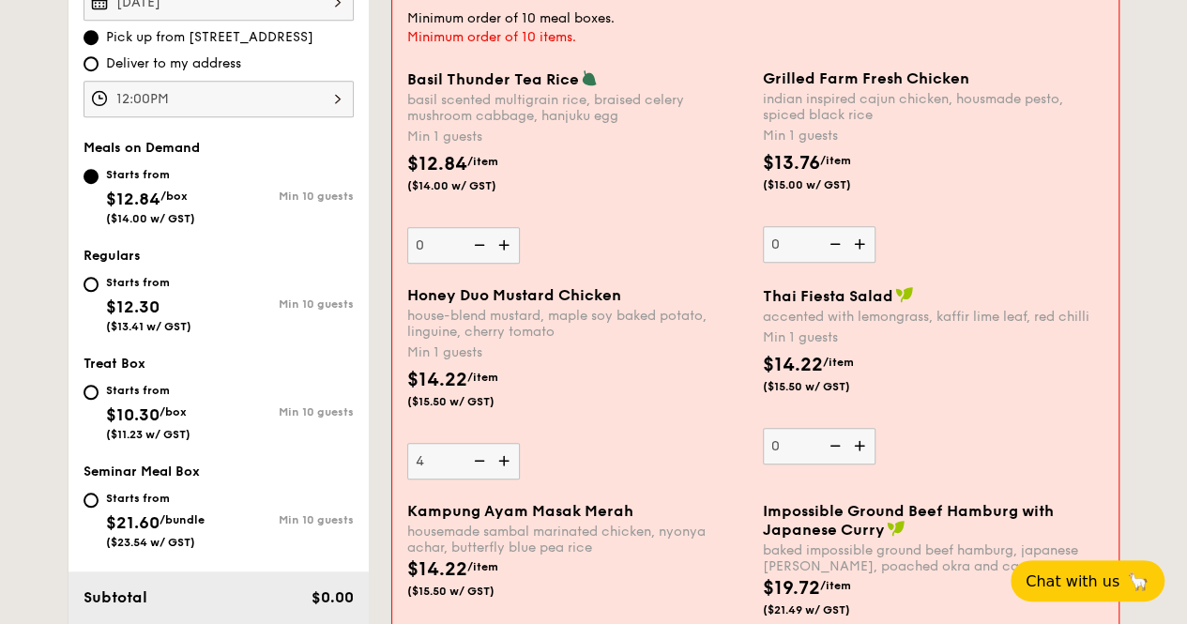
click at [488, 459] on img at bounding box center [478, 461] width 28 height 36
click at [488, 459] on input "4" at bounding box center [463, 461] width 113 height 37
click at [488, 459] on img at bounding box center [478, 461] width 28 height 36
click at [488, 459] on input "3" at bounding box center [463, 461] width 113 height 37
click at [488, 459] on img at bounding box center [478, 461] width 28 height 36
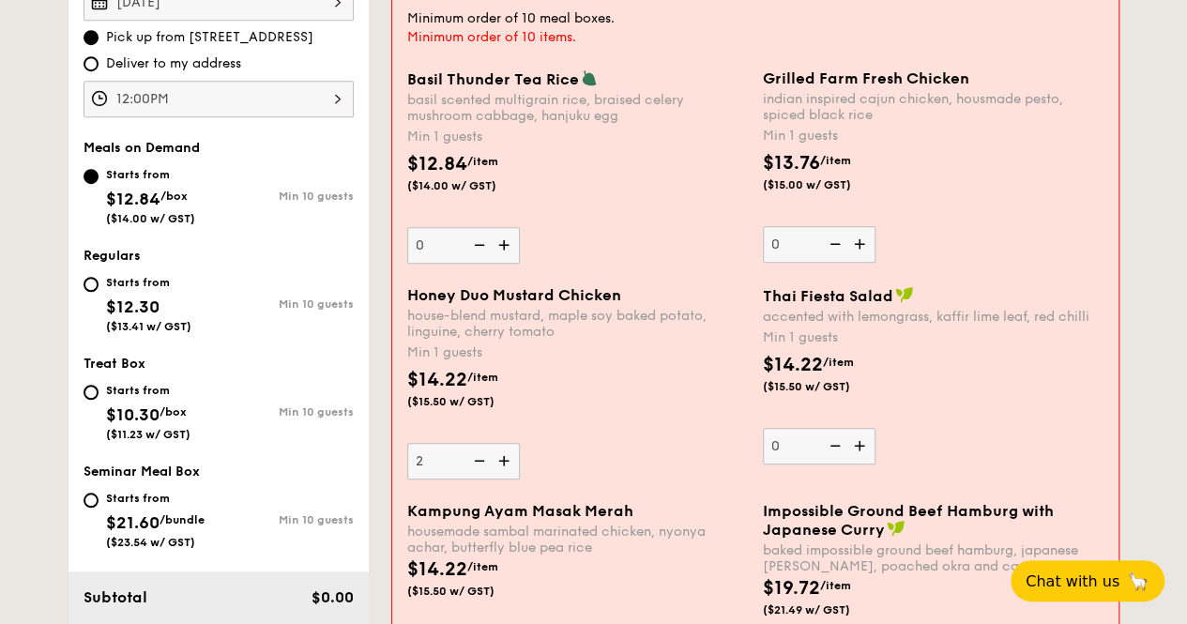
click at [488, 459] on input "2" at bounding box center [463, 461] width 113 height 37
click at [488, 459] on img at bounding box center [478, 461] width 28 height 36
click at [488, 459] on input "1" at bounding box center [463, 461] width 113 height 37
type input "0"
click at [488, 459] on img at bounding box center [478, 461] width 28 height 36
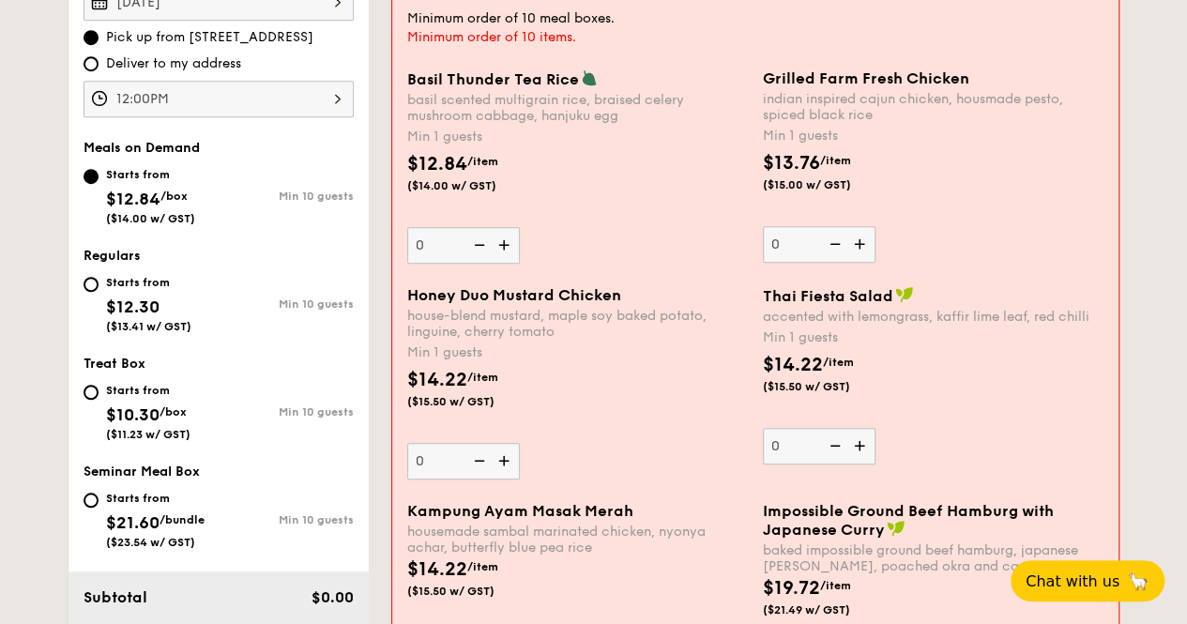
click at [488, 459] on input "0" at bounding box center [463, 461] width 113 height 37
click at [488, 459] on img at bounding box center [478, 461] width 28 height 36
click at [488, 459] on input "0" at bounding box center [463, 461] width 113 height 37
click at [488, 459] on img at bounding box center [478, 461] width 28 height 36
click at [488, 459] on input "0" at bounding box center [463, 461] width 113 height 37
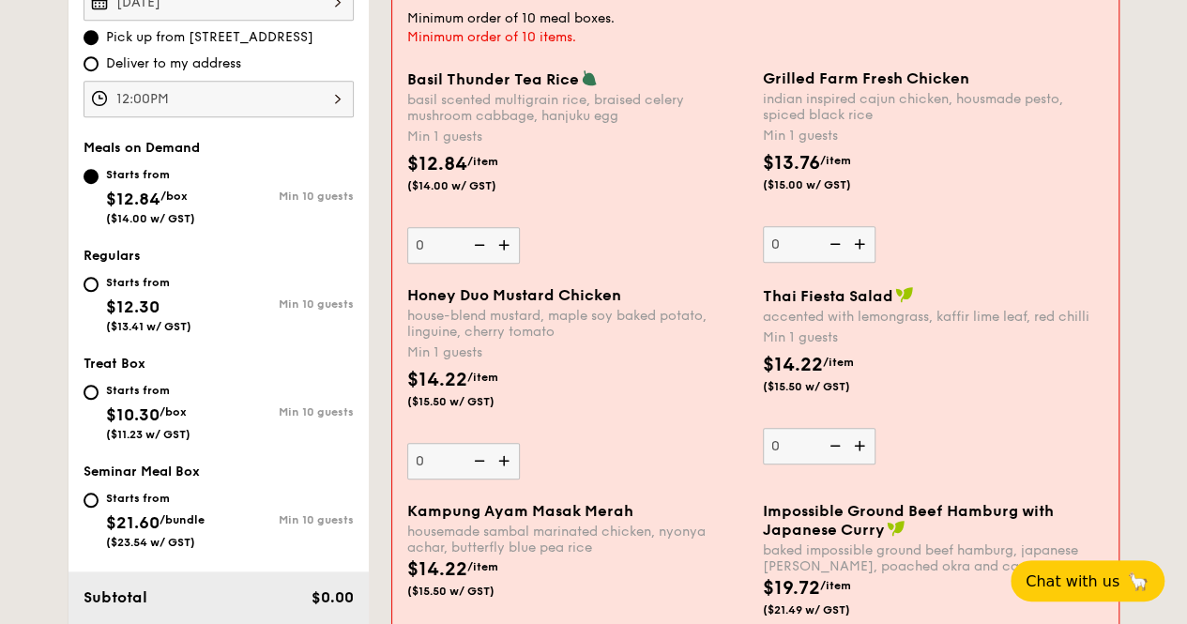
scroll to position [689, 0]
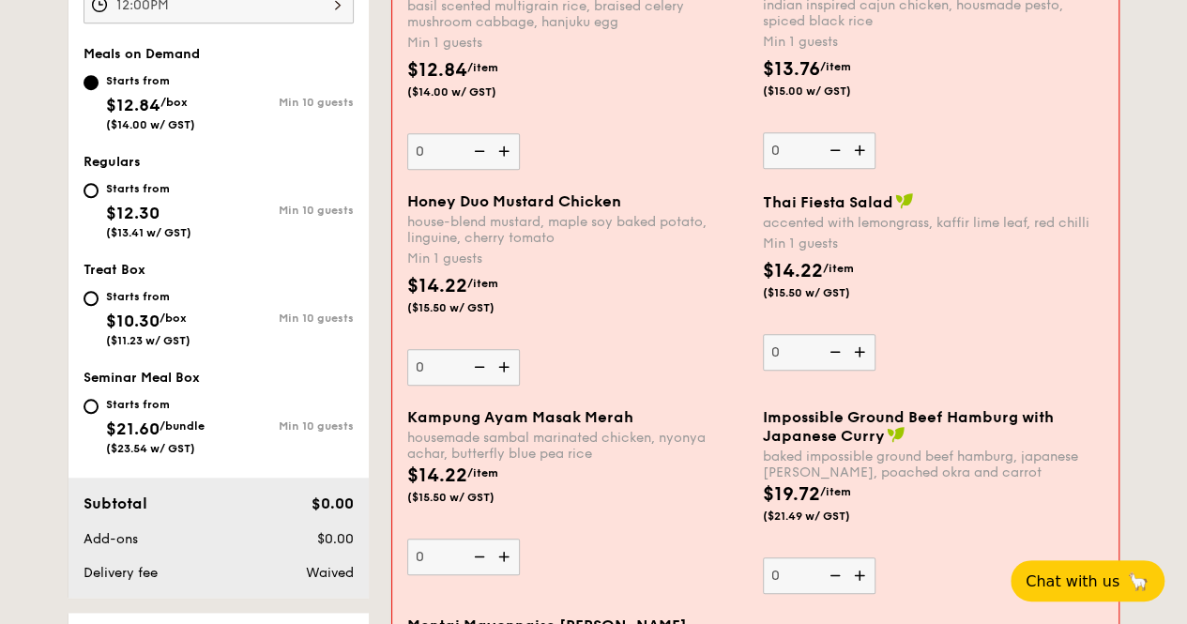
click at [502, 145] on img at bounding box center [506, 151] width 28 height 36
click at [502, 145] on input "0" at bounding box center [463, 151] width 113 height 37
click at [502, 145] on img at bounding box center [506, 151] width 28 height 36
click at [502, 145] on input "1" at bounding box center [463, 151] width 113 height 37
click at [502, 145] on img at bounding box center [506, 151] width 28 height 36
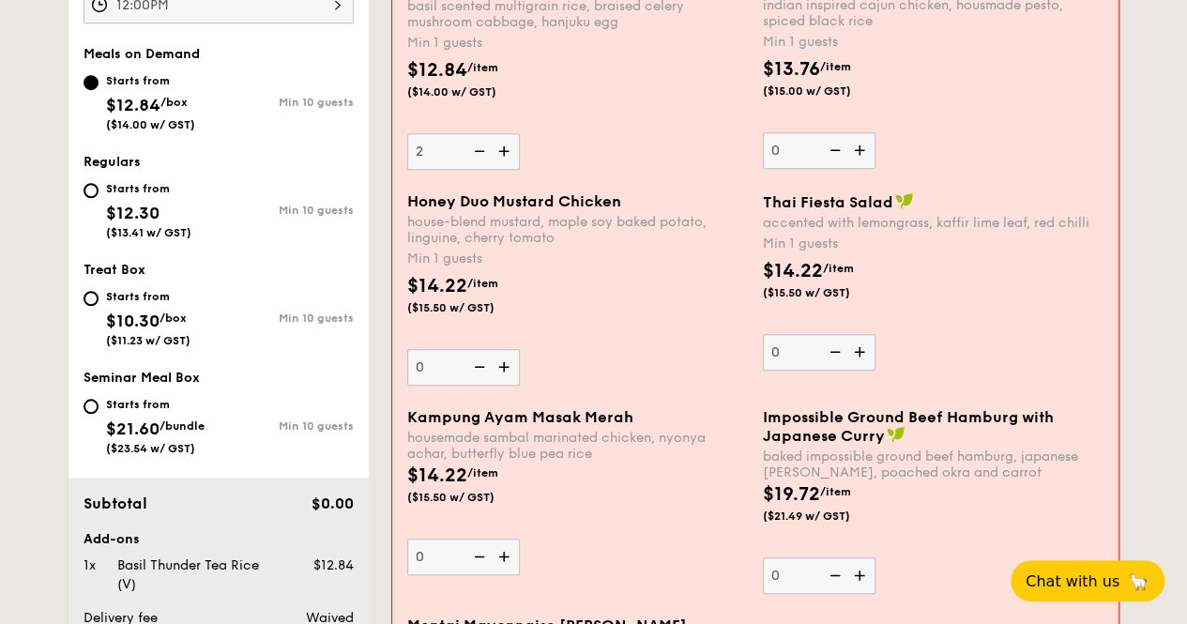
click at [502, 145] on input "2" at bounding box center [463, 151] width 113 height 37
click at [502, 145] on img at bounding box center [506, 151] width 28 height 36
click at [502, 145] on input "3" at bounding box center [463, 151] width 113 height 37
click at [502, 145] on img at bounding box center [506, 151] width 28 height 36
click at [502, 145] on input "4" at bounding box center [463, 151] width 113 height 37
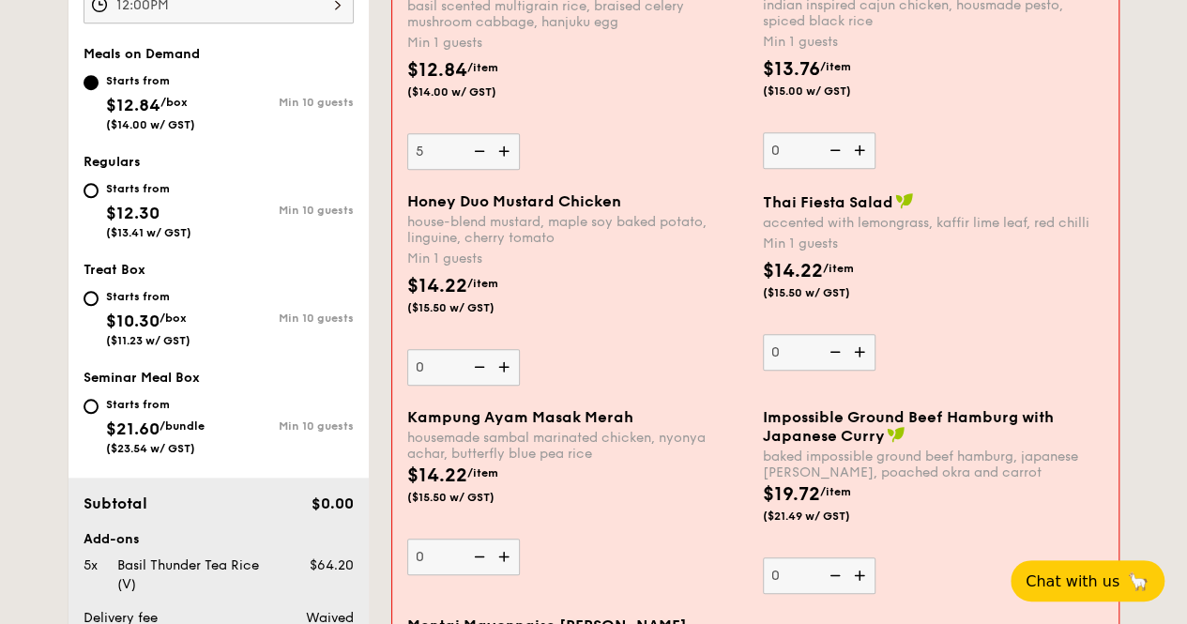
click at [502, 145] on img at bounding box center [506, 151] width 28 height 36
click at [502, 145] on input "5" at bounding box center [463, 151] width 113 height 37
click at [502, 145] on img at bounding box center [506, 151] width 28 height 36
click at [502, 145] on input "6" at bounding box center [463, 151] width 113 height 37
click at [502, 145] on img at bounding box center [506, 151] width 28 height 36
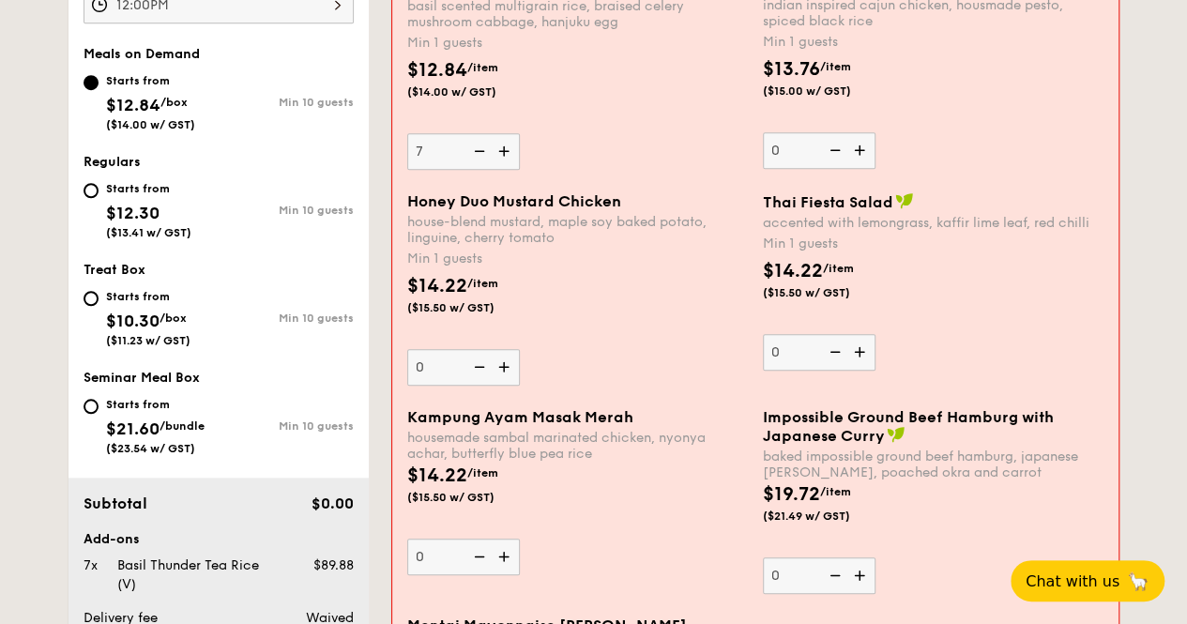
click at [502, 145] on input "7" at bounding box center [463, 151] width 113 height 37
click at [502, 145] on img at bounding box center [506, 151] width 28 height 36
click at [502, 145] on input "8" at bounding box center [463, 151] width 113 height 37
click at [502, 145] on img at bounding box center [506, 151] width 28 height 36
click at [502, 145] on input "9" at bounding box center [463, 151] width 113 height 37
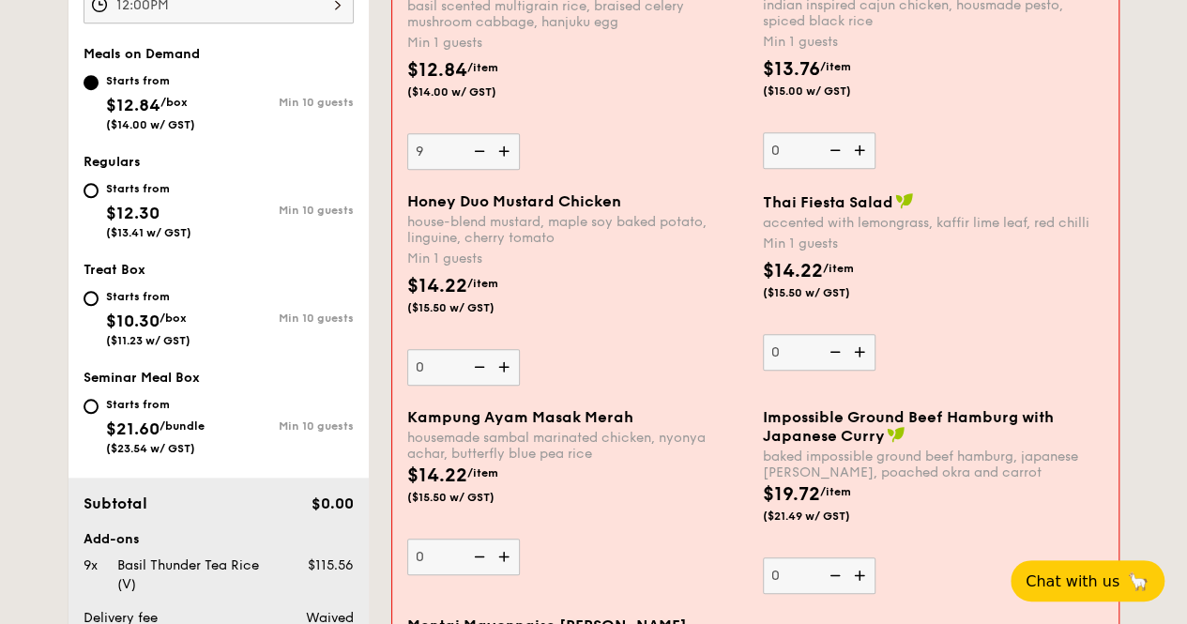
type input "10"
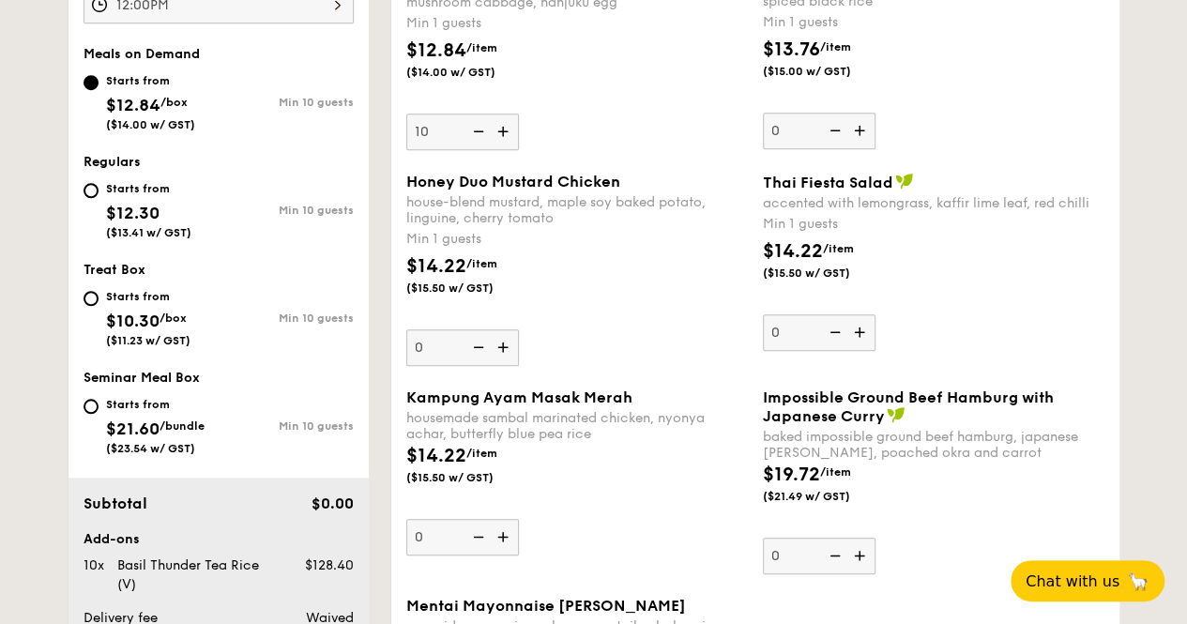
click at [103, 196] on div "Starts from $12.30 ($13.41 w/ GST)" at bounding box center [151, 208] width 135 height 62
click at [99, 196] on input "Starts from $12.30 ($13.41 w/ GST) Min 10 guests" at bounding box center [91, 190] width 15 height 15
radio input "true"
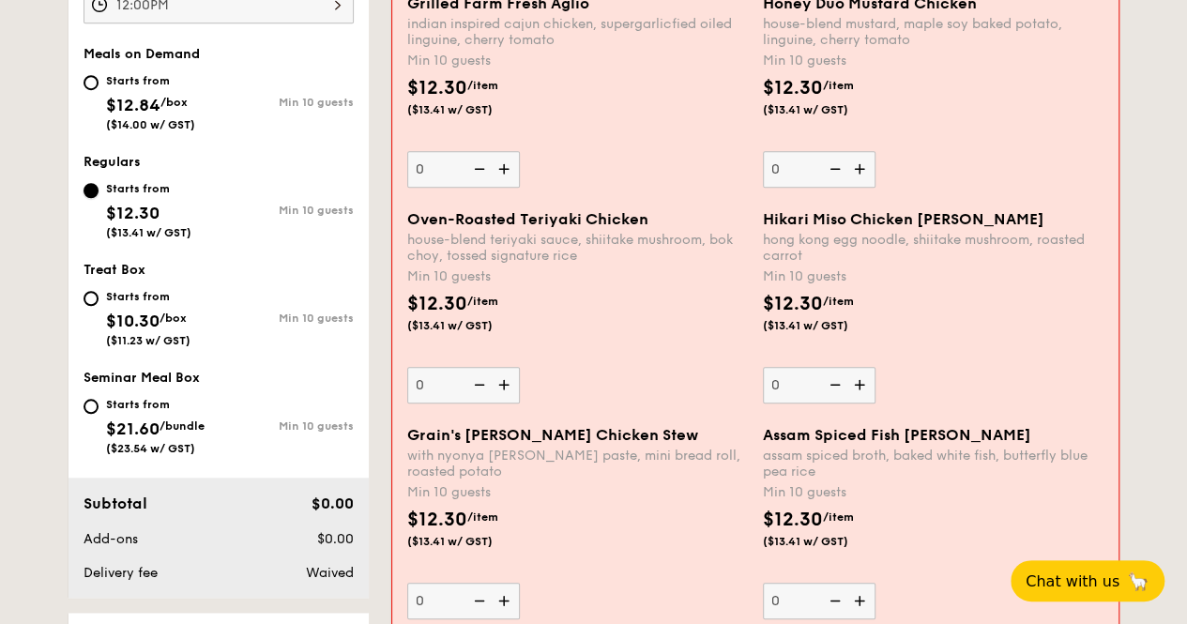
scroll to position [595, 0]
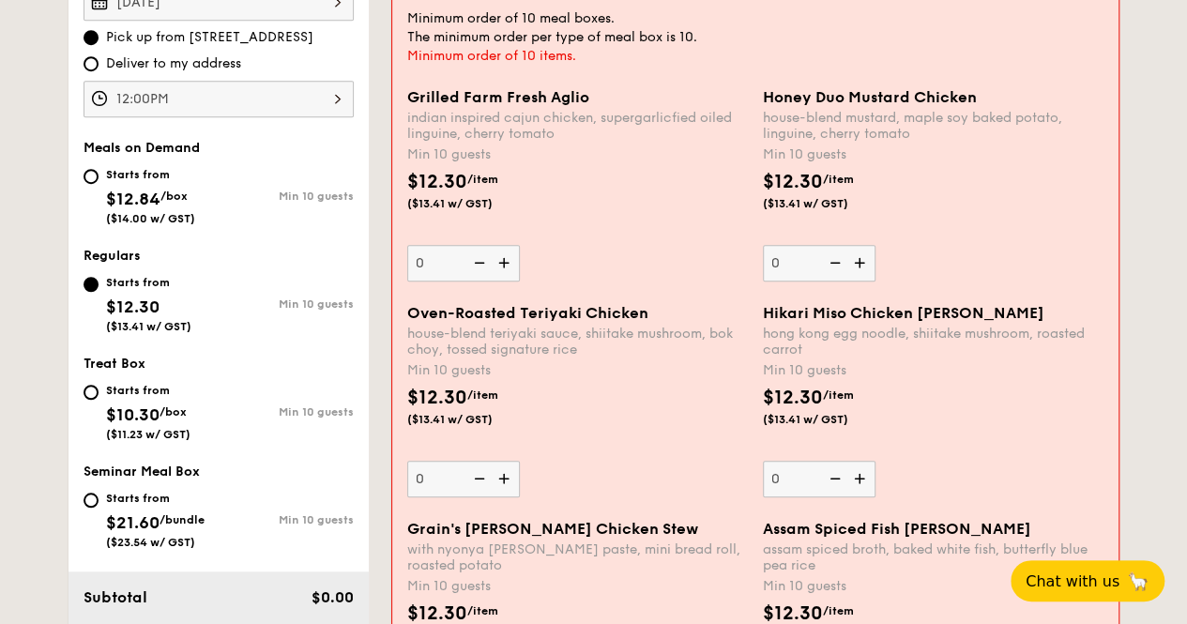
click at [150, 181] on div "Starts from $12.84 /box ($14.00 w/ GST)" at bounding box center [150, 194] width 89 height 62
click at [99, 181] on input "Starts from $12.84 /box ($14.00 w/ GST) Min 10 guests" at bounding box center [91, 176] width 15 height 15
radio input "true"
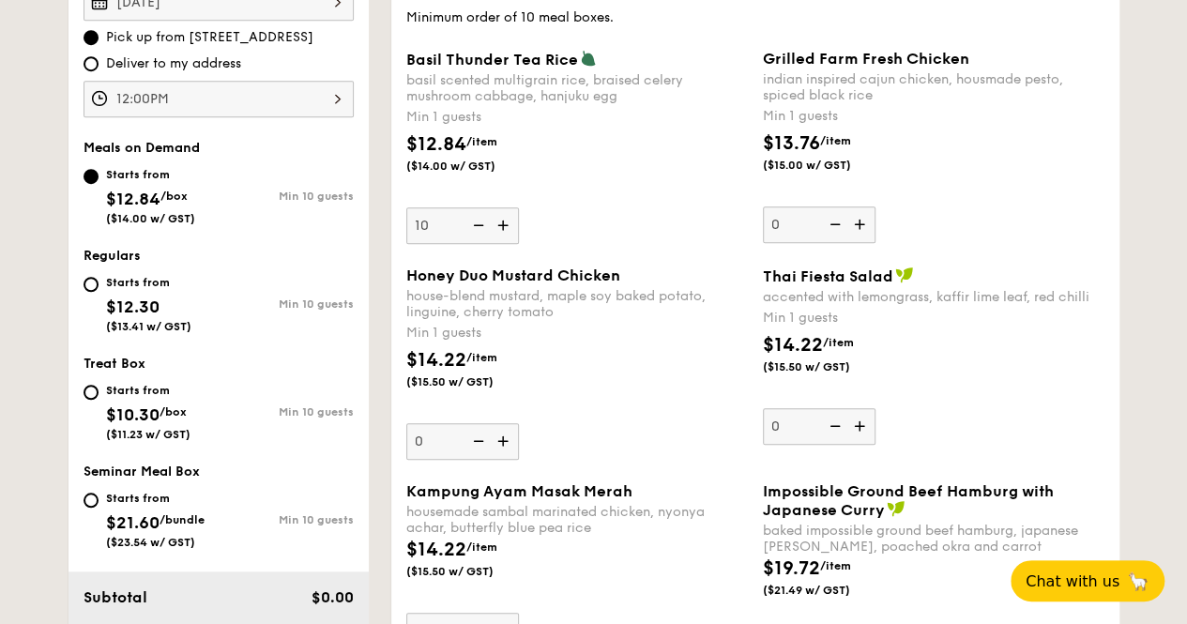
click at [148, 293] on div "Starts from $12.30 ($13.41 w/ GST)" at bounding box center [148, 302] width 85 height 62
click at [99, 292] on input "Starts from $12.30 ($13.41 w/ GST) Min 10 guests" at bounding box center [91, 284] width 15 height 15
radio input "true"
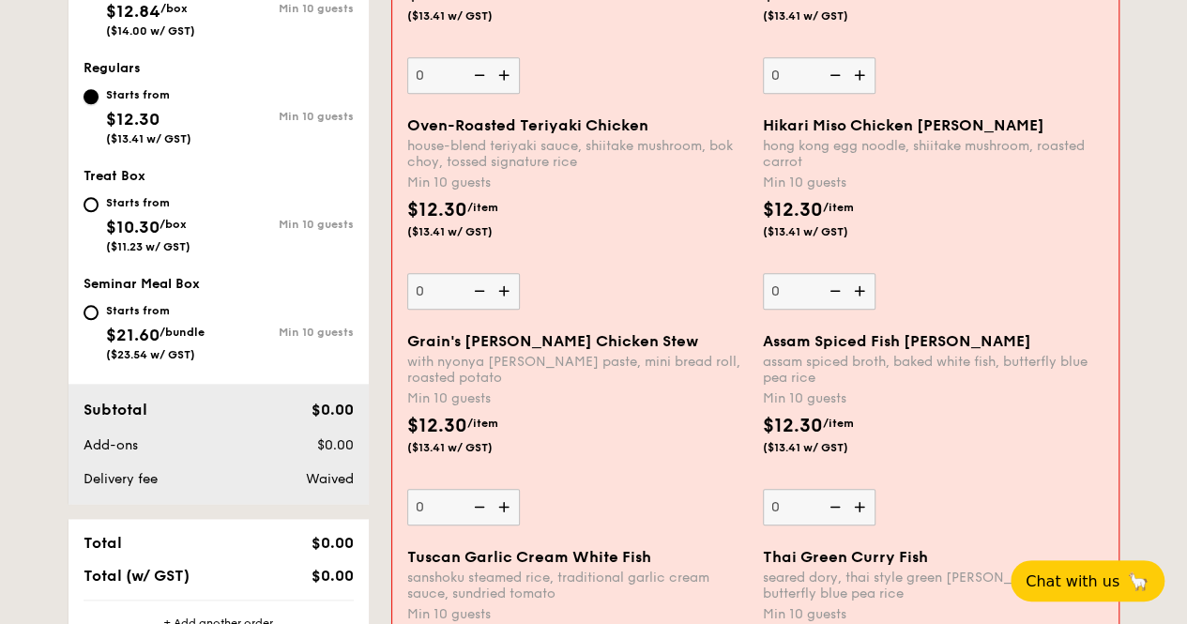
scroll to position [689, 0]
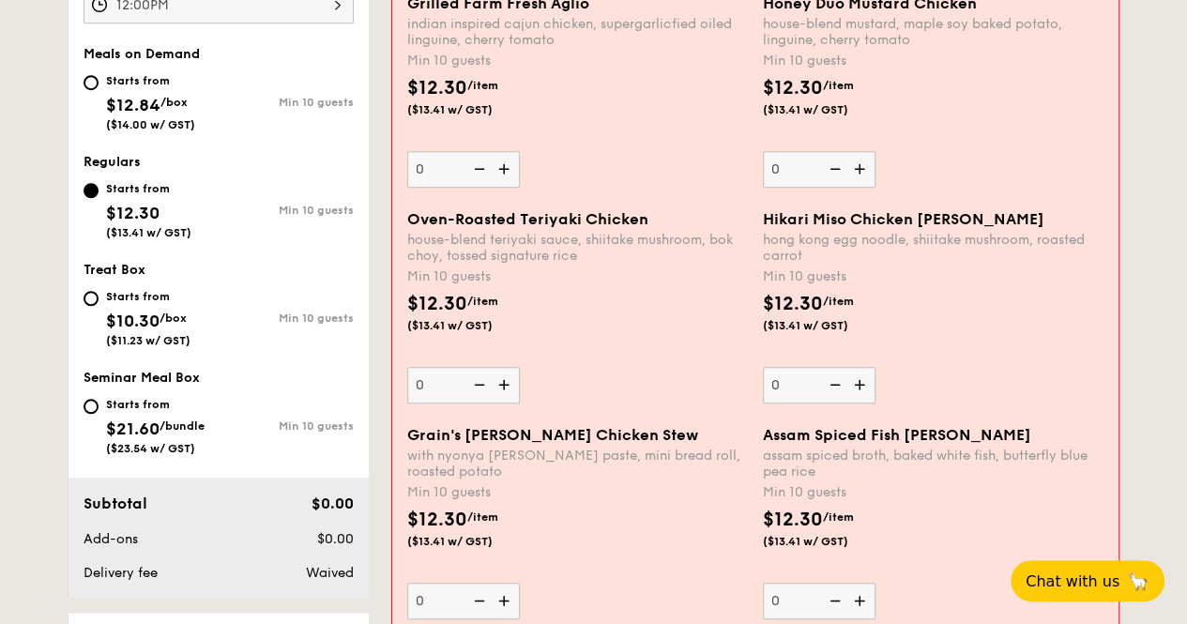
click at [135, 304] on div "Starts from $10.30 /box ($11.23 w/ GST)" at bounding box center [148, 316] width 84 height 62
click at [99, 304] on input "Starts from $10.30 /box ($11.23 w/ GST) Min 10 guests" at bounding box center [91, 298] width 15 height 15
radio input "true"
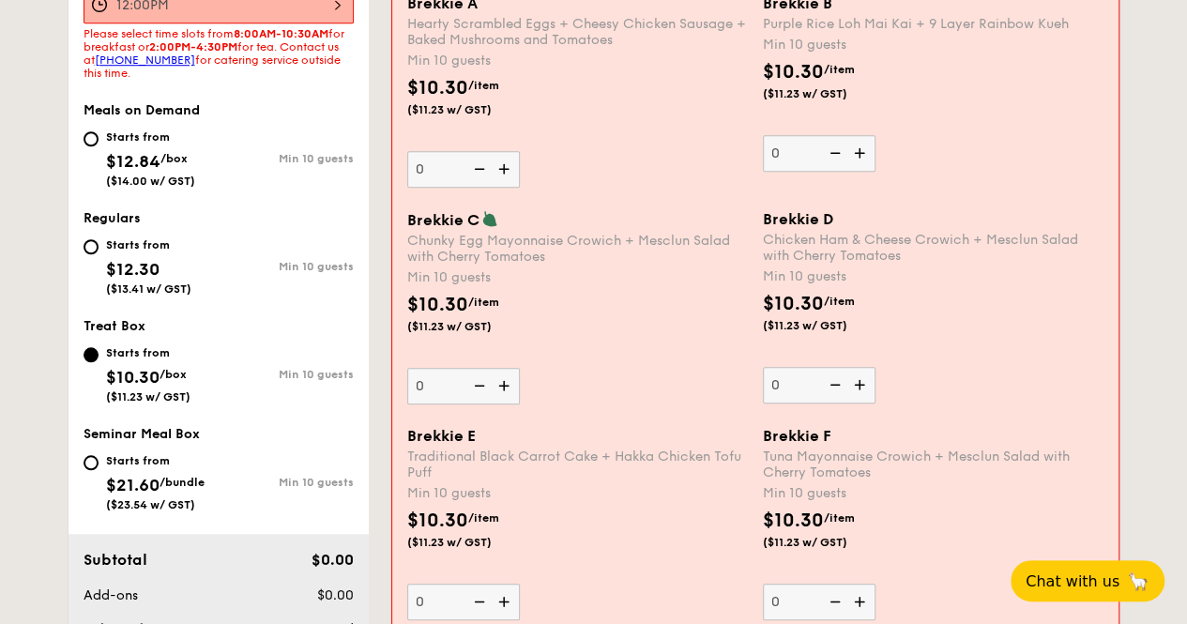
click at [123, 463] on div "Starts from" at bounding box center [155, 460] width 99 height 15
click at [99, 463] on input "Starts from $21.60 /bundle ($23.54 w/ GST) Min 10 guests" at bounding box center [91, 462] width 15 height 15
radio input "true"
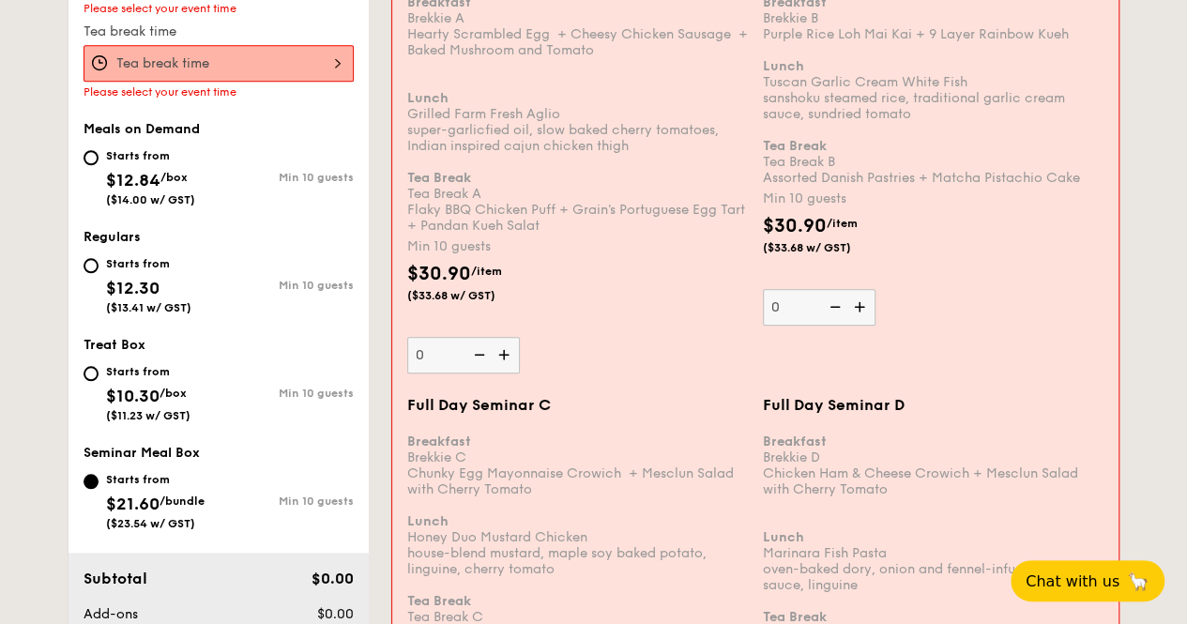
click at [150, 301] on span "($13.41 w/ GST)" at bounding box center [148, 307] width 85 height 13
click at [99, 273] on input "Starts from $12.30 ($13.41 w/ GST) Min 10 guests" at bounding box center [91, 265] width 15 height 15
radio input "true"
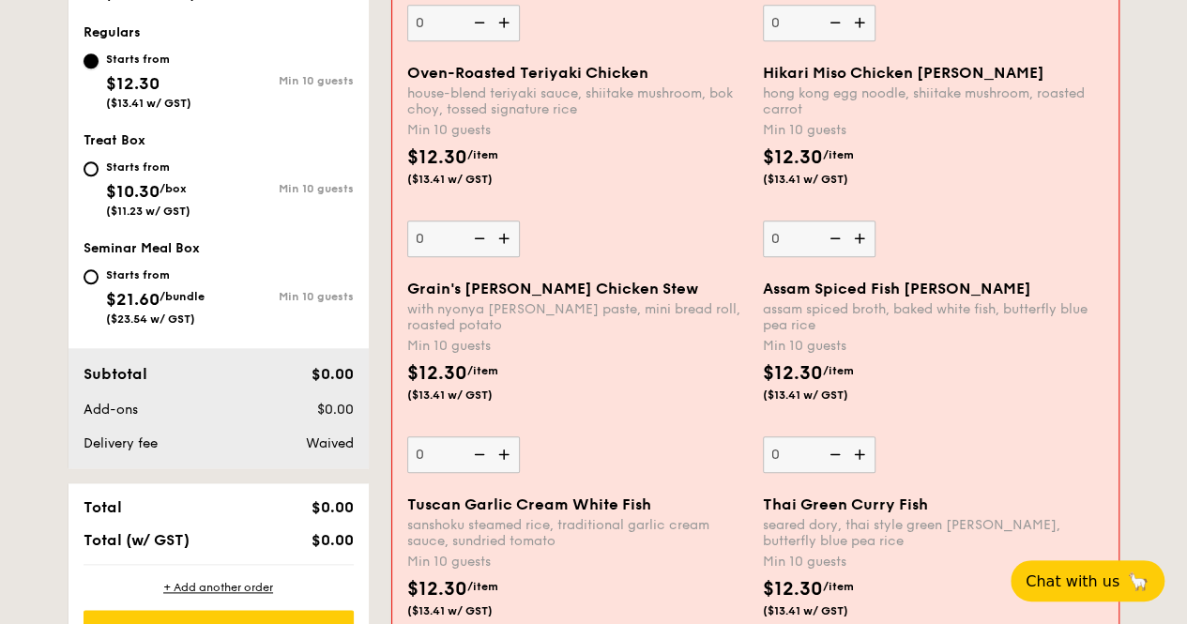
scroll to position [554, 0]
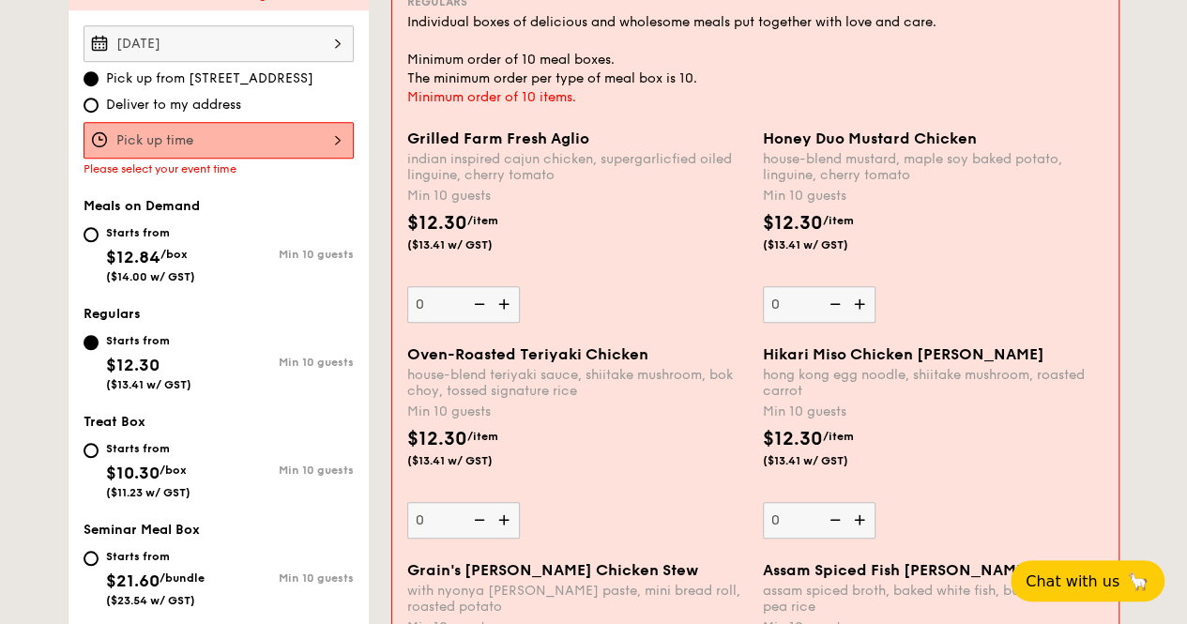
click at [169, 253] on span "/box" at bounding box center [173, 254] width 27 height 13
click at [99, 242] on input "Starts from $12.84 /box ($14.00 w/ GST) Min 10 guests" at bounding box center [91, 234] width 15 height 15
radio input "true"
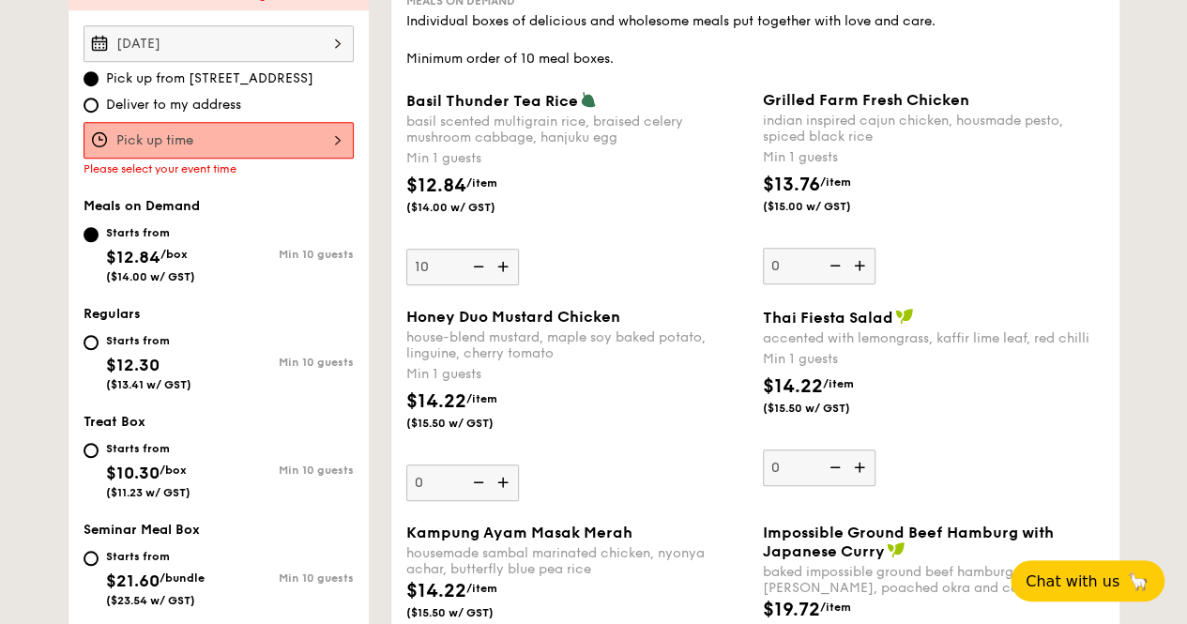
click at [163, 343] on div "Starts from" at bounding box center [148, 340] width 85 height 15
click at [99, 343] on input "Starts from $12.30 ($13.41 w/ GST) Min 10 guests" at bounding box center [91, 342] width 15 height 15
radio input "true"
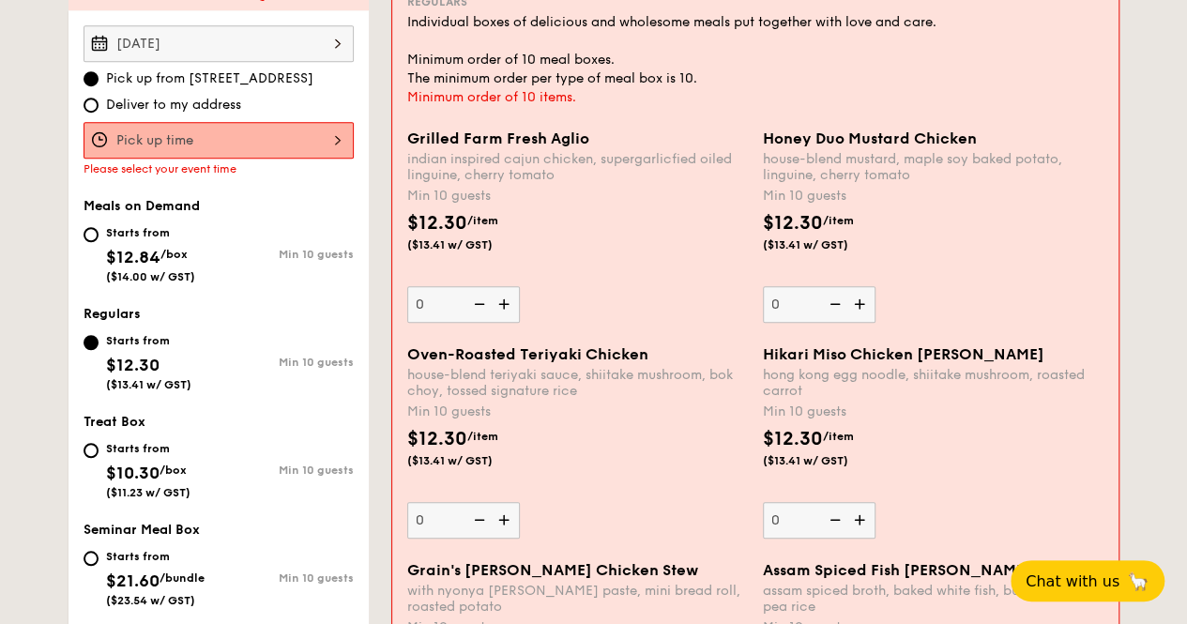
click at [179, 273] on span "($14.00 w/ GST)" at bounding box center [150, 276] width 89 height 13
click at [99, 242] on input "Starts from $12.84 /box ($14.00 w/ GST) Min 10 guests" at bounding box center [91, 234] width 15 height 15
radio input "true"
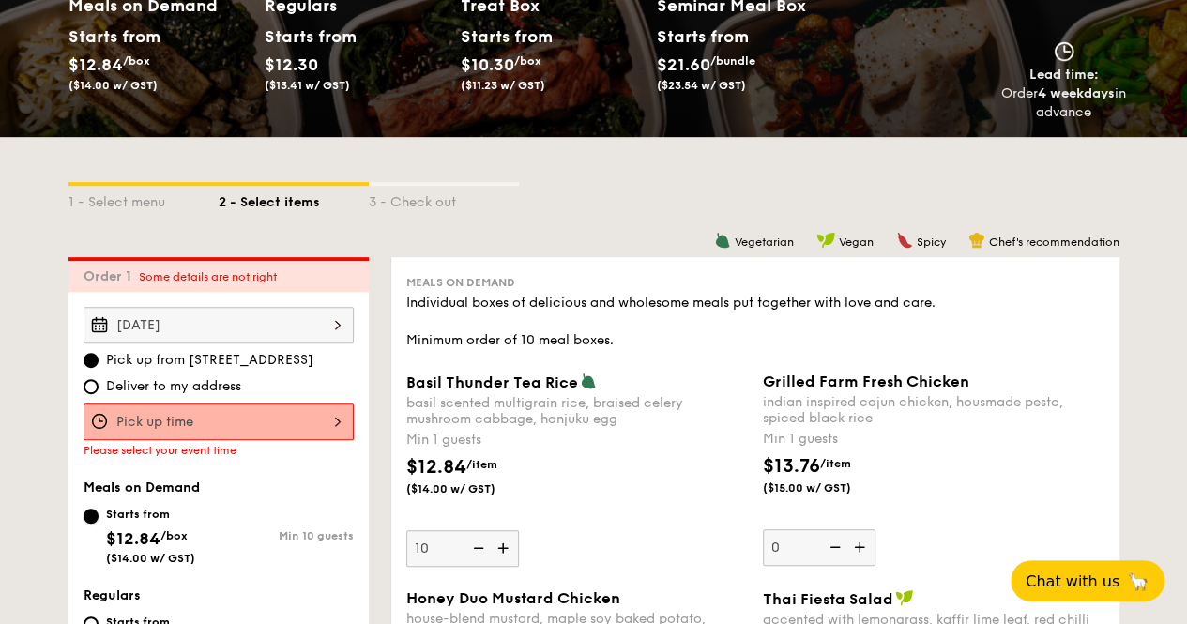
scroll to position [366, 0]
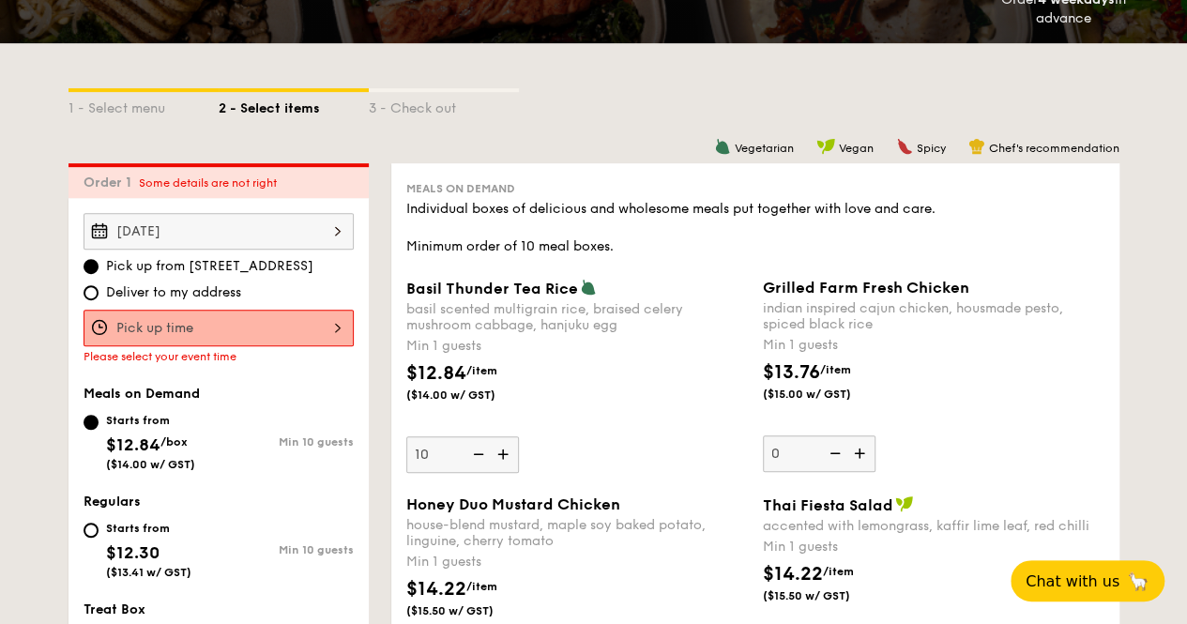
click at [147, 521] on div "Starts from" at bounding box center [148, 528] width 85 height 15
click at [99, 523] on input "Starts from $12.30 ($13.41 w/ GST) Min 10 guests" at bounding box center [91, 530] width 15 height 15
radio input "true"
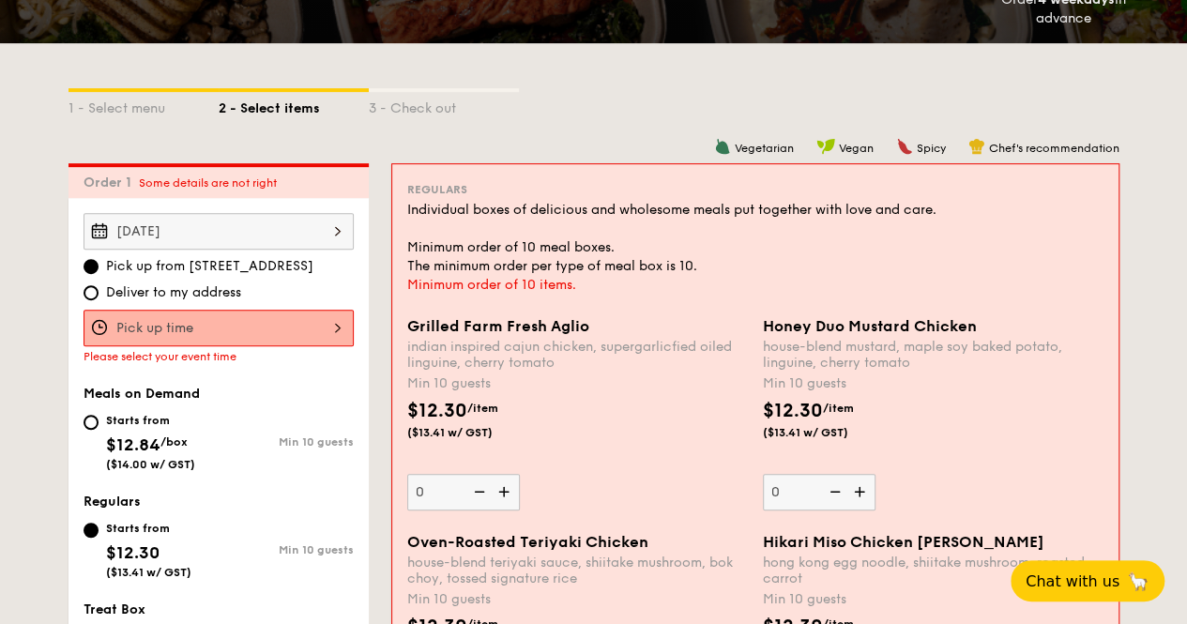
click at [199, 432] on div "Starts from $12.84 /box ($14.00 w/ GST)" at bounding box center [151, 440] width 135 height 62
click at [99, 430] on input "Starts from $12.84 /box ($14.00 w/ GST) Min 10 guests" at bounding box center [91, 422] width 15 height 15
radio input "true"
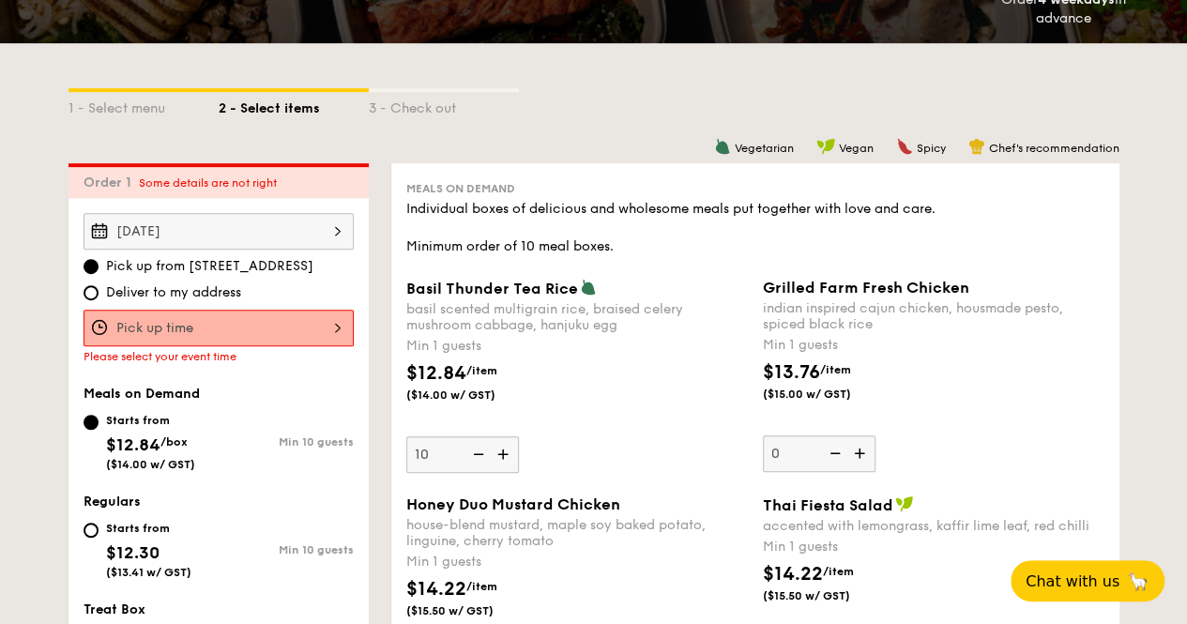
click at [145, 523] on div "Starts from" at bounding box center [148, 528] width 85 height 15
click at [99, 523] on input "Starts from $12.30 ($13.41 w/ GST) Min 10 guests" at bounding box center [91, 530] width 15 height 15
radio input "true"
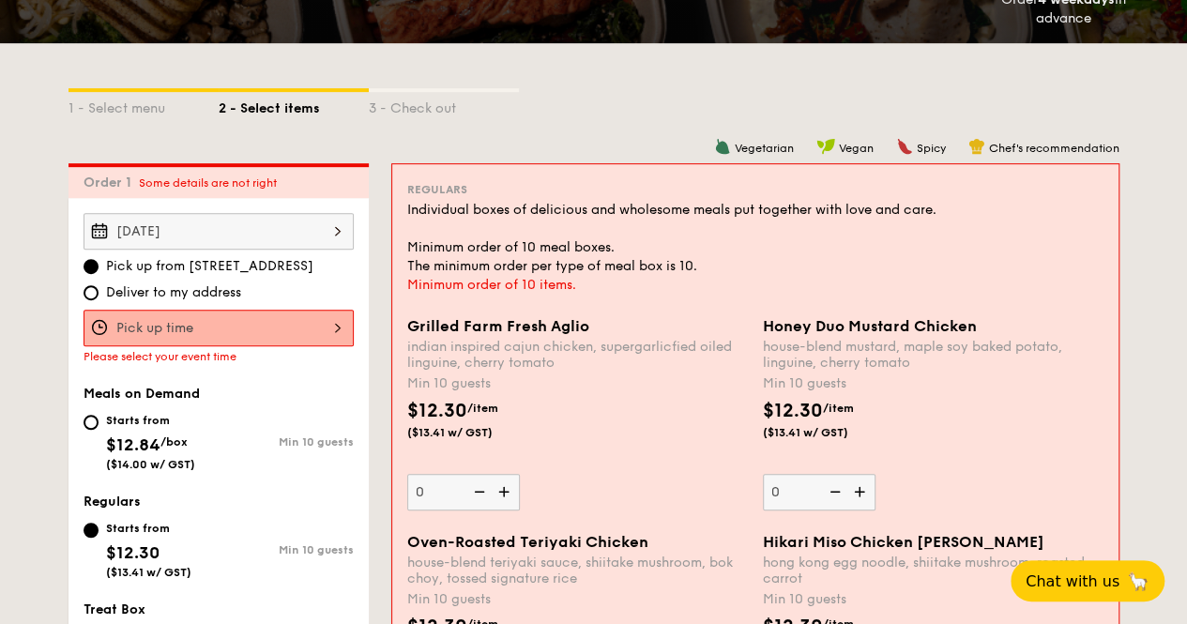
click at [175, 440] on span "/box" at bounding box center [173, 441] width 27 height 13
click at [99, 430] on input "Starts from $12.84 /box ($14.00 w/ GST) Min 10 guests" at bounding box center [91, 422] width 15 height 15
radio input "true"
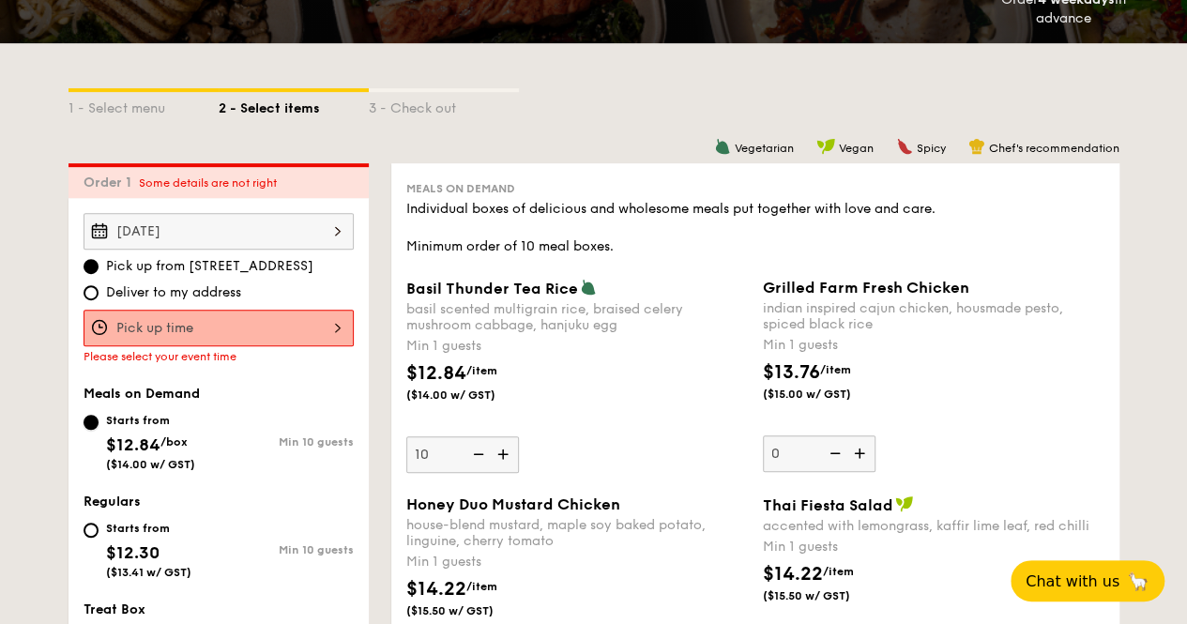
scroll to position [554, 0]
